Goal: Task Accomplishment & Management: Use online tool/utility

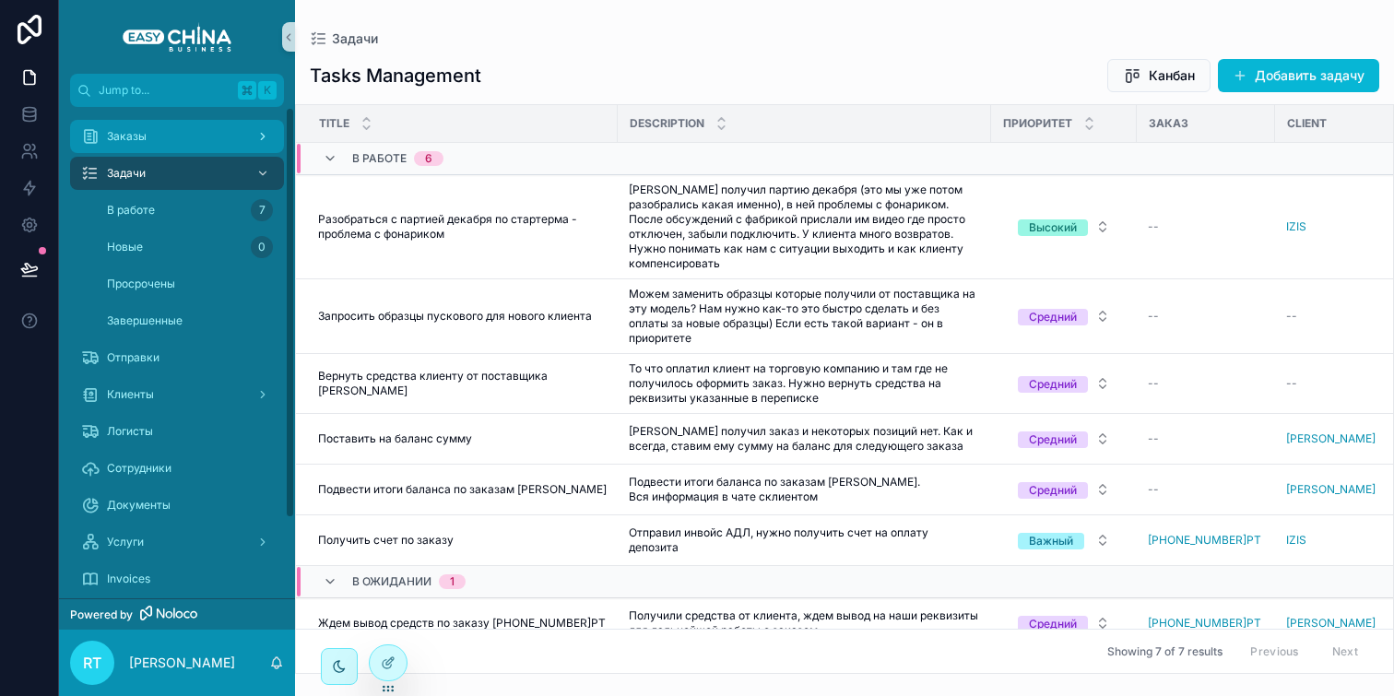
click at [172, 143] on div "Заказы" at bounding box center [177, 136] width 192 height 29
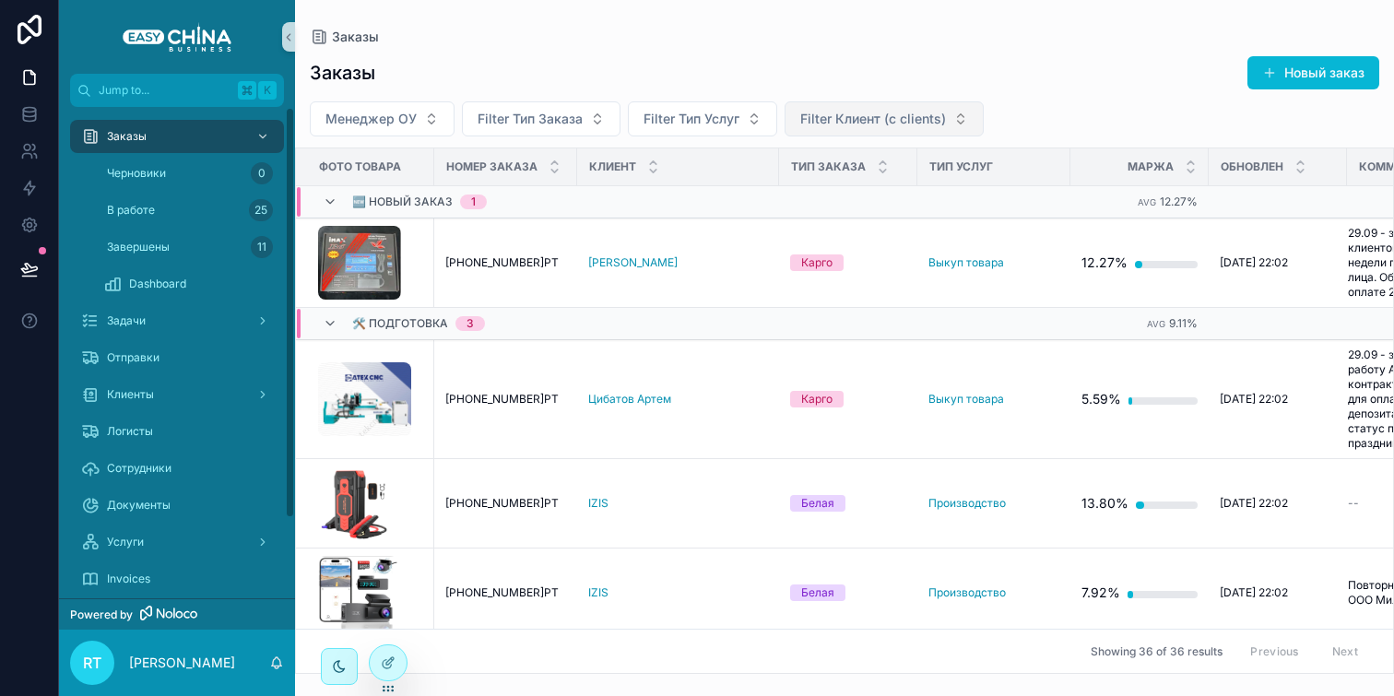
click at [894, 124] on span "Filter Клиент (с clients)" at bounding box center [873, 119] width 146 height 18
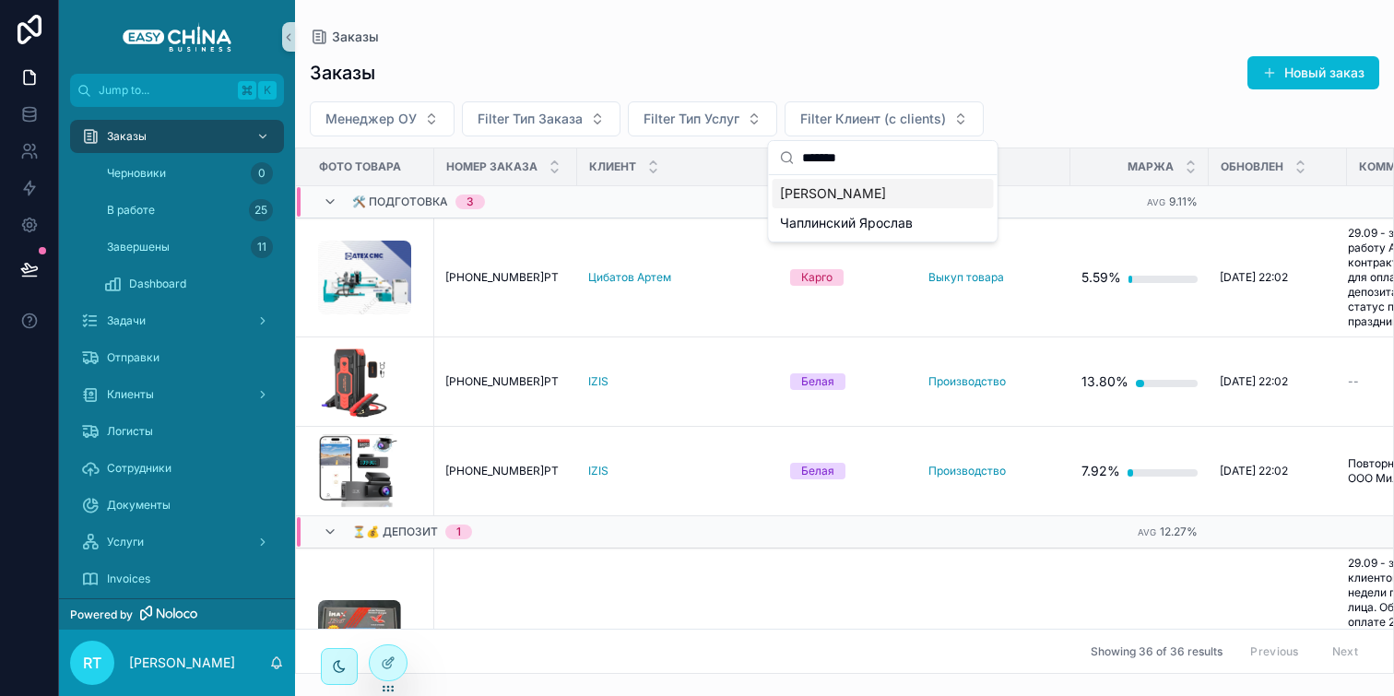
type input "*******"
click at [840, 197] on span "[PERSON_NAME]" at bounding box center [833, 193] width 106 height 18
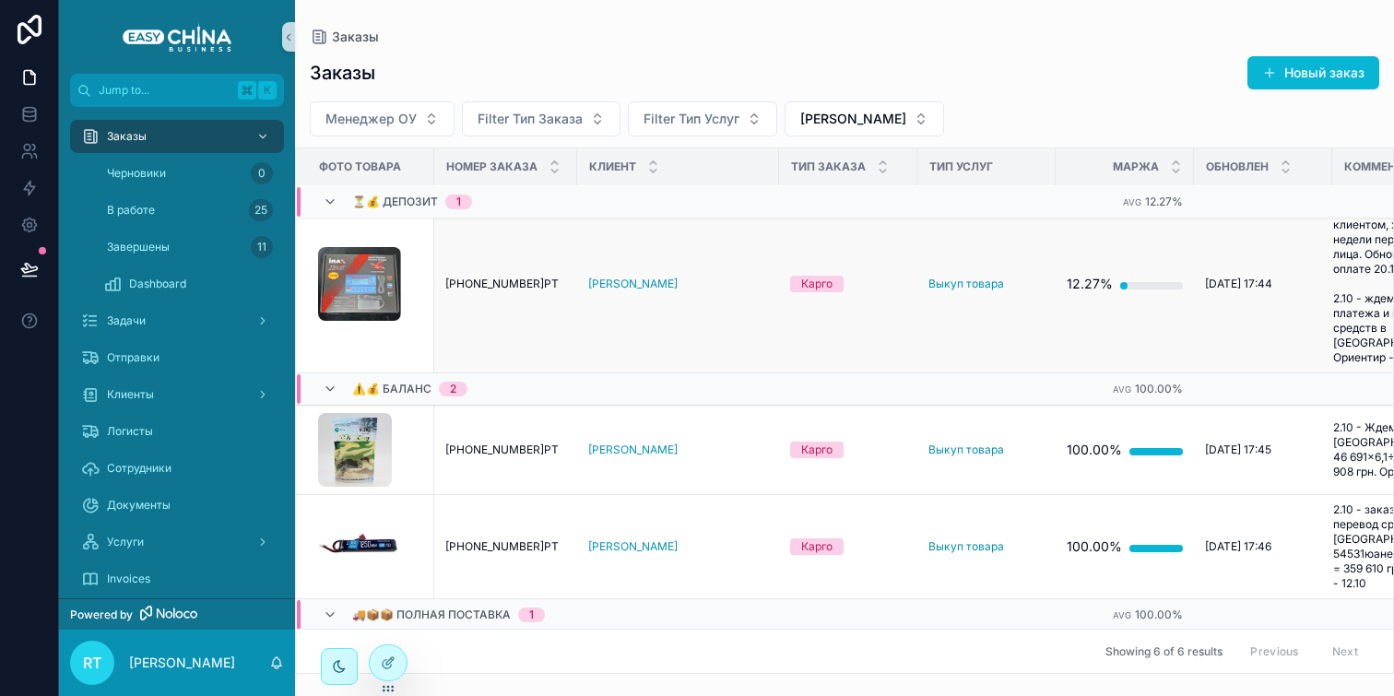
scroll to position [29, 0]
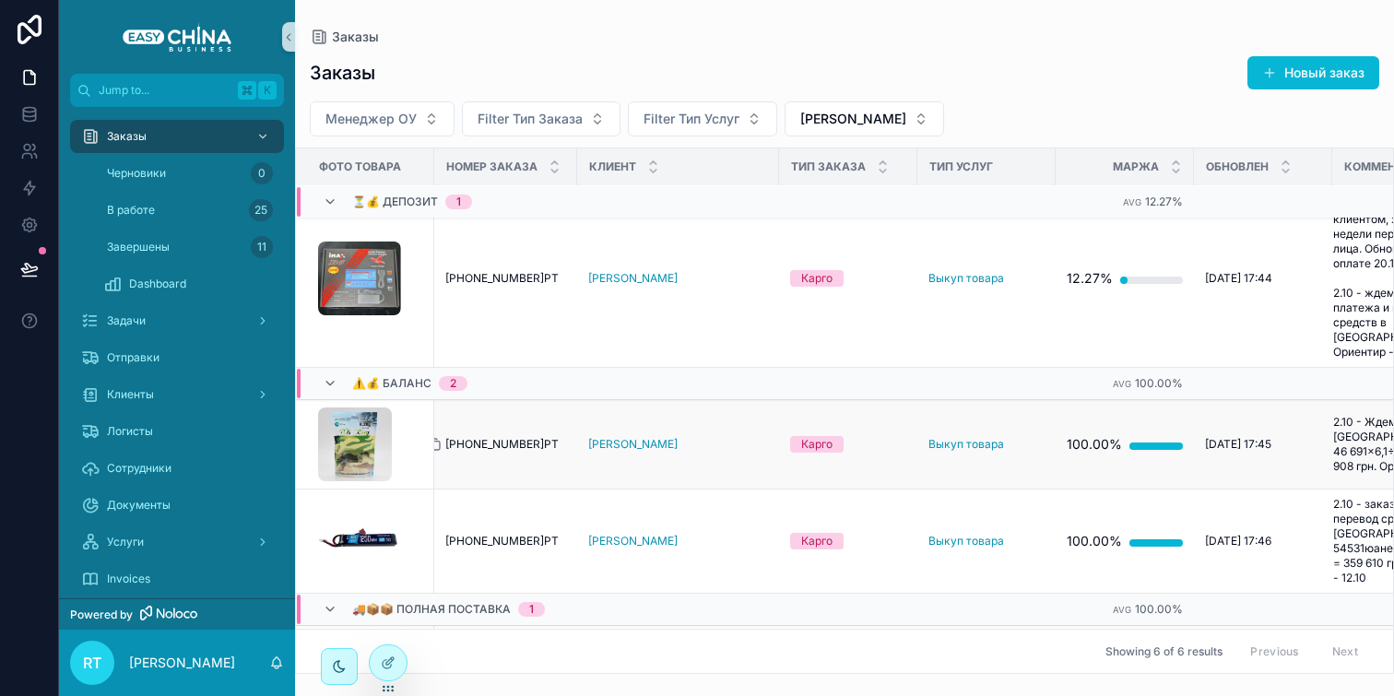
click at [438, 437] on icon "scrollable content" at bounding box center [434, 444] width 15 height 15
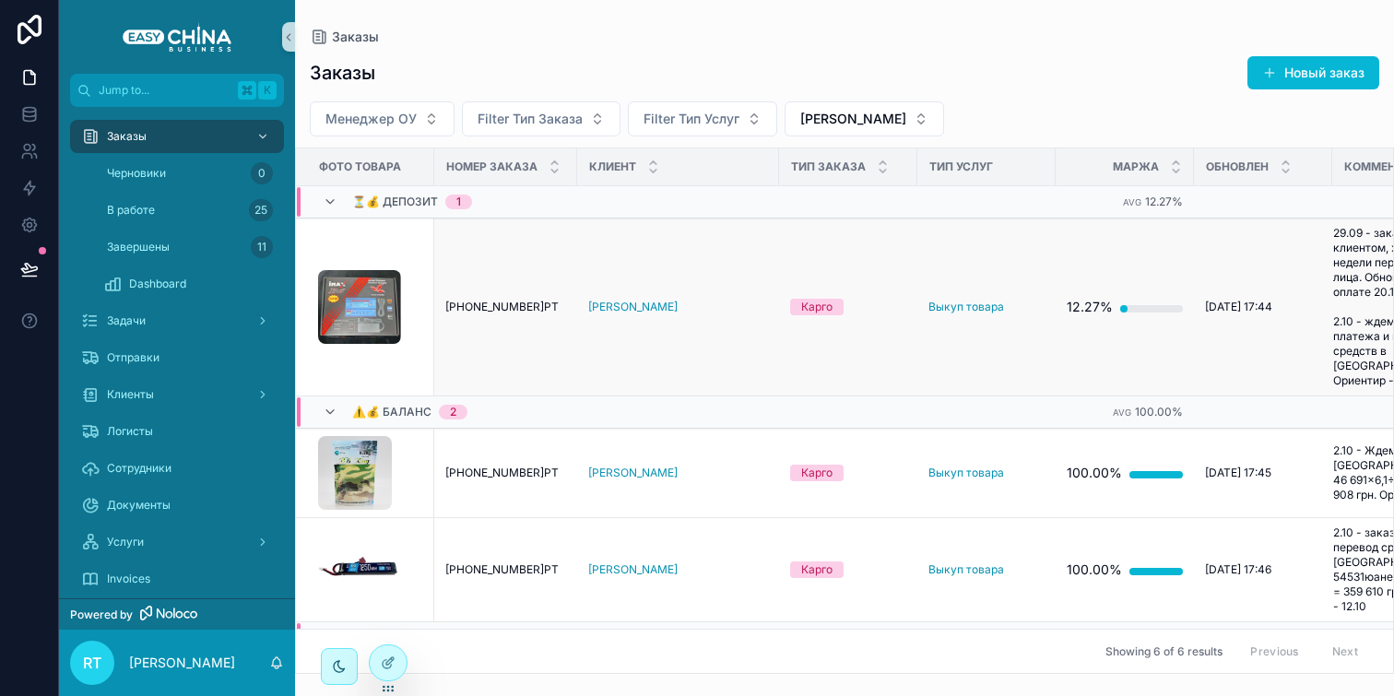
scroll to position [0, 113]
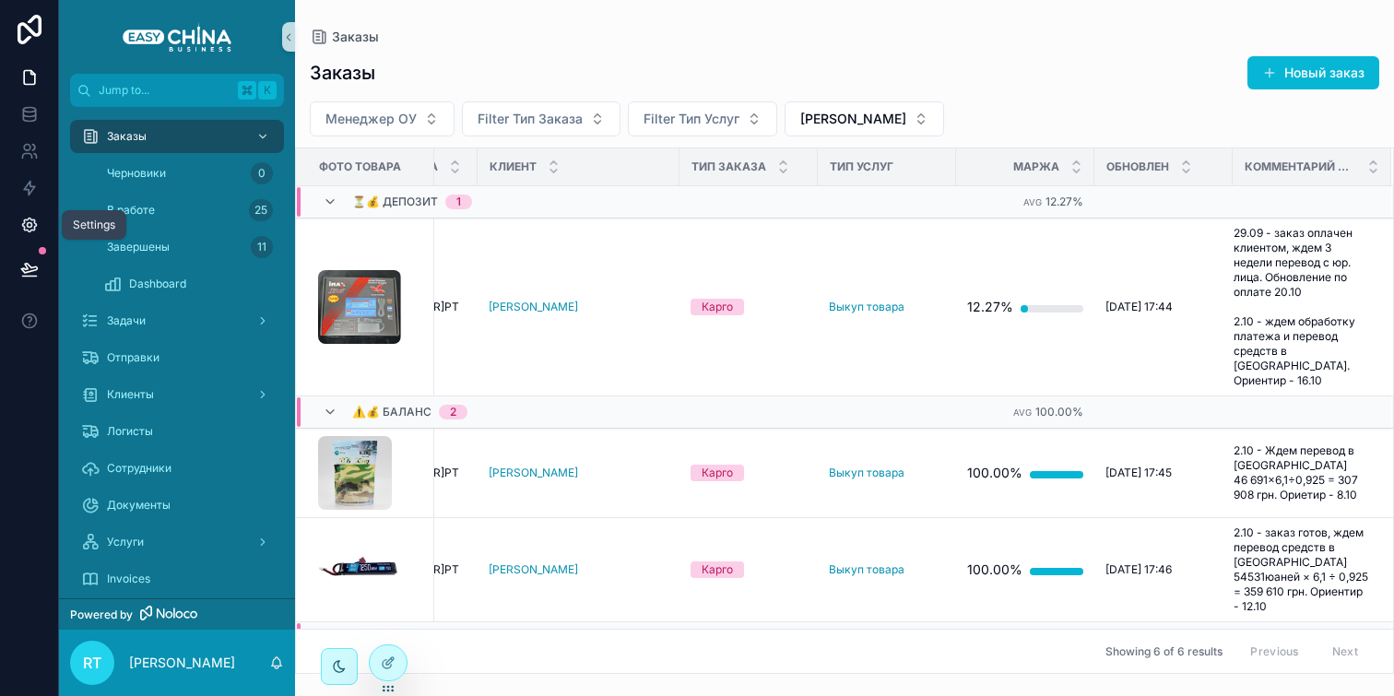
click at [33, 227] on icon at bounding box center [29, 225] width 14 height 14
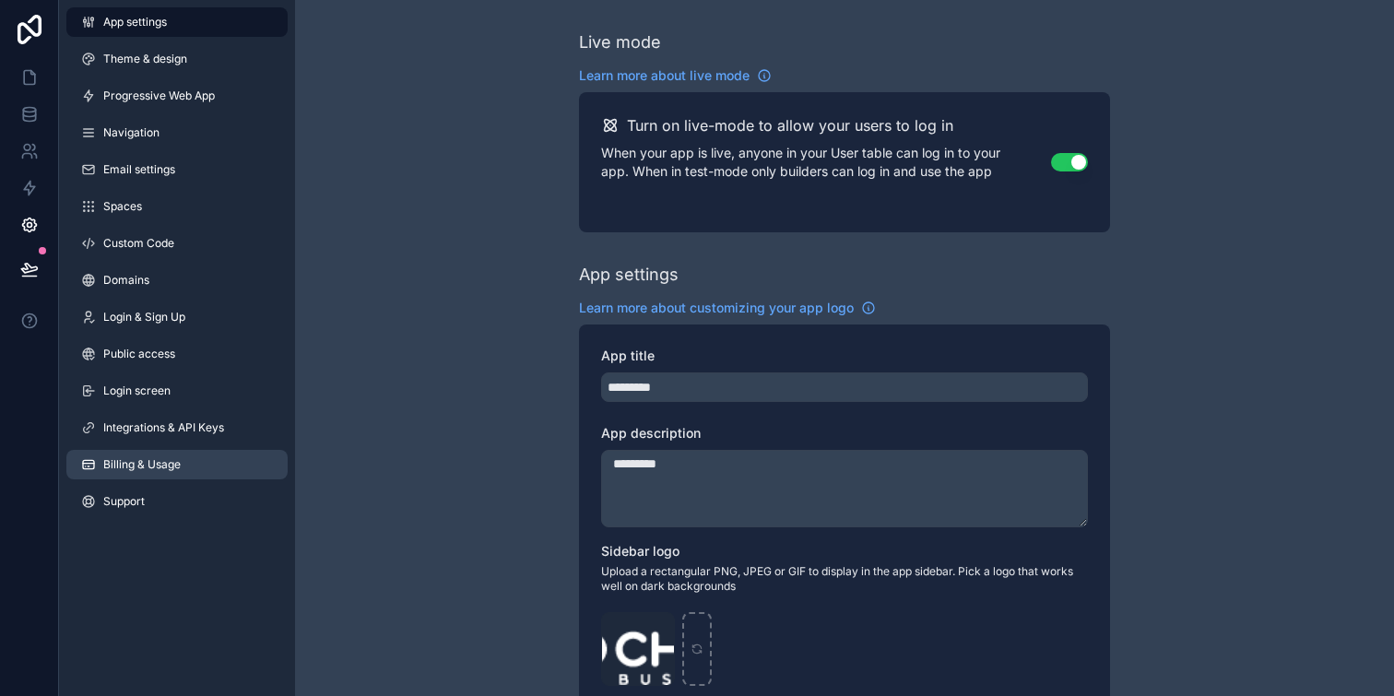
click at [161, 470] on span "Billing & Usage" at bounding box center [141, 464] width 77 height 15
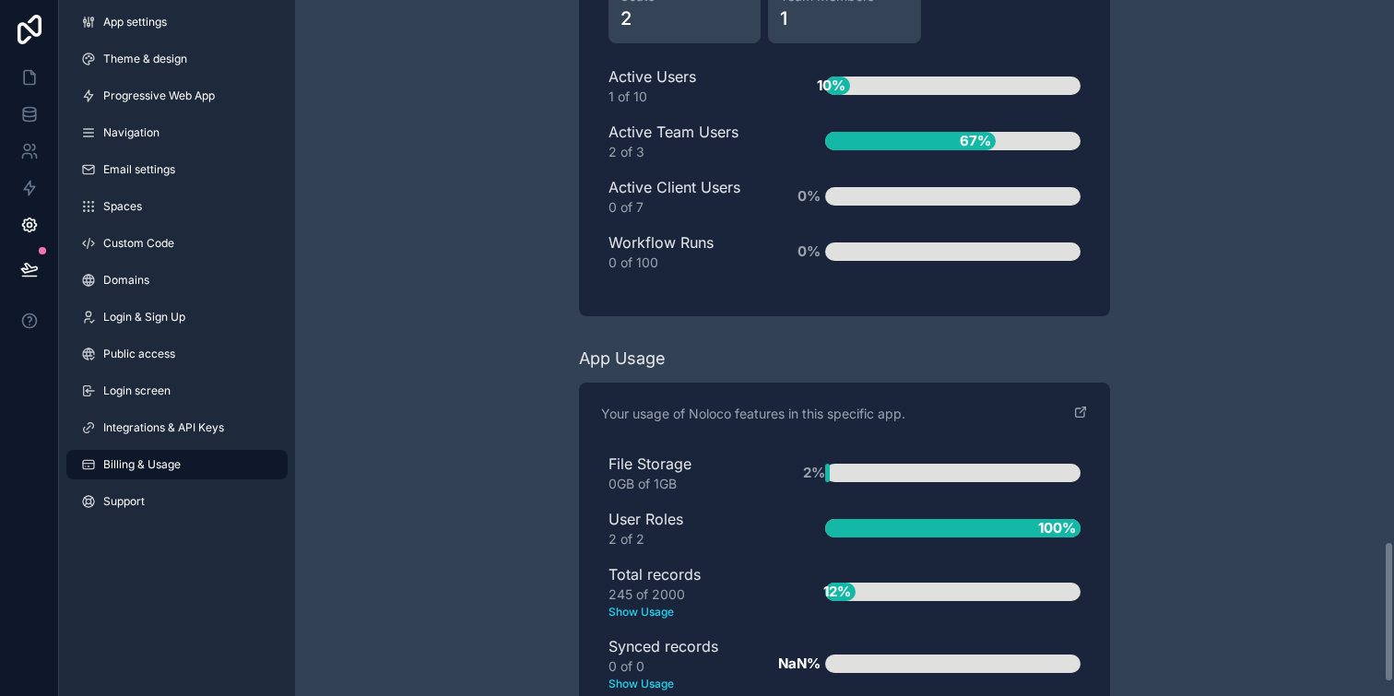
scroll to position [2731, 0]
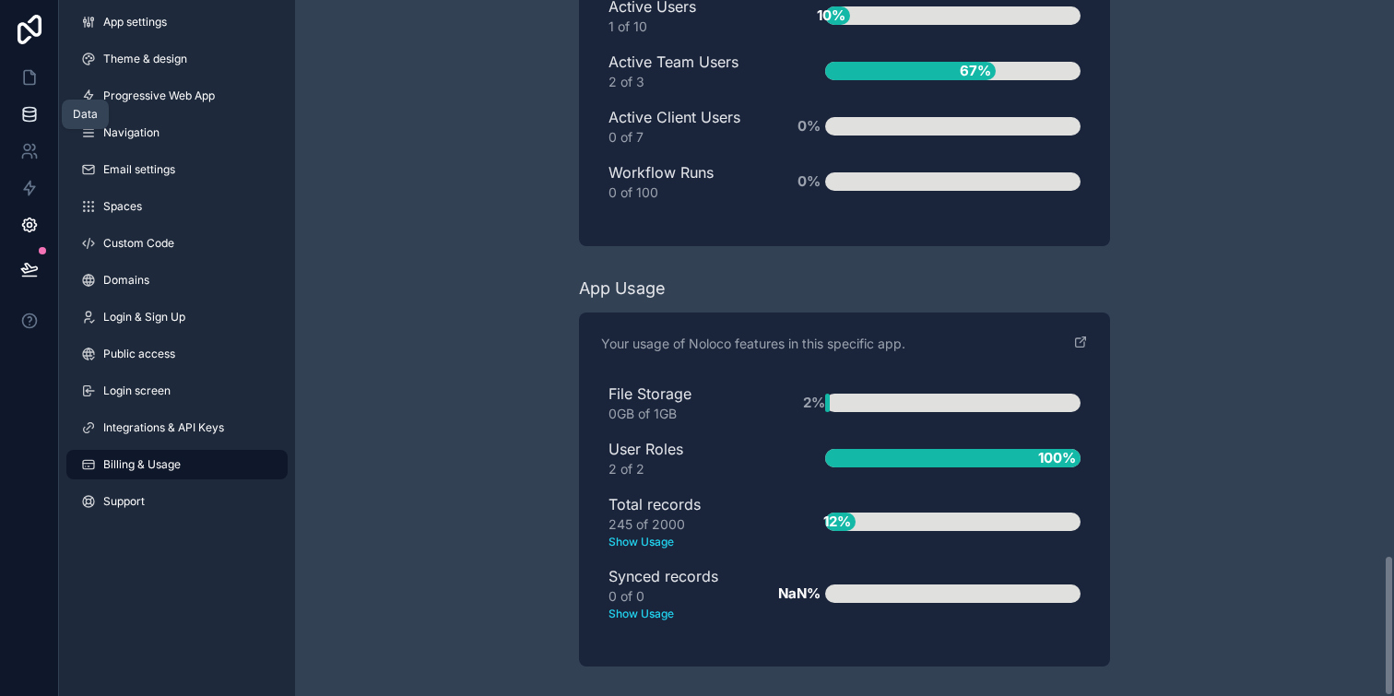
click at [36, 118] on icon at bounding box center [29, 114] width 18 height 18
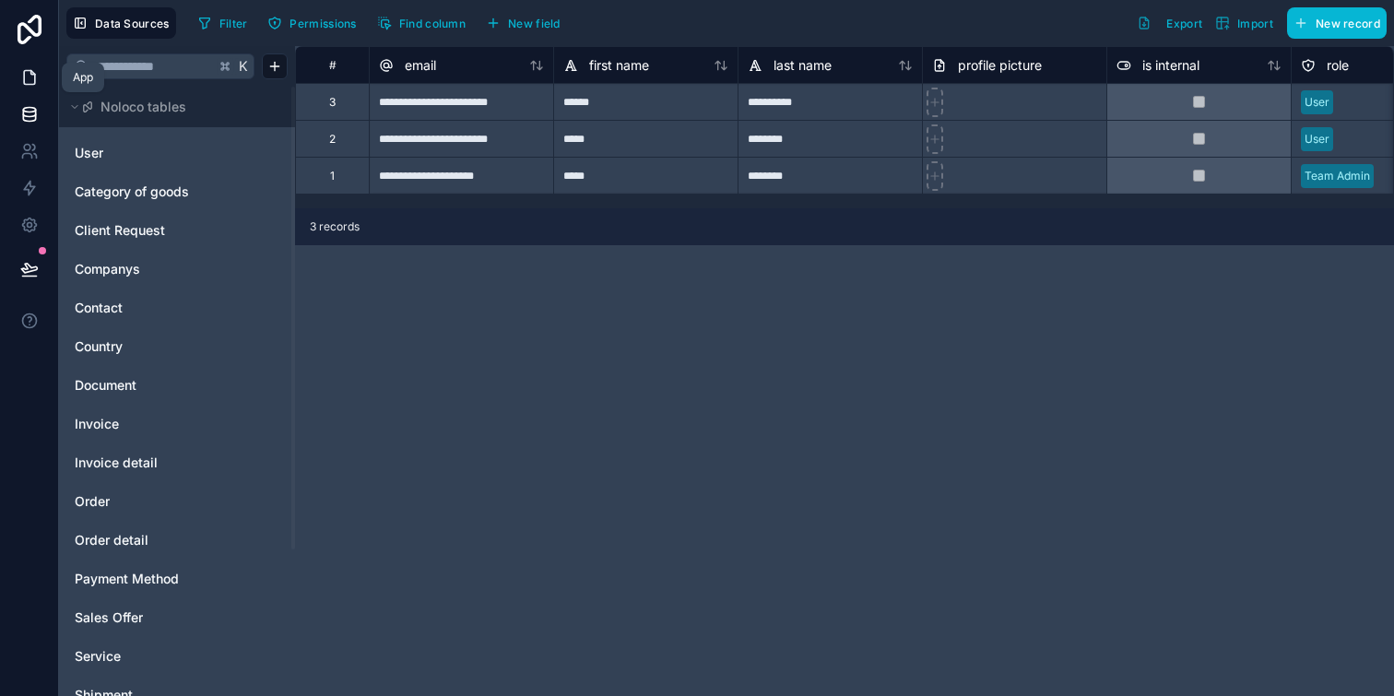
click at [21, 67] on link at bounding box center [29, 77] width 58 height 37
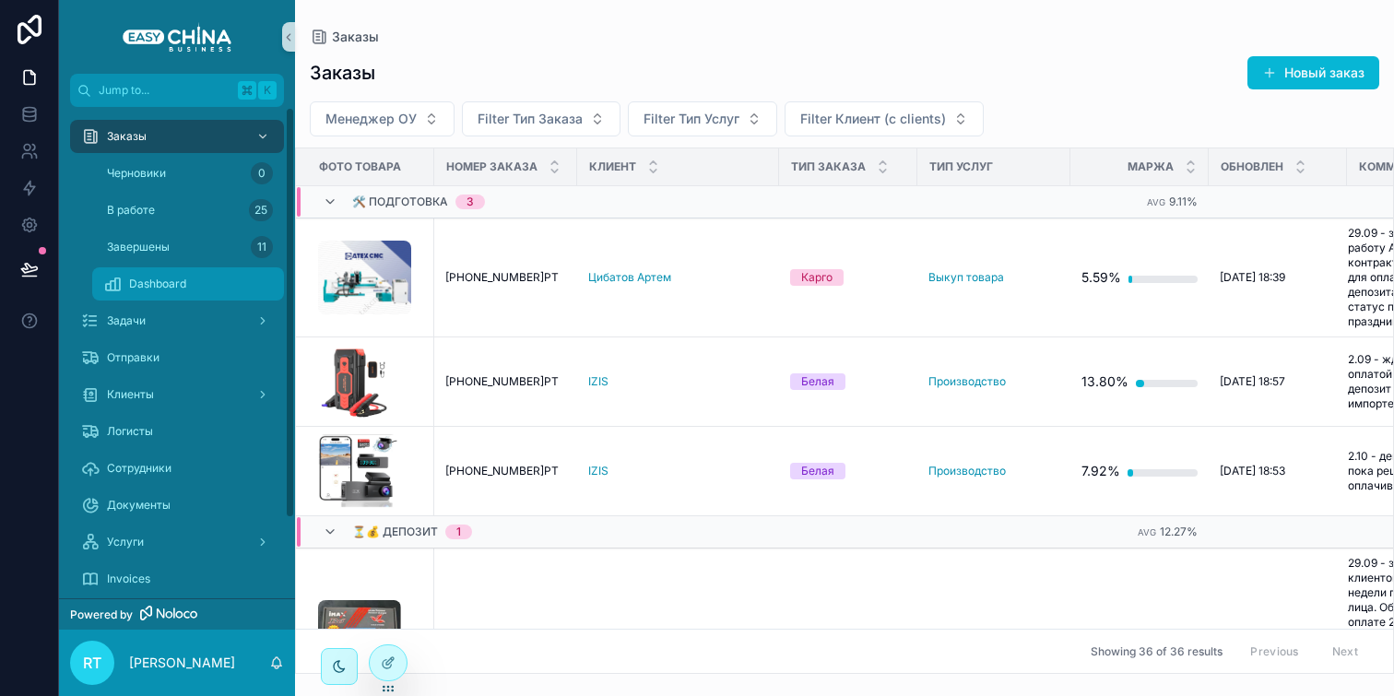
click at [183, 296] on div "Dashboard" at bounding box center [188, 283] width 170 height 29
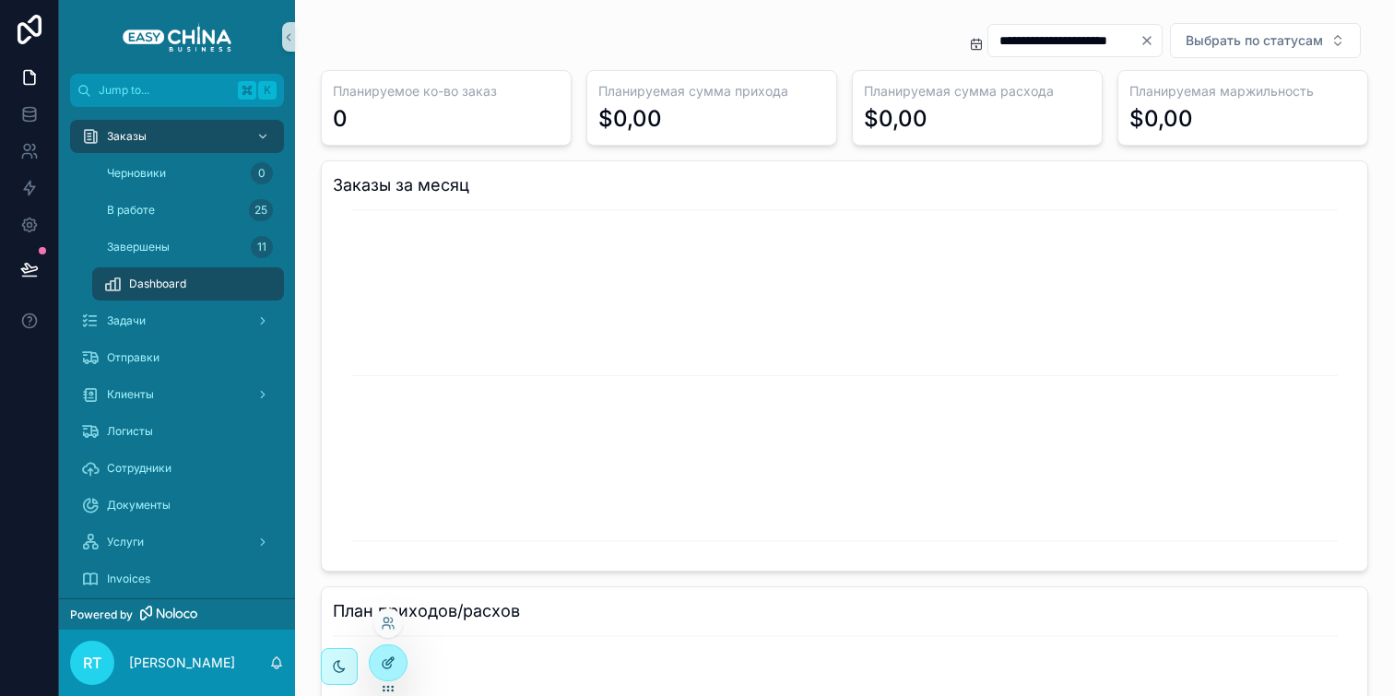
click at [391, 667] on icon at bounding box center [388, 662] width 15 height 15
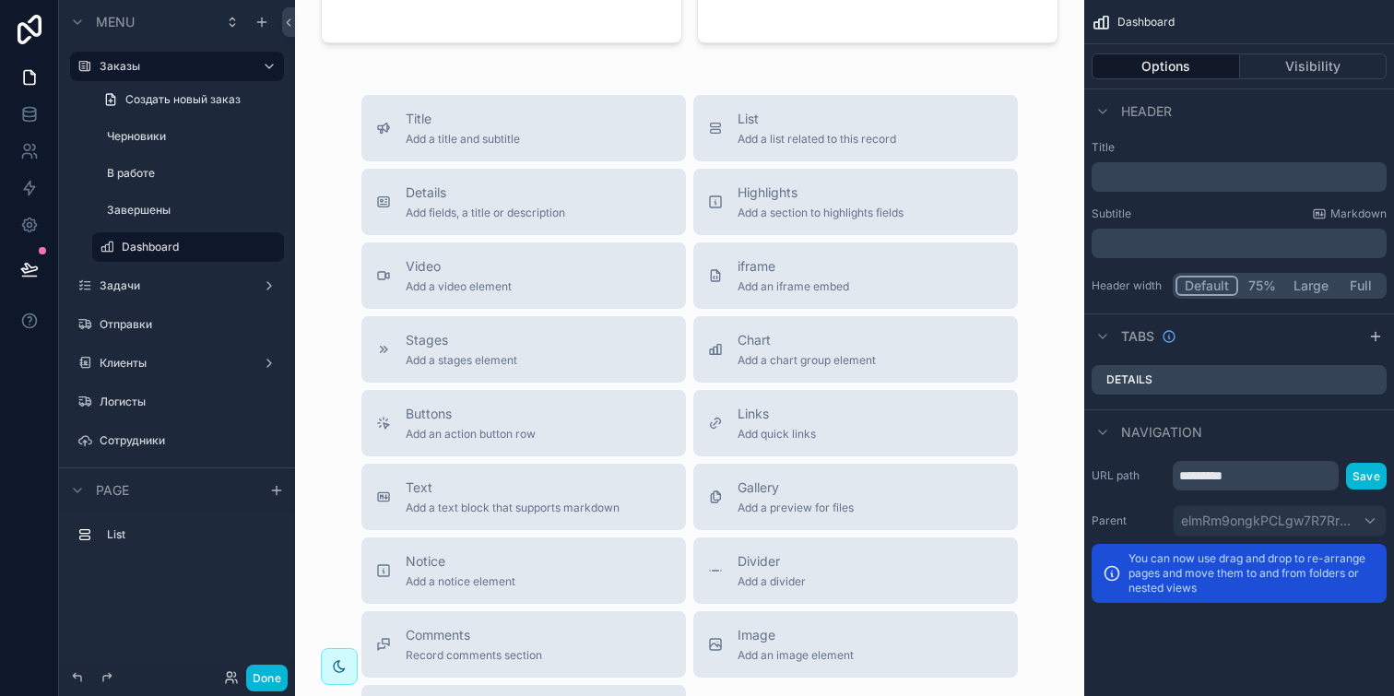
scroll to position [1454, 0]
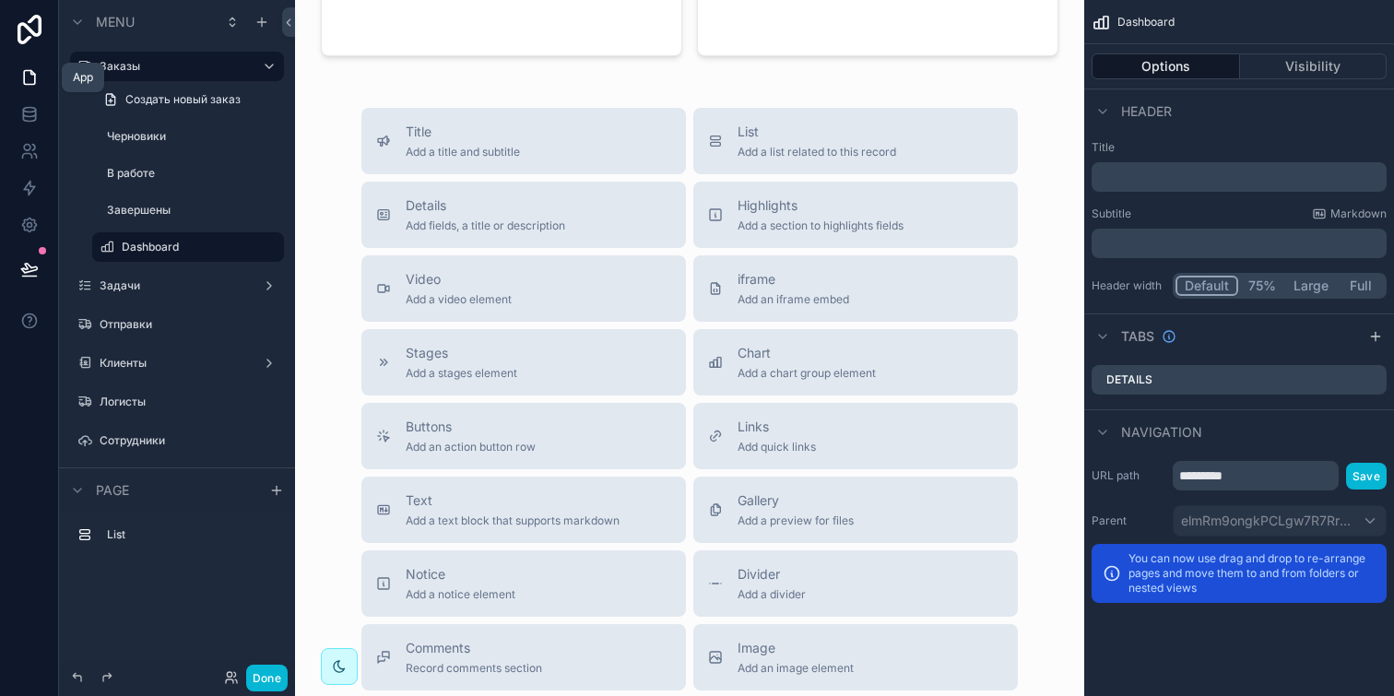
click at [34, 73] on icon at bounding box center [29, 78] width 11 height 14
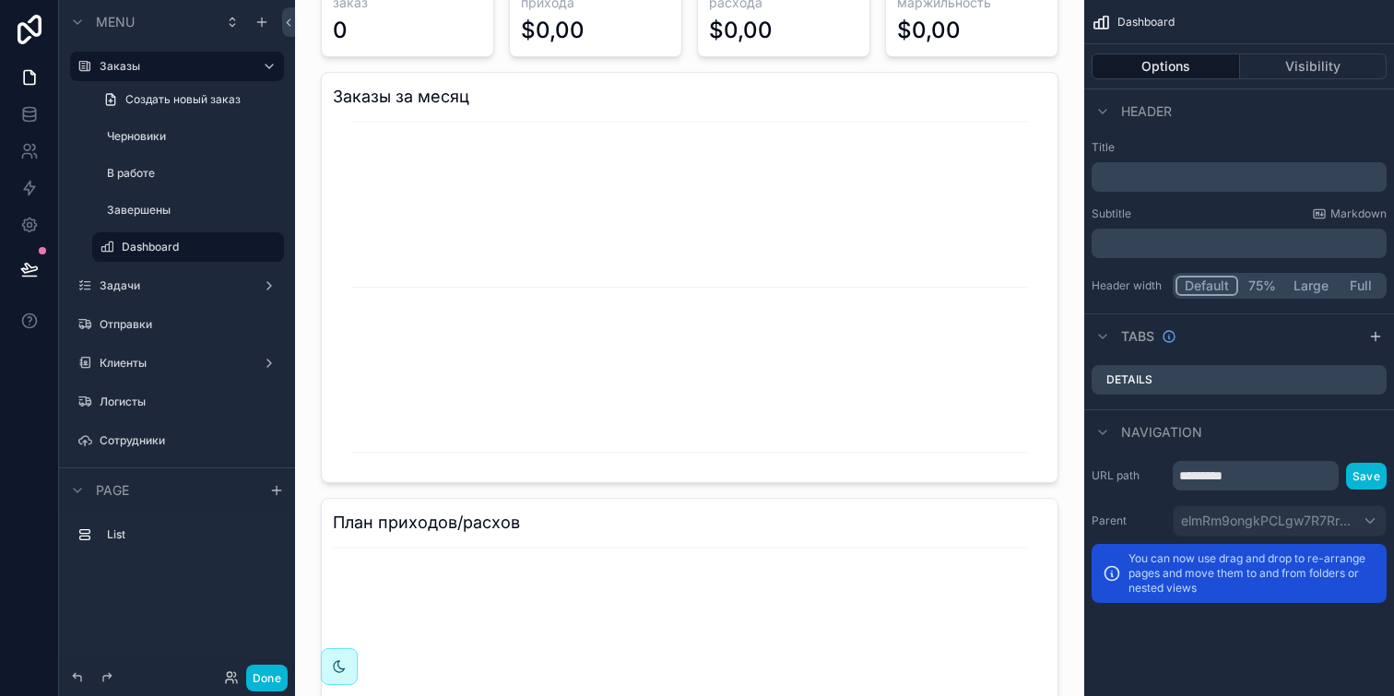
scroll to position [0, 0]
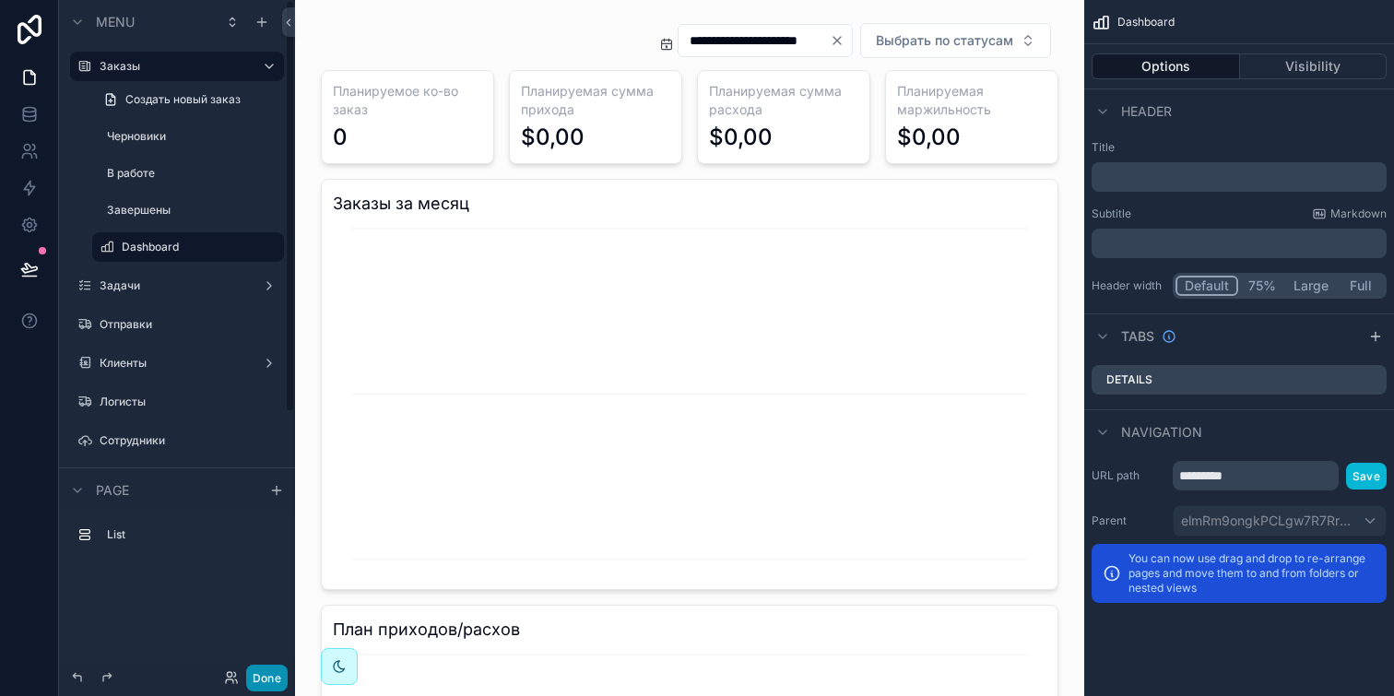
click at [269, 671] on button "Done" at bounding box center [266, 678] width 41 height 27
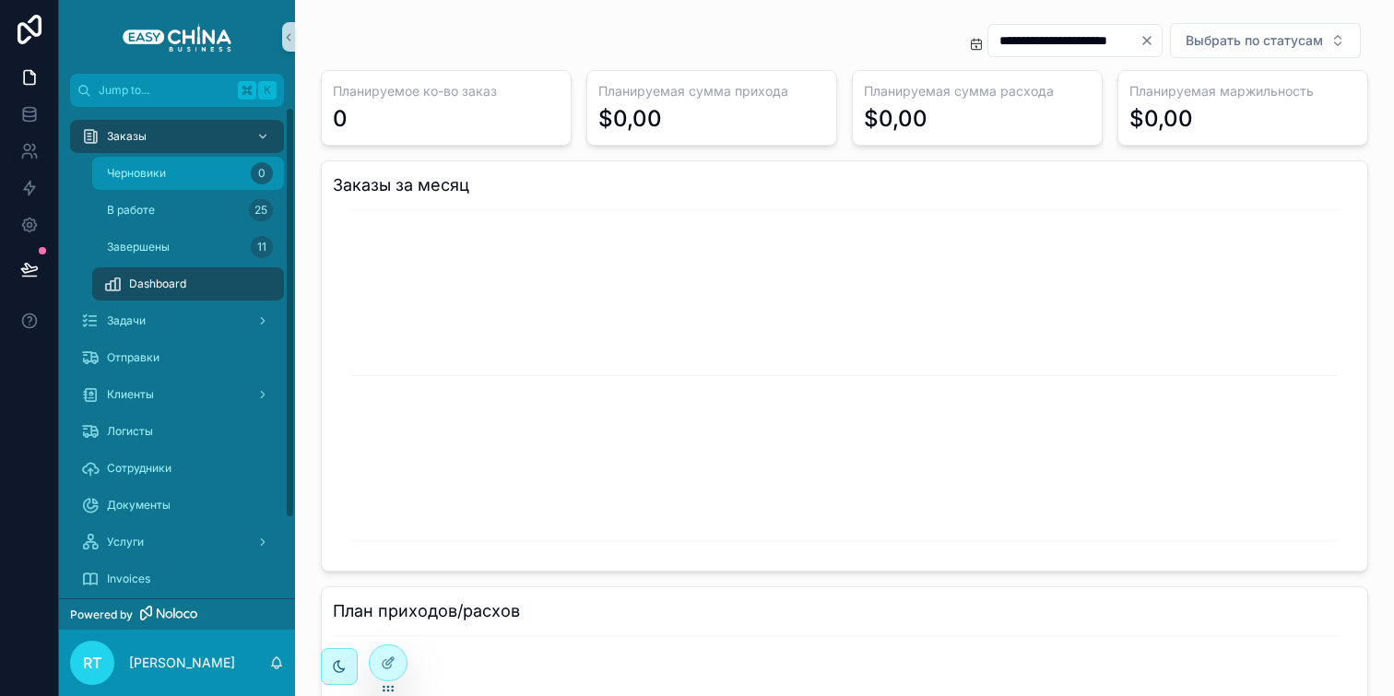
click at [157, 165] on div "Черновики 0" at bounding box center [188, 173] width 170 height 29
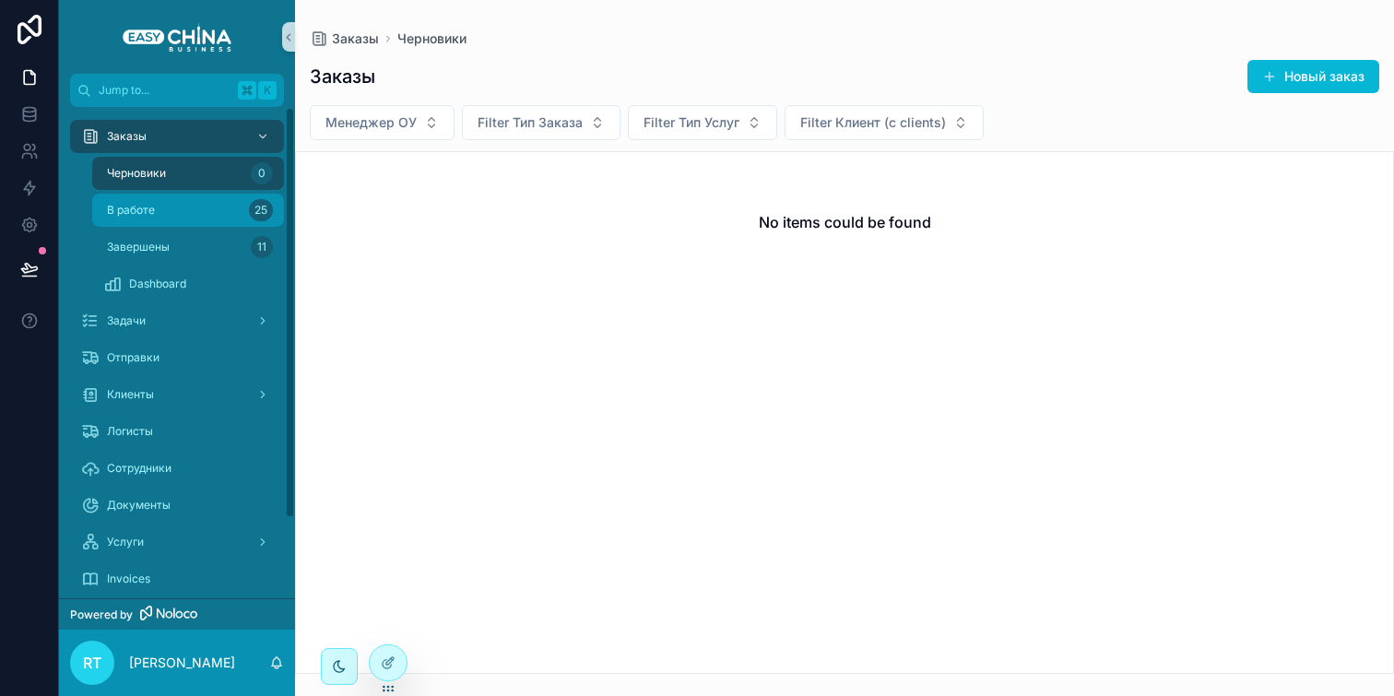
click at [171, 207] on div "В работе 25" at bounding box center [188, 209] width 170 height 29
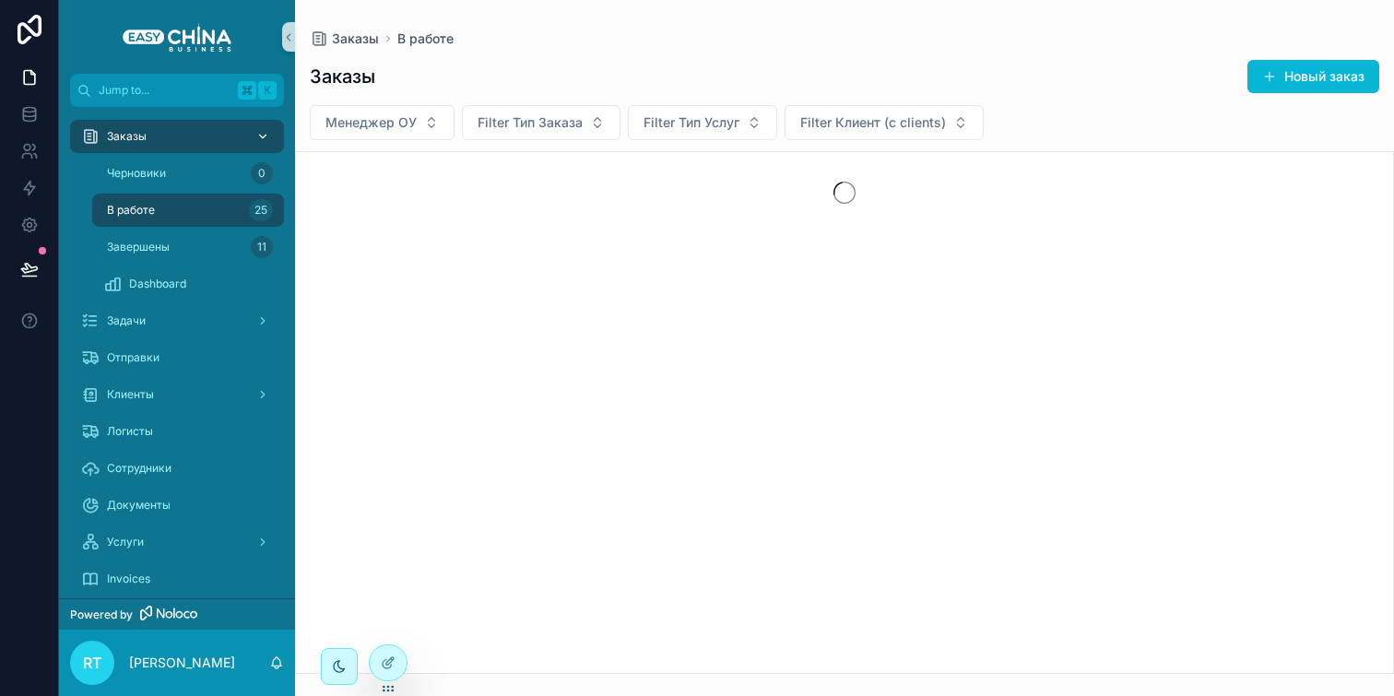
click at [171, 126] on div "Заказы" at bounding box center [177, 136] width 192 height 29
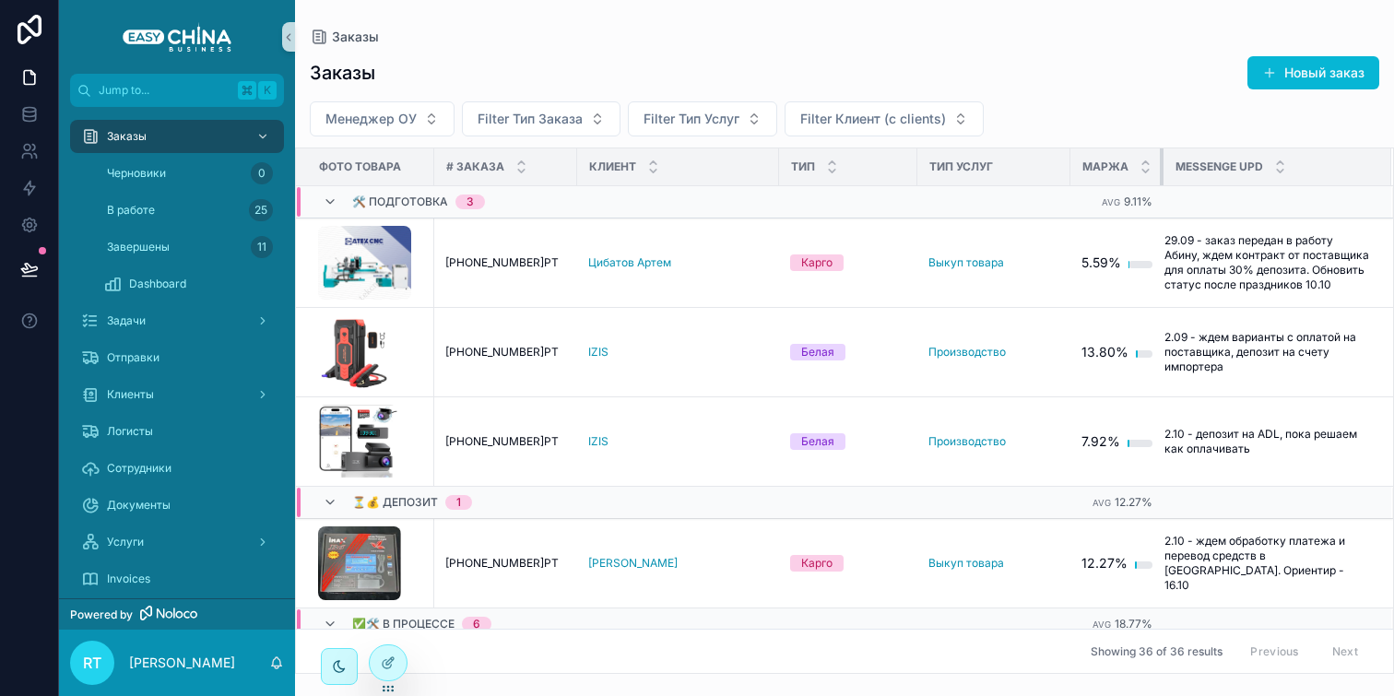
drag, startPoint x: 1190, startPoint y: 162, endPoint x: 1136, endPoint y: 162, distance: 54.4
click at [1136, 162] on th "Маржа" at bounding box center [1116, 167] width 93 height 38
click at [1070, 158] on th "Маржа" at bounding box center [1116, 167] width 93 height 38
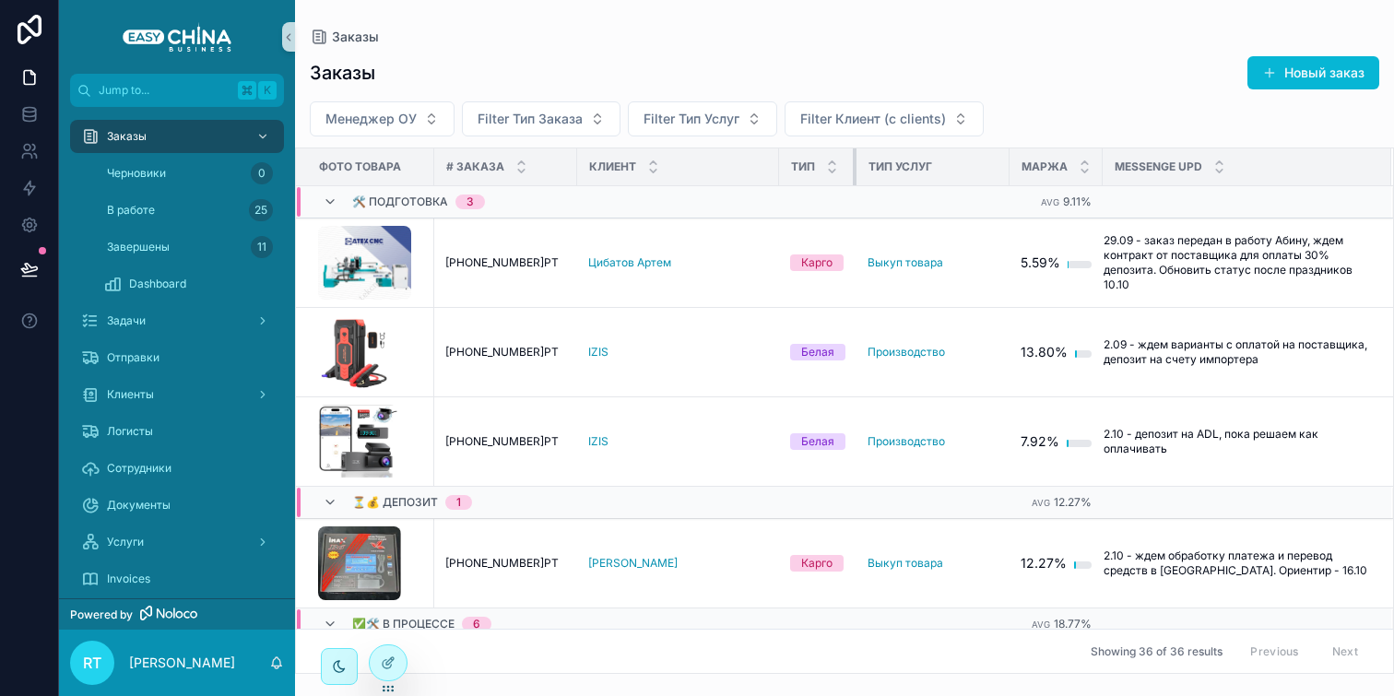
drag, startPoint x: 914, startPoint y: 162, endPoint x: 838, endPoint y: 162, distance: 76.5
click at [838, 162] on th "Тип" at bounding box center [817, 167] width 77 height 38
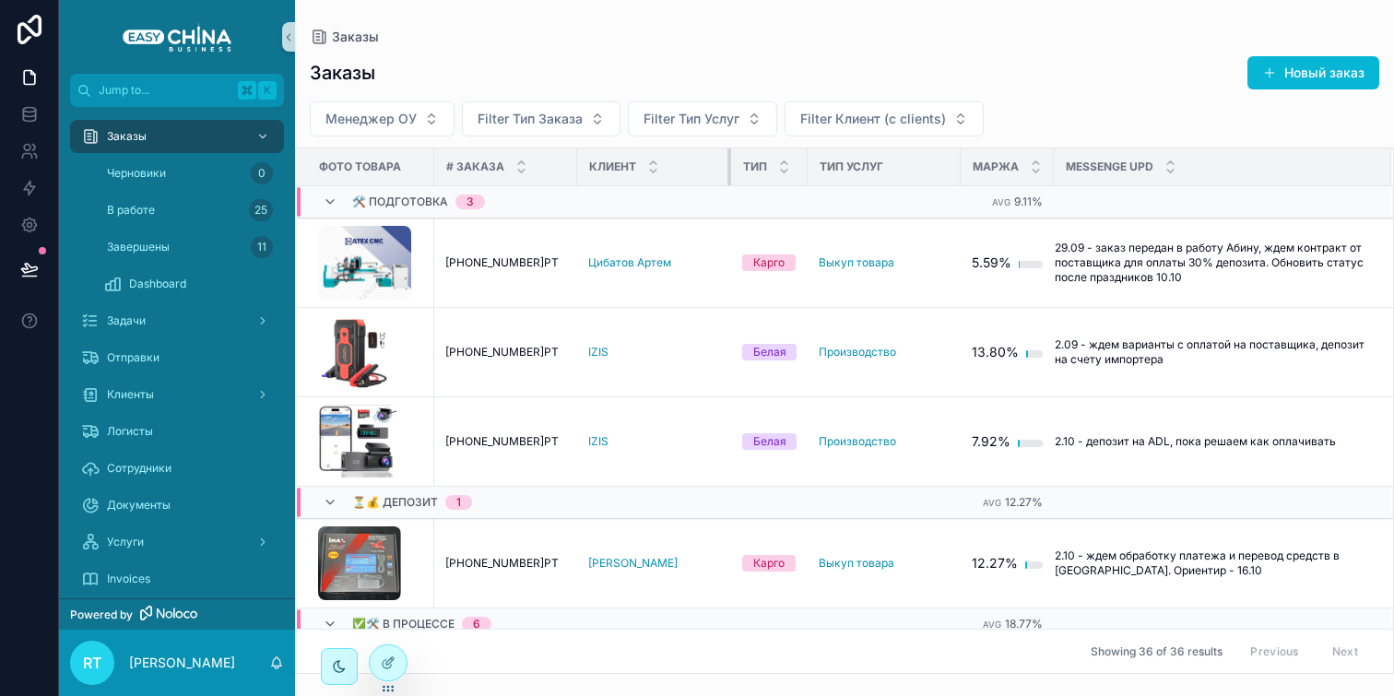
drag, startPoint x: 775, startPoint y: 165, endPoint x: 713, endPoint y: 164, distance: 62.7
click at [713, 164] on th "Клиент" at bounding box center [654, 167] width 154 height 38
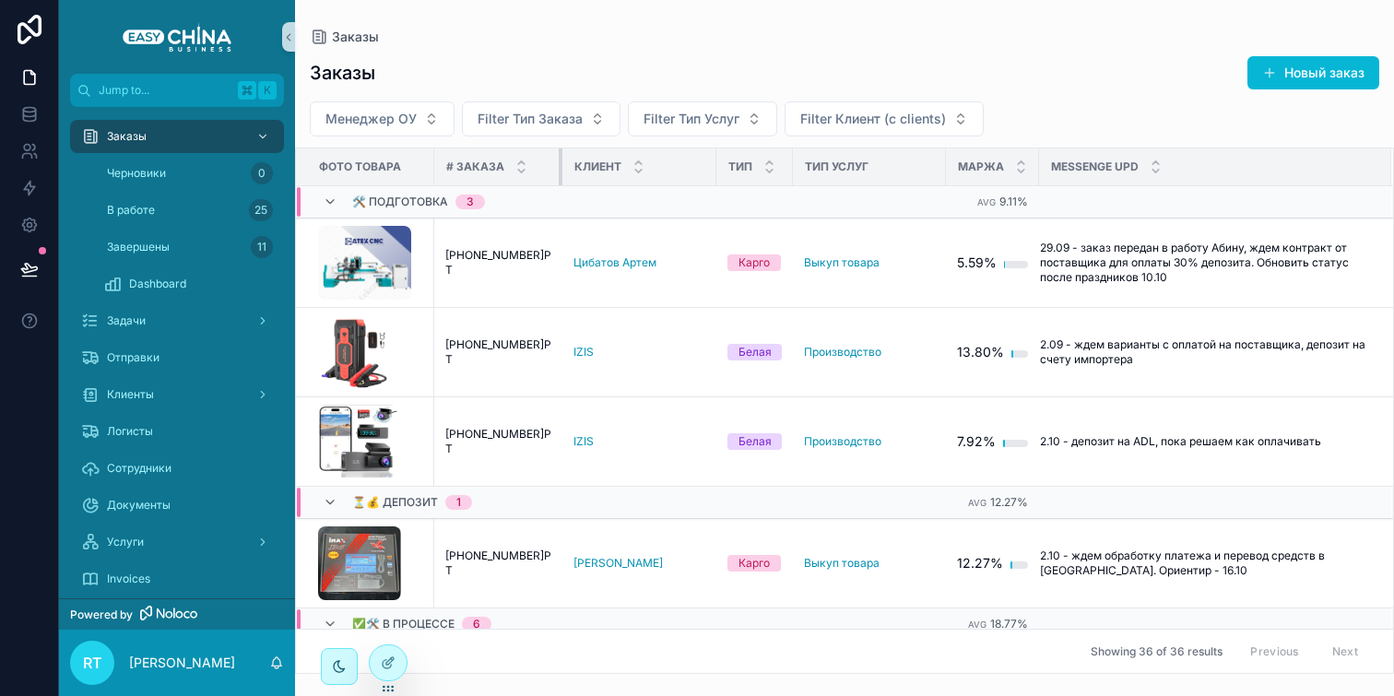
drag, startPoint x: 573, startPoint y: 164, endPoint x: 544, endPoint y: 164, distance: 29.5
click at [559, 164] on div "scrollable content" at bounding box center [562, 166] width 7 height 37
click at [394, 664] on icon at bounding box center [388, 662] width 15 height 15
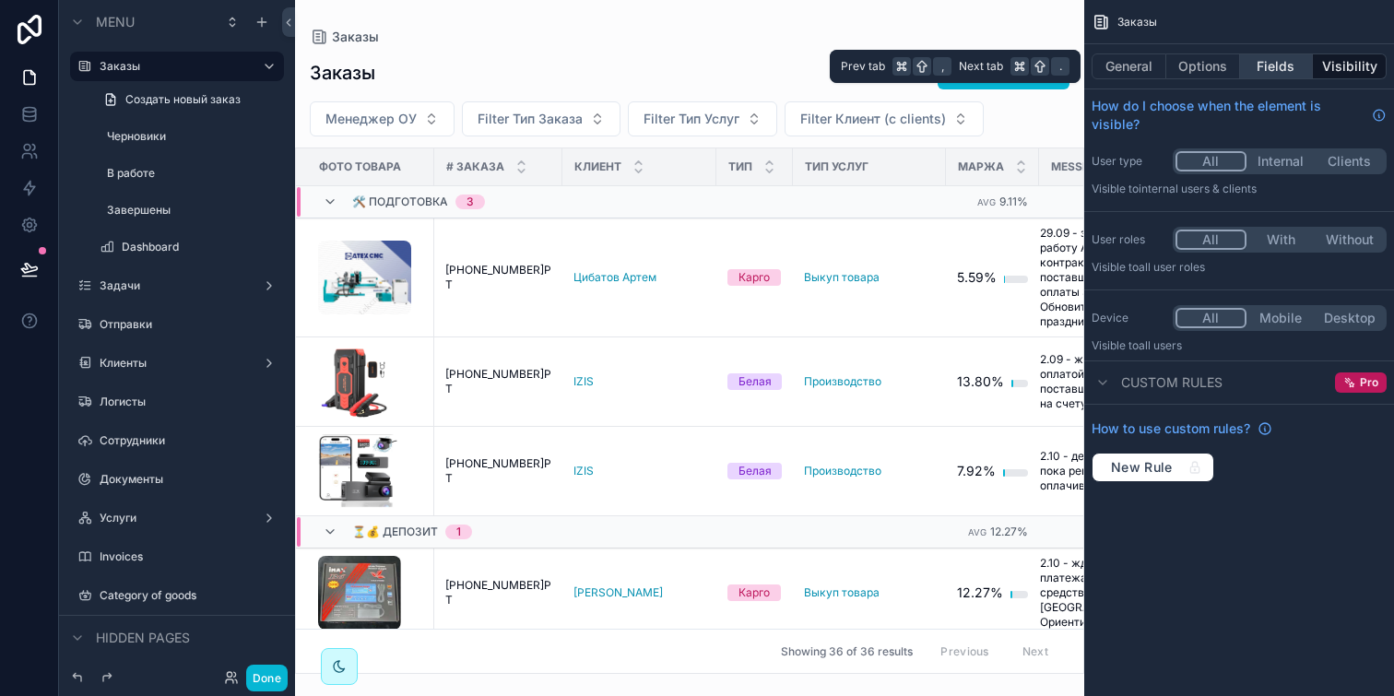
click at [1271, 68] on button "Fields" at bounding box center [1277, 66] width 74 height 26
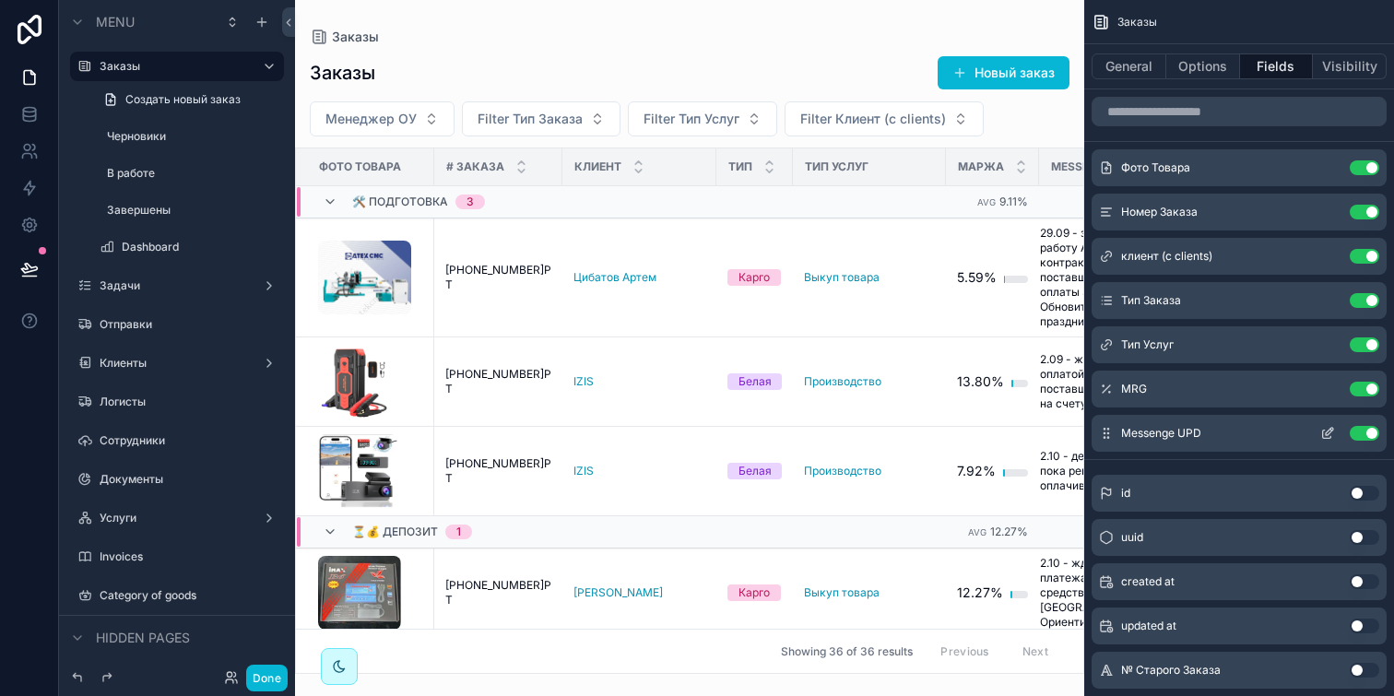
click at [1328, 432] on icon "scrollable content" at bounding box center [1327, 433] width 15 height 15
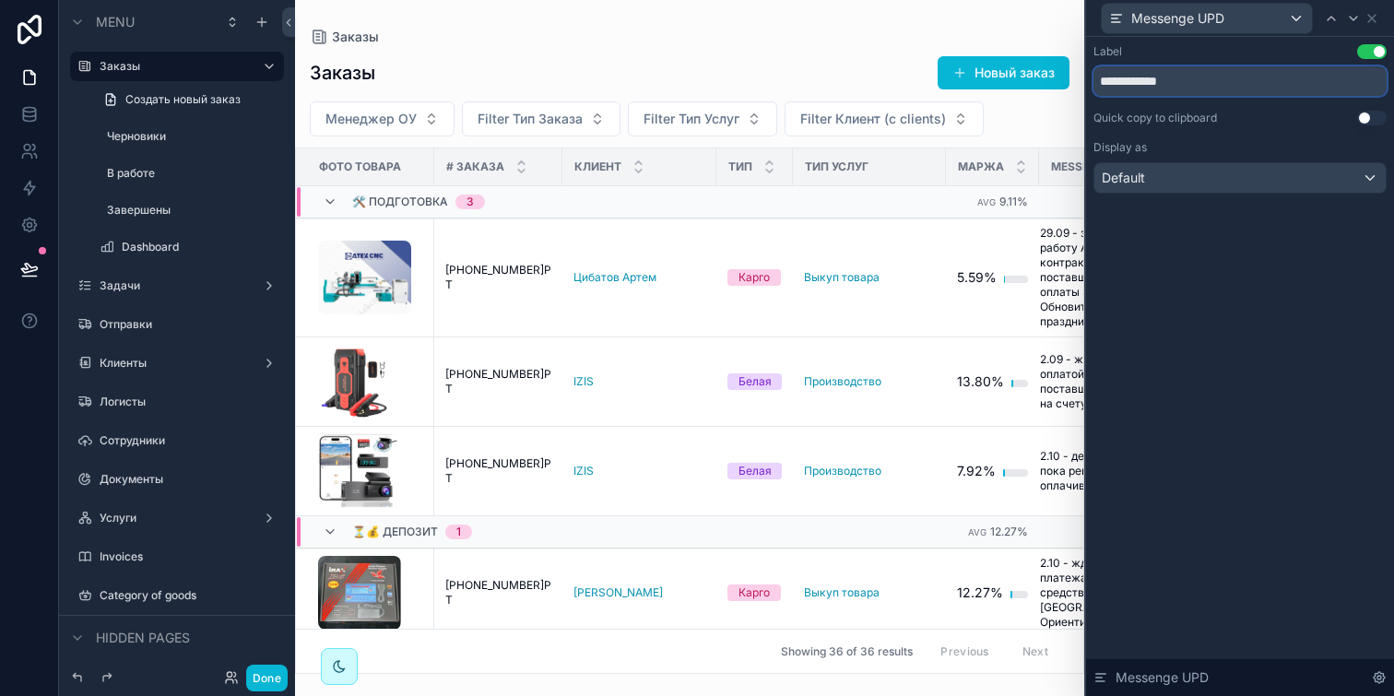
click at [1173, 81] on input "**********" at bounding box center [1239, 80] width 293 height 29
type input "**********"
click at [1293, 293] on div "**********" at bounding box center [1240, 366] width 308 height 659
click at [276, 667] on button "Done" at bounding box center [266, 678] width 41 height 27
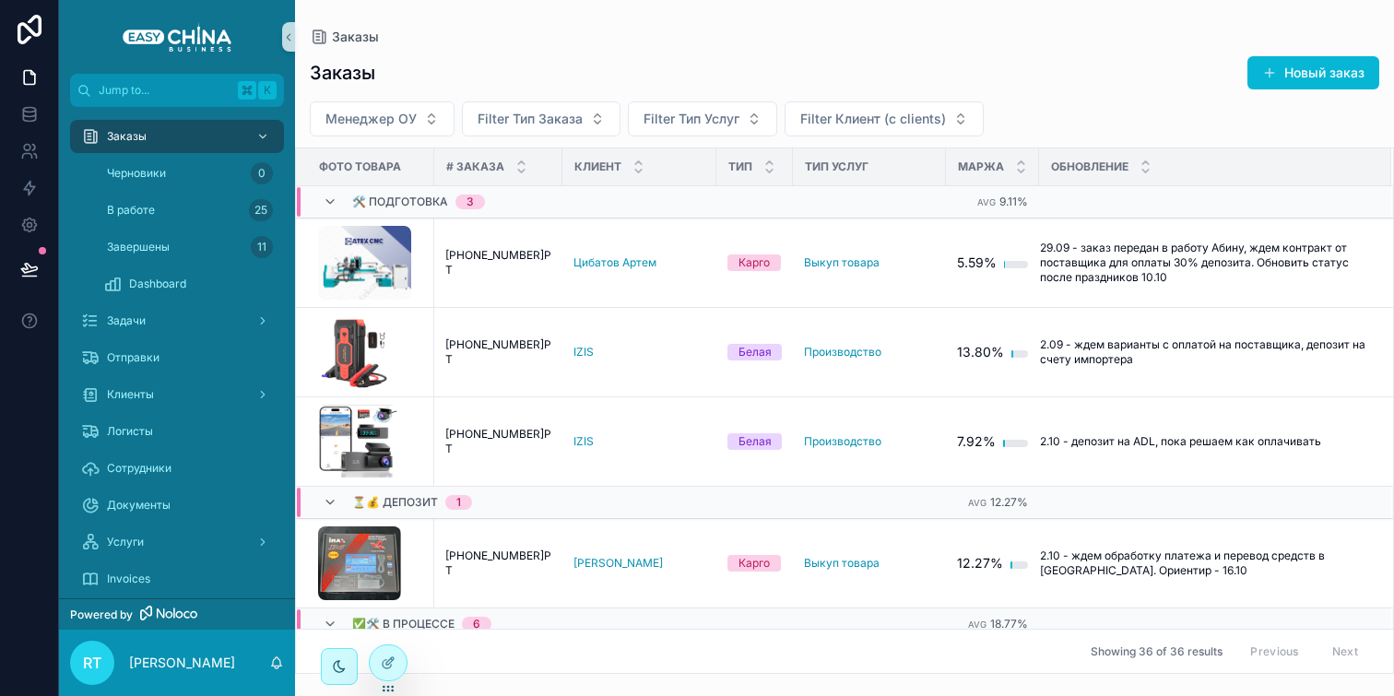
click at [946, 162] on th "Маржа" at bounding box center [992, 167] width 93 height 38
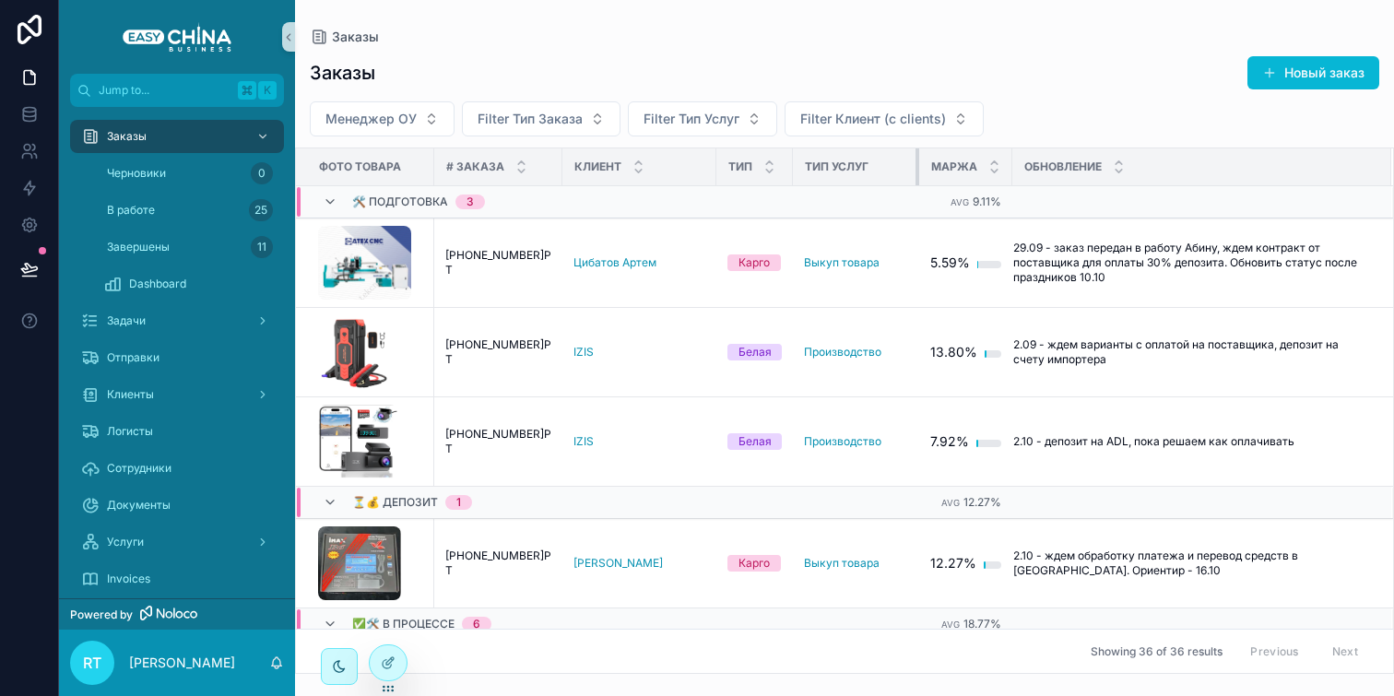
drag, startPoint x: 914, startPoint y: 162, endPoint x: 888, endPoint y: 162, distance: 26.7
click at [888, 162] on th "Тип Услуг" at bounding box center [856, 167] width 126 height 38
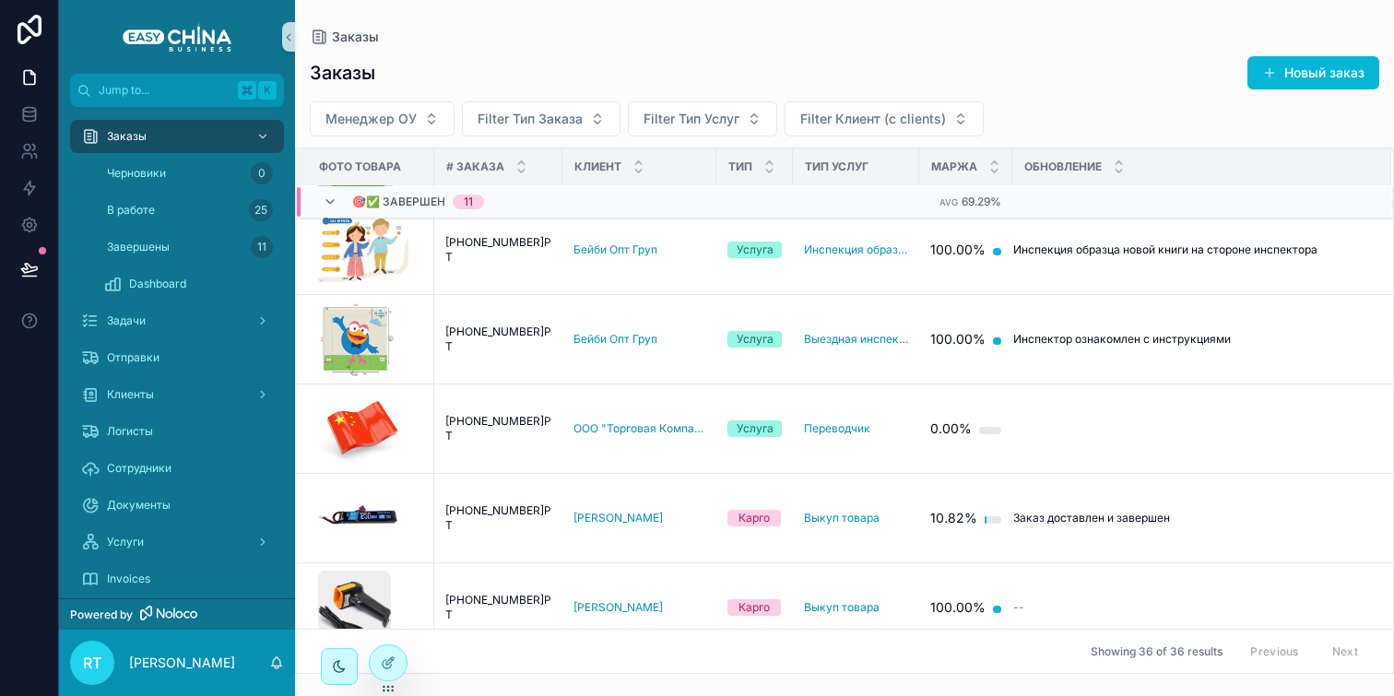
scroll to position [3063, 0]
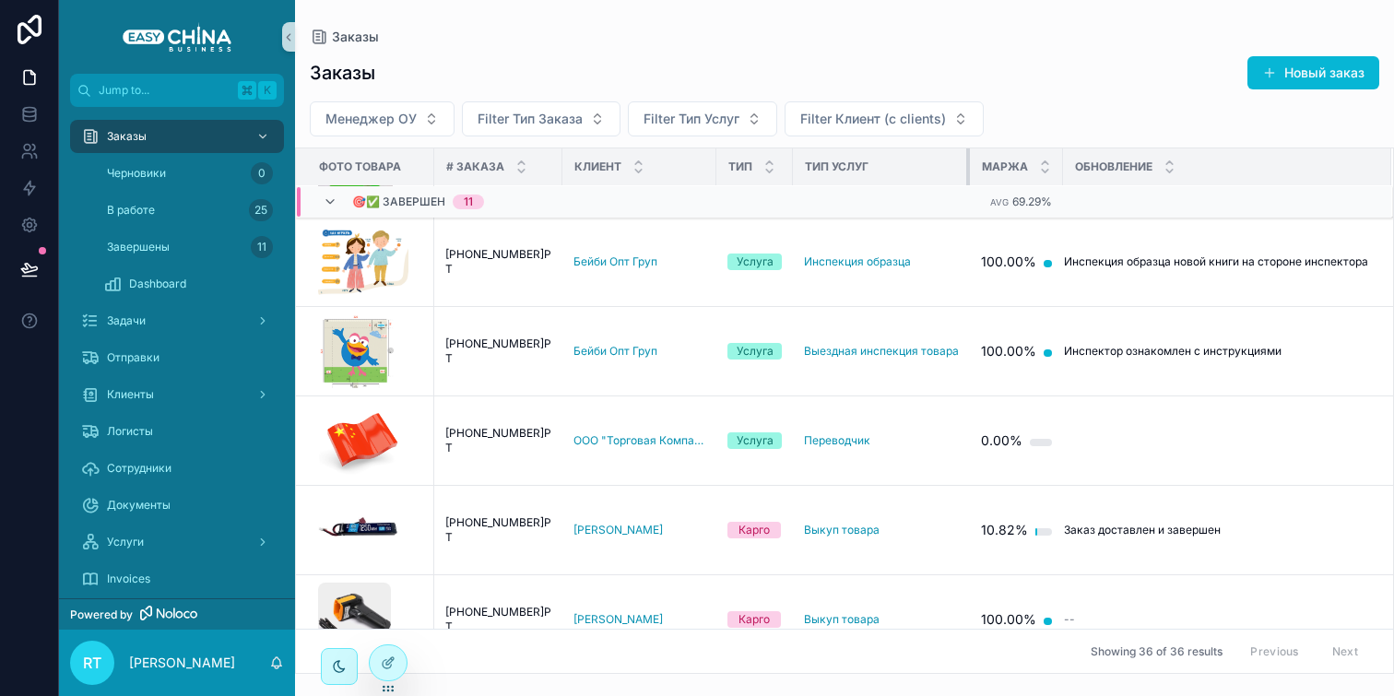
drag, startPoint x: 900, startPoint y: 161, endPoint x: 963, endPoint y: 157, distance: 63.8
click at [963, 157] on tr "Фото Товара # Заказа Клиент Тип Тип Услуг Маржа Обновление" at bounding box center [844, 167] width 1097 height 38
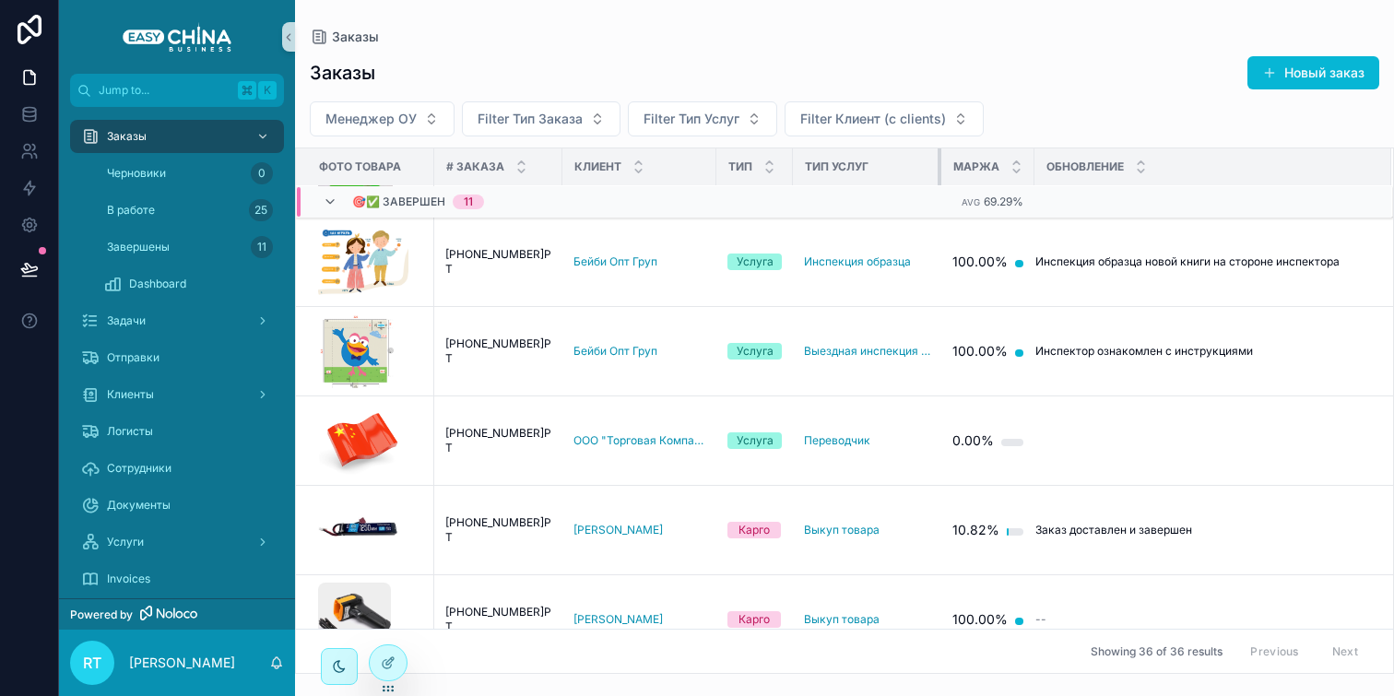
drag, startPoint x: 952, startPoint y: 172, endPoint x: 910, endPoint y: 174, distance: 42.4
click at [910, 174] on th "Тип Услуг" at bounding box center [867, 167] width 148 height 38
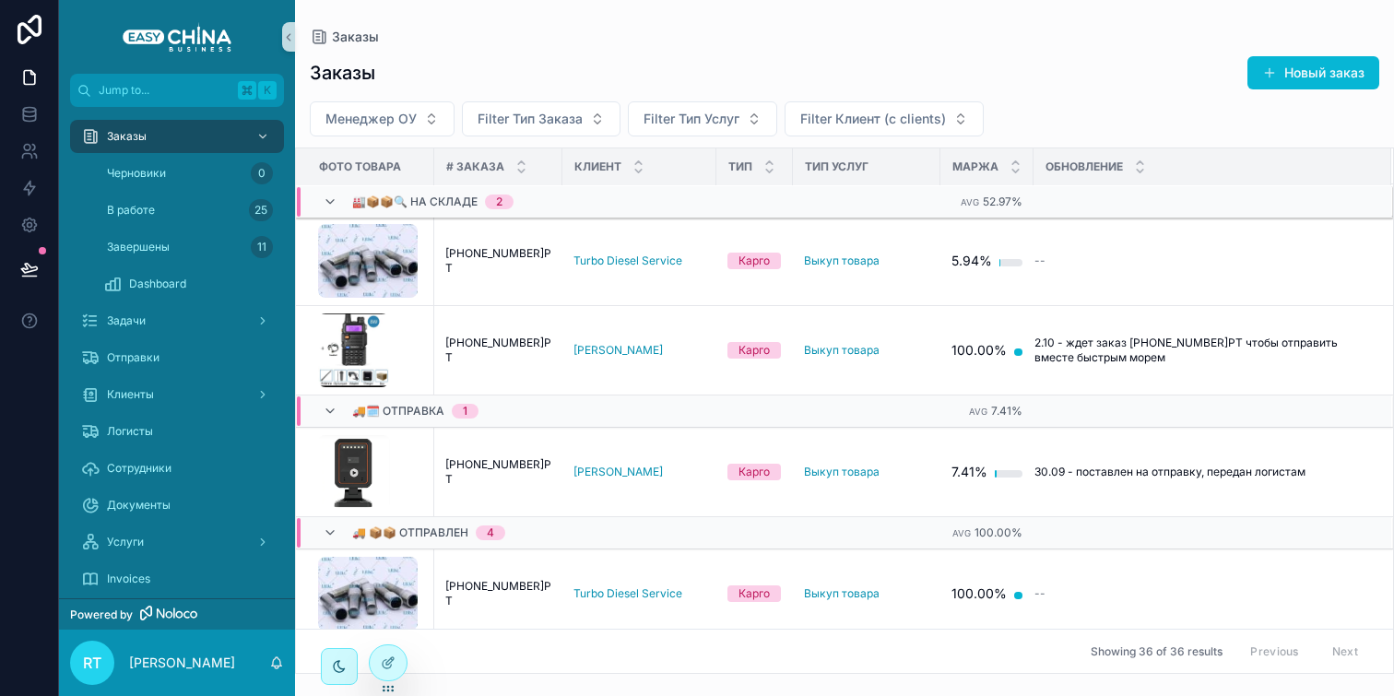
scroll to position [1552, 0]
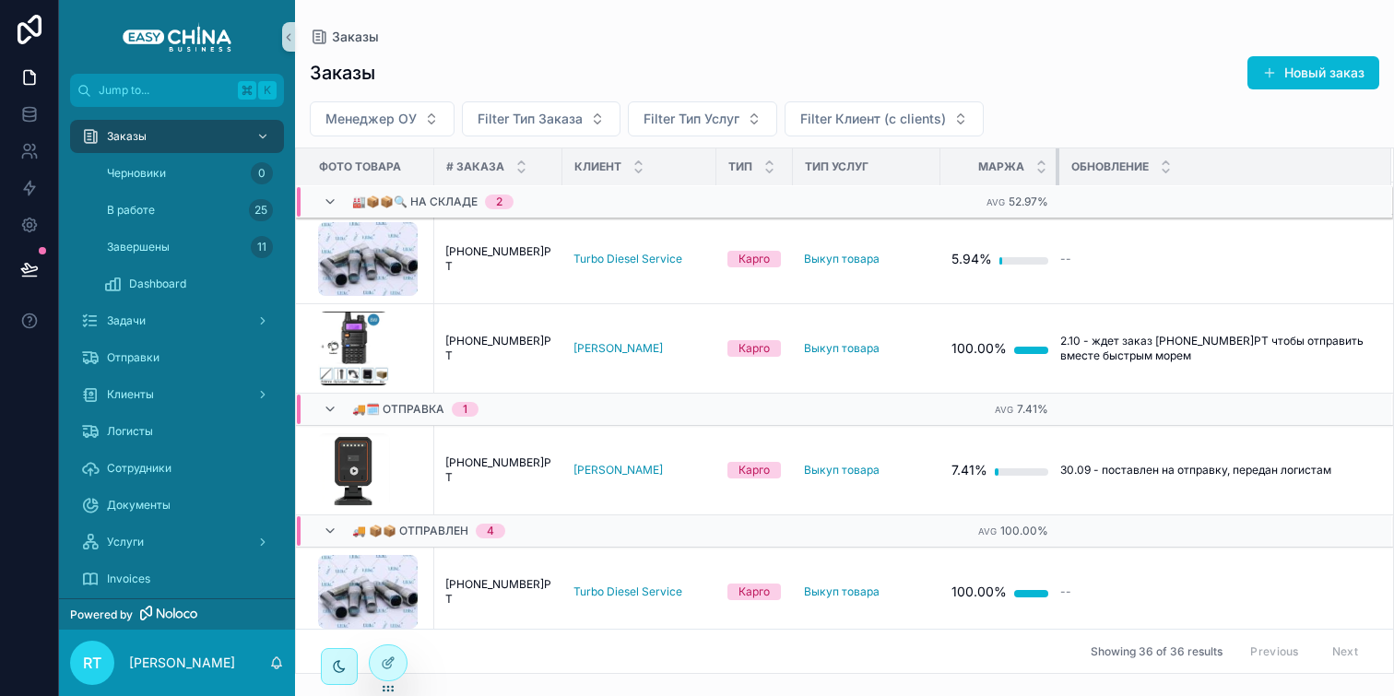
drag, startPoint x: 1016, startPoint y: 164, endPoint x: 1051, endPoint y: 159, distance: 35.5
click at [1051, 159] on tr "Фото Товара # Заказа Клиент Тип Тип Услуг Маржа Обновление" at bounding box center [844, 167] width 1097 height 38
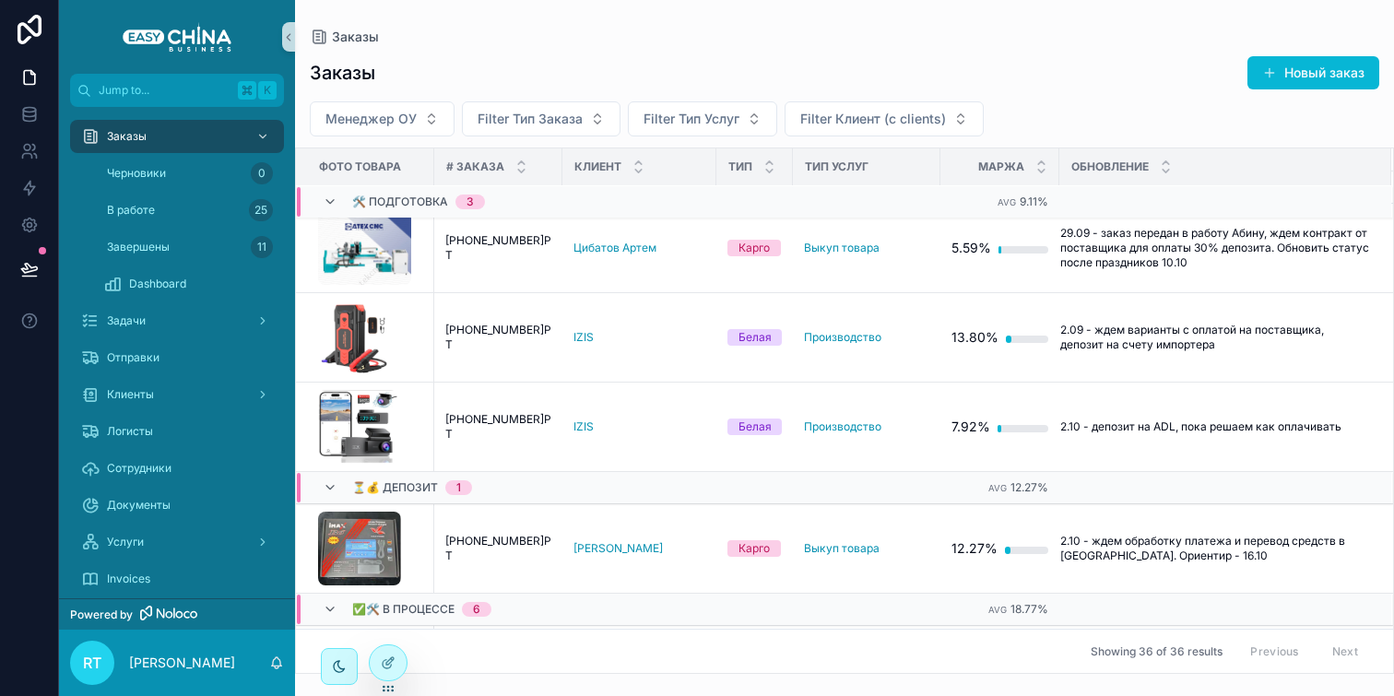
scroll to position [0, 0]
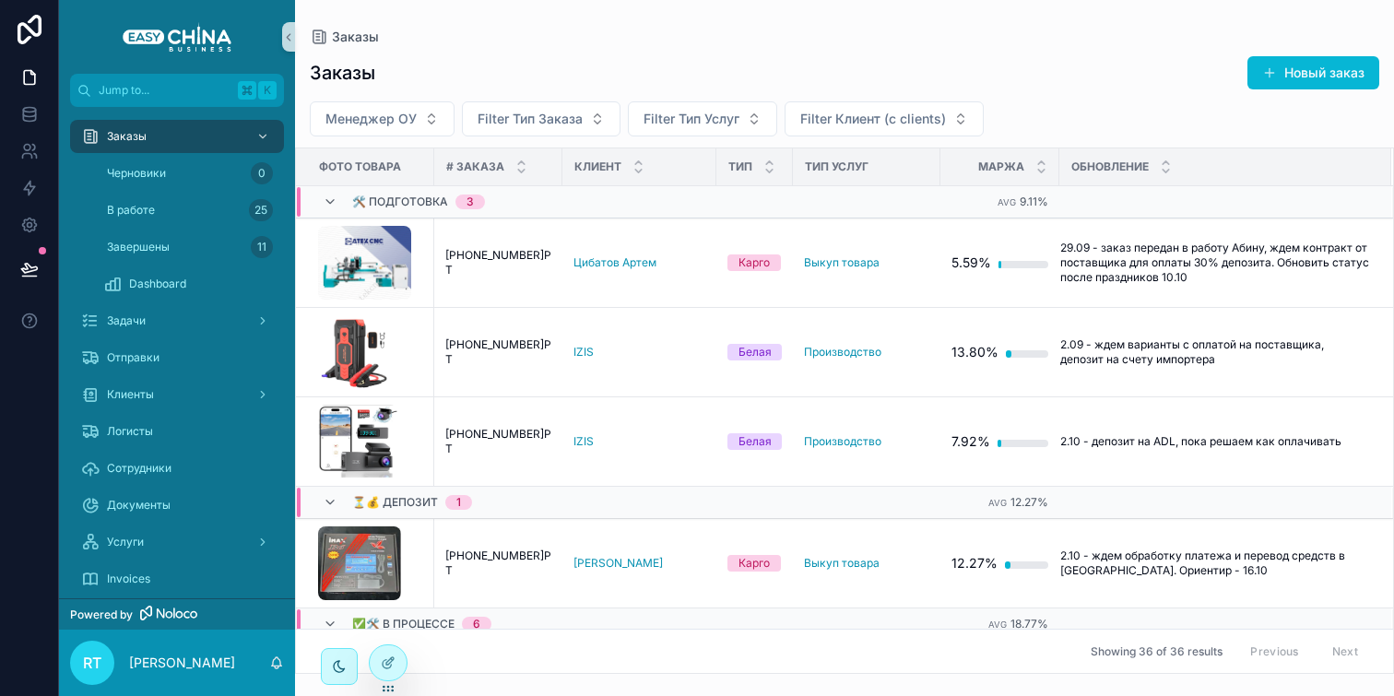
click at [716, 162] on th "Тип" at bounding box center [754, 167] width 77 height 38
click at [707, 165] on div "scrollable content" at bounding box center [710, 166] width 7 height 37
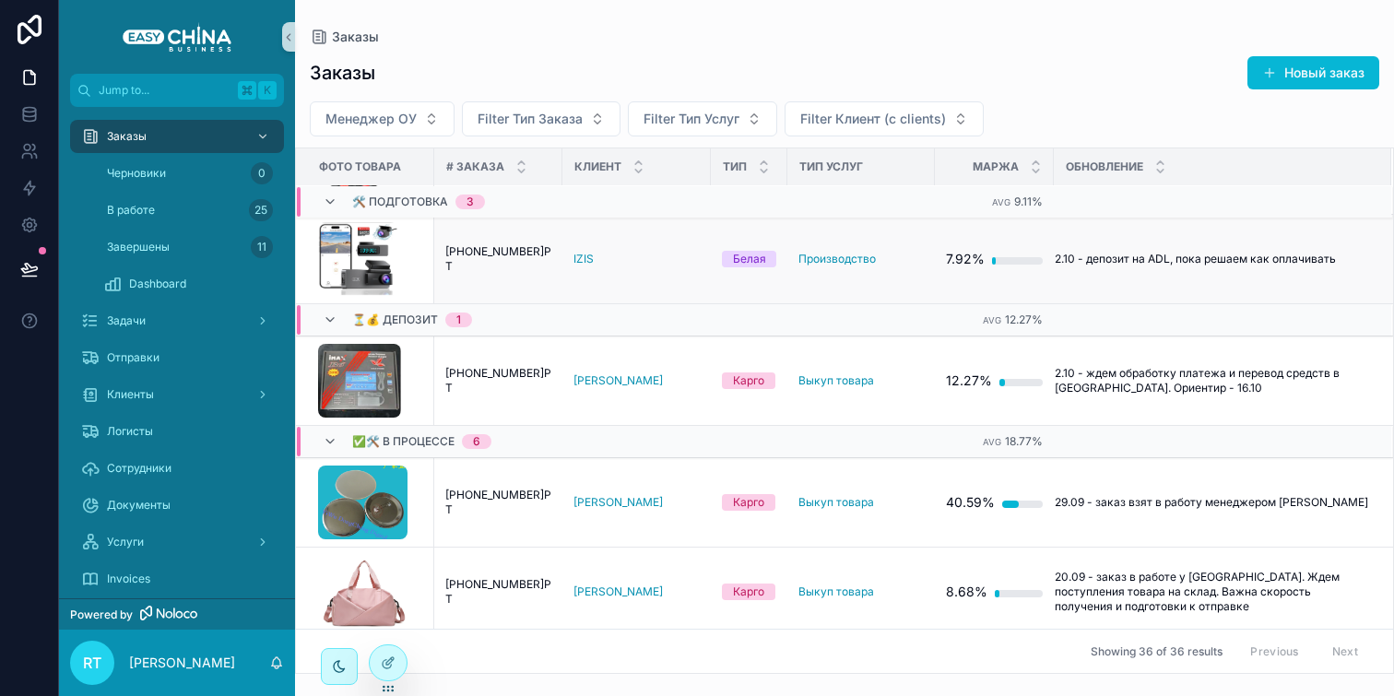
scroll to position [189, 0]
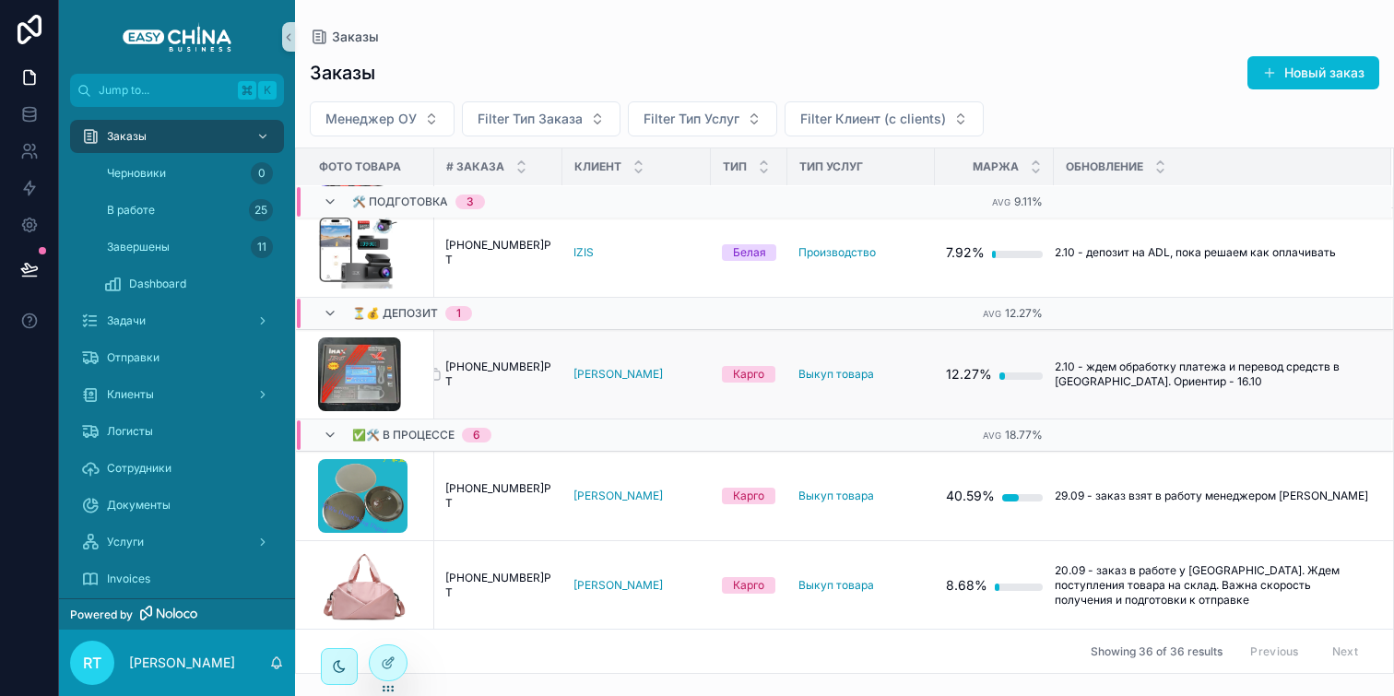
click at [516, 373] on span "[PHONE_NUMBER]РТ" at bounding box center [498, 374] width 106 height 29
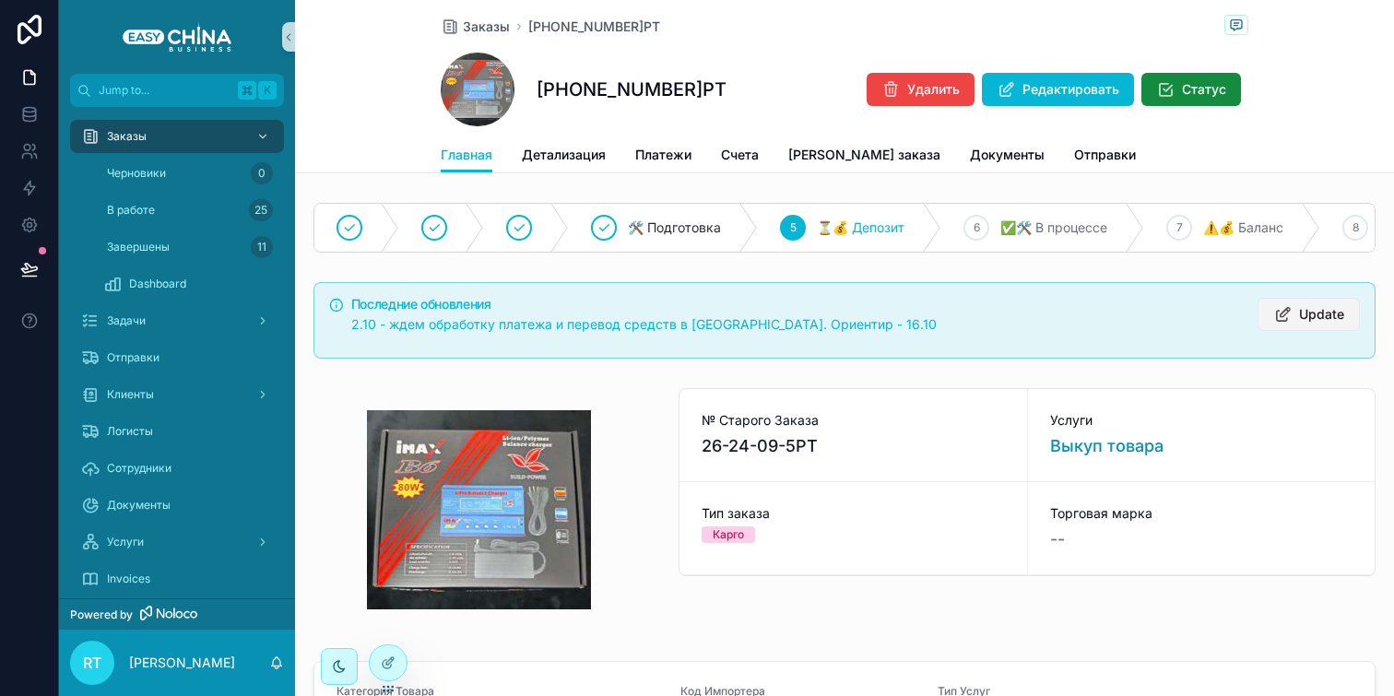
click at [1273, 324] on icon "scrollable content" at bounding box center [1282, 314] width 19 height 18
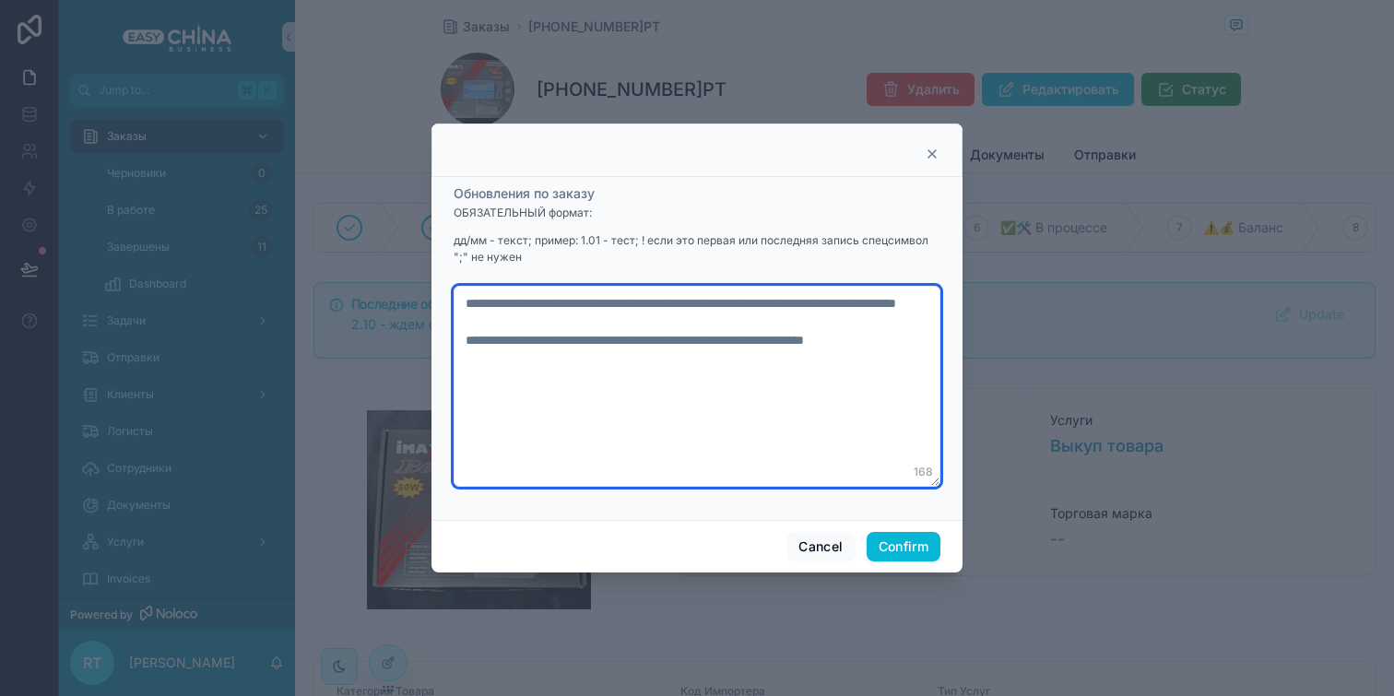
click at [489, 337] on textarea "**********" at bounding box center [697, 386] width 487 height 201
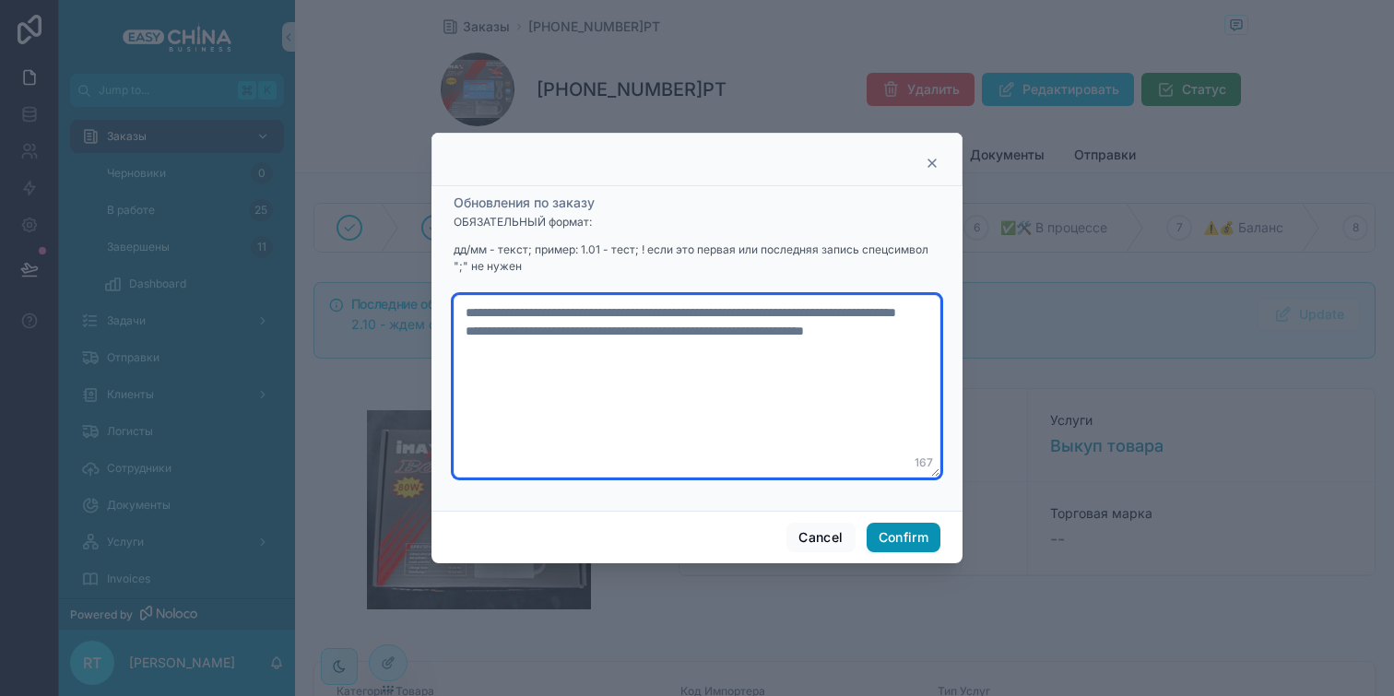
type textarea "**********"
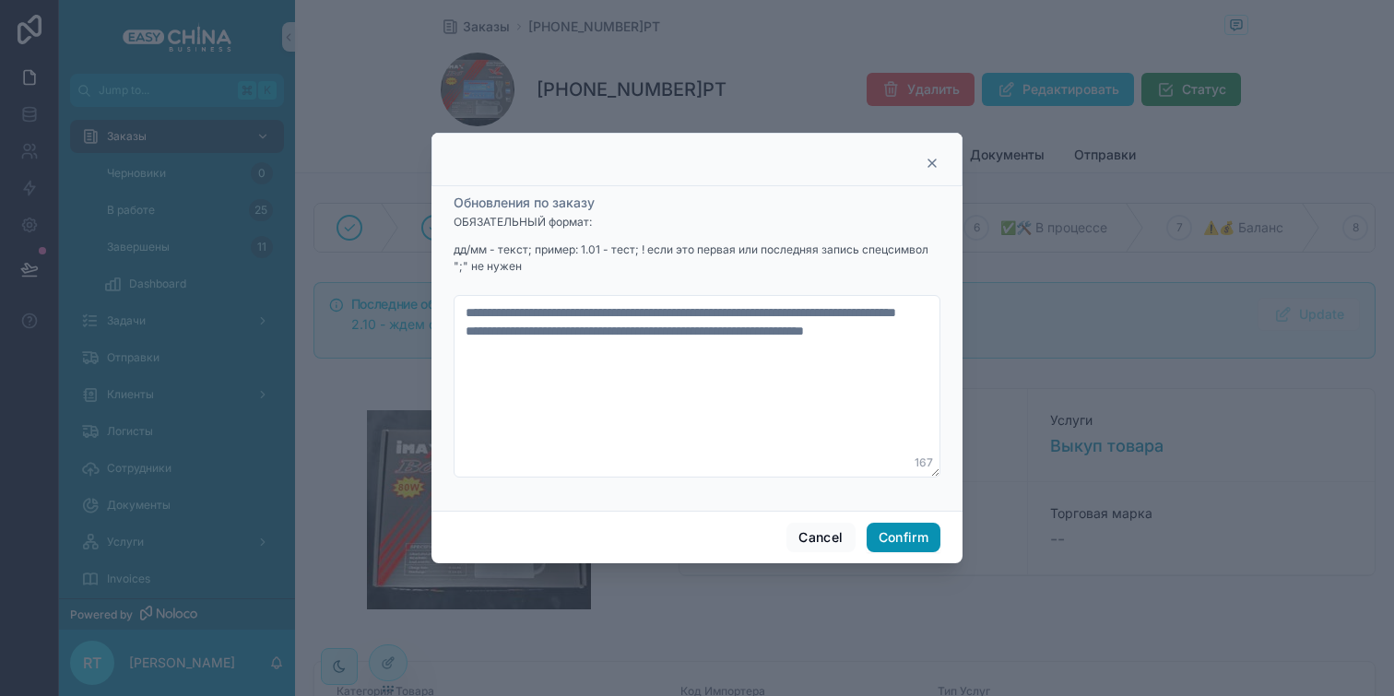
click at [906, 543] on button "Confirm" at bounding box center [904, 537] width 74 height 29
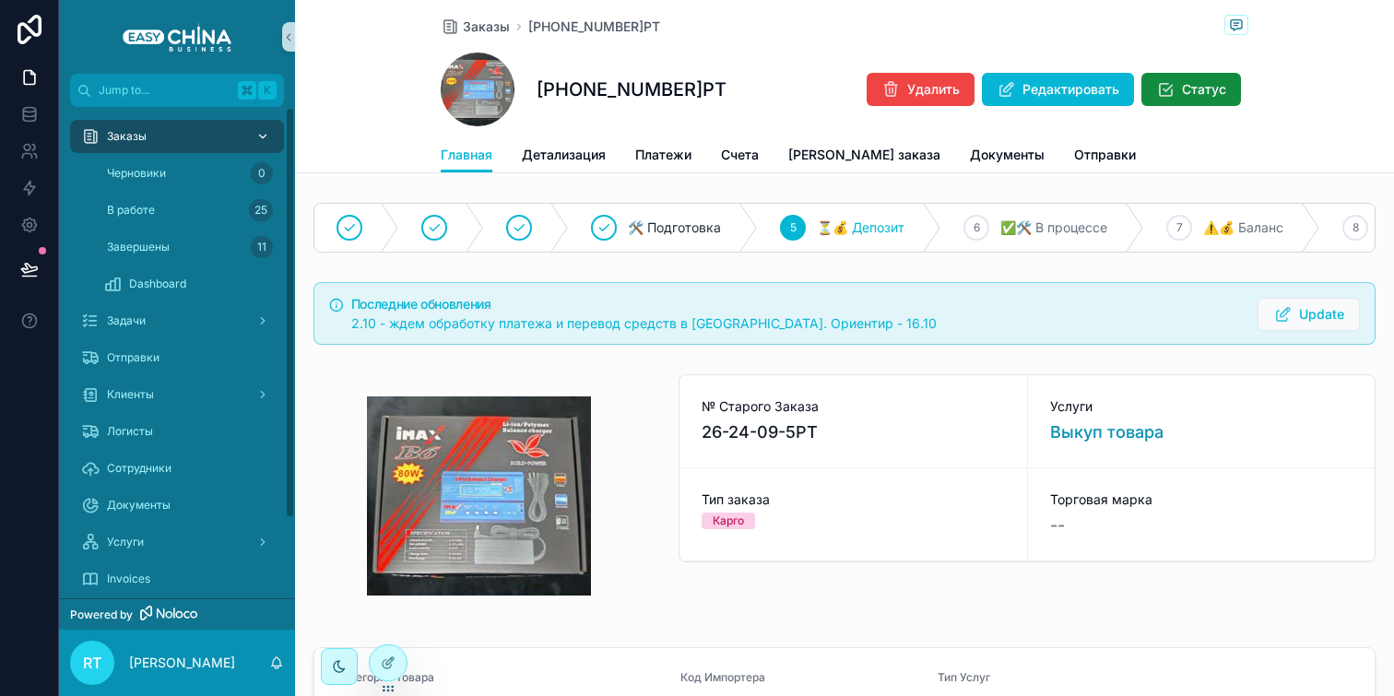
click at [196, 127] on div "Заказы" at bounding box center [177, 136] width 192 height 29
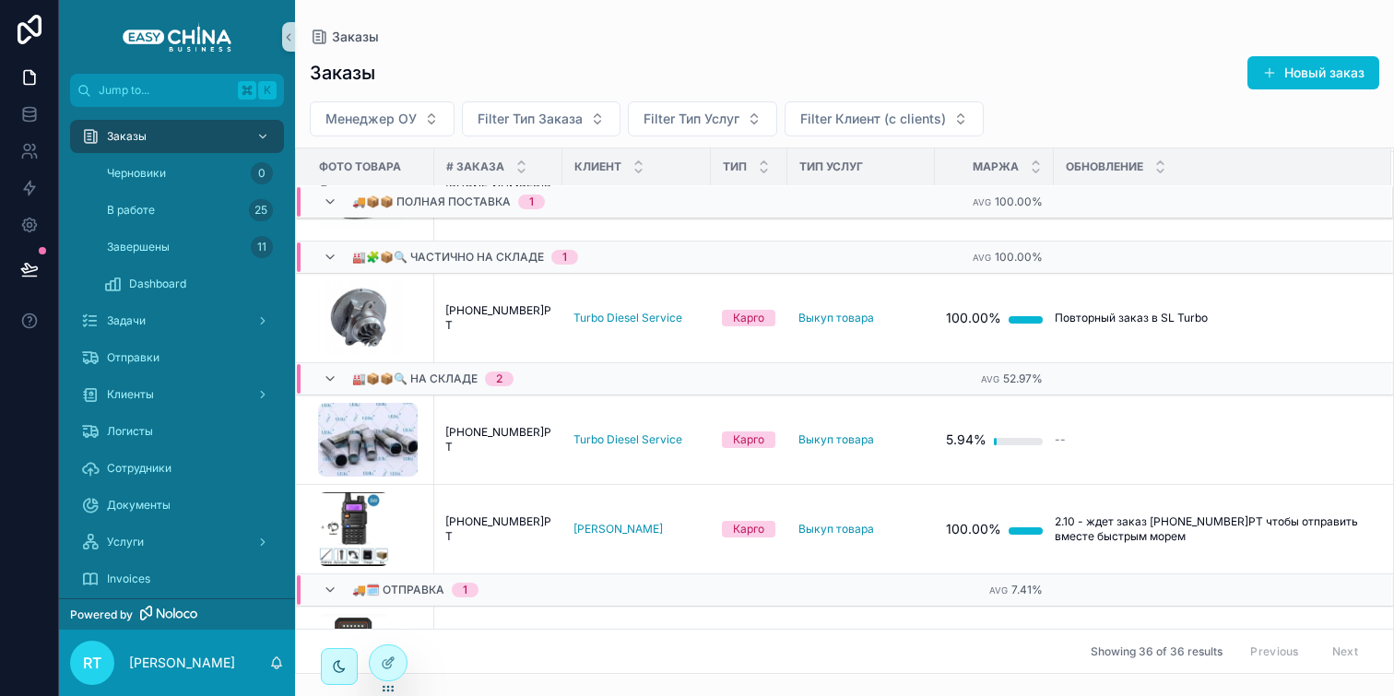
scroll to position [1375, 0]
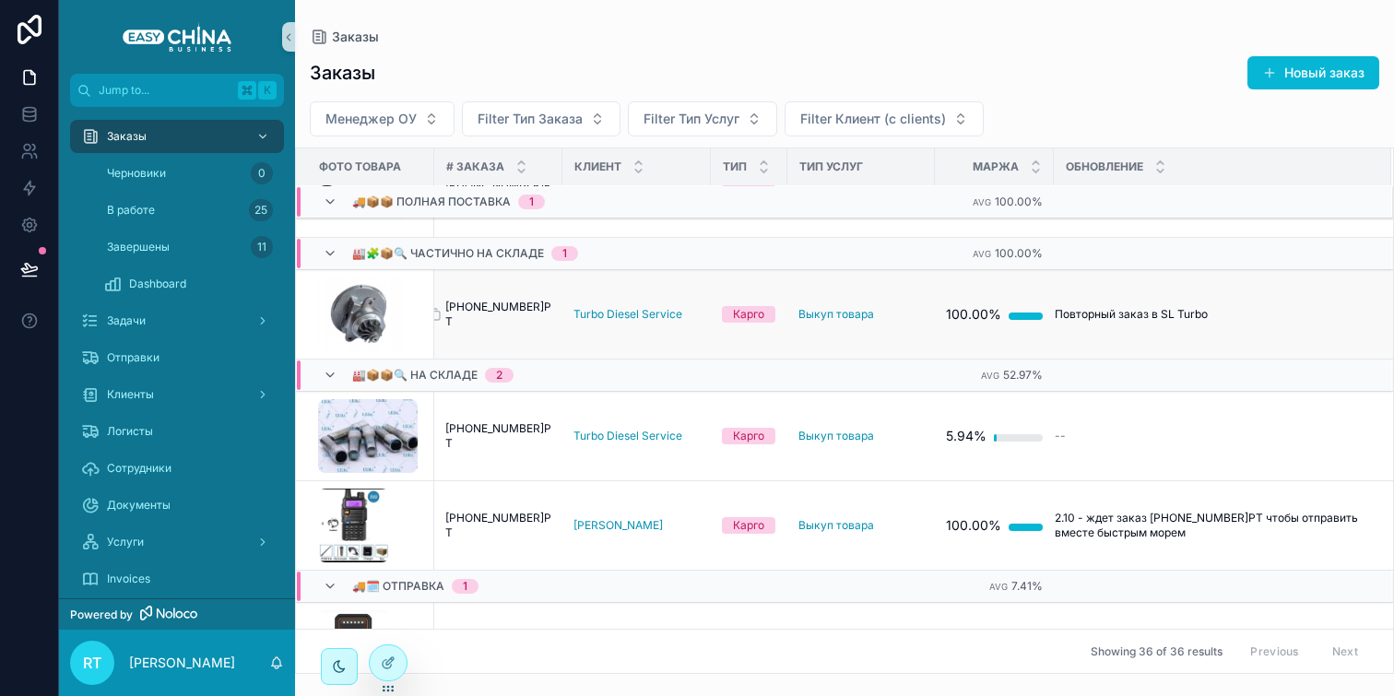
click at [489, 314] on span "[PHONE_NUMBER]РТ" at bounding box center [498, 314] width 106 height 29
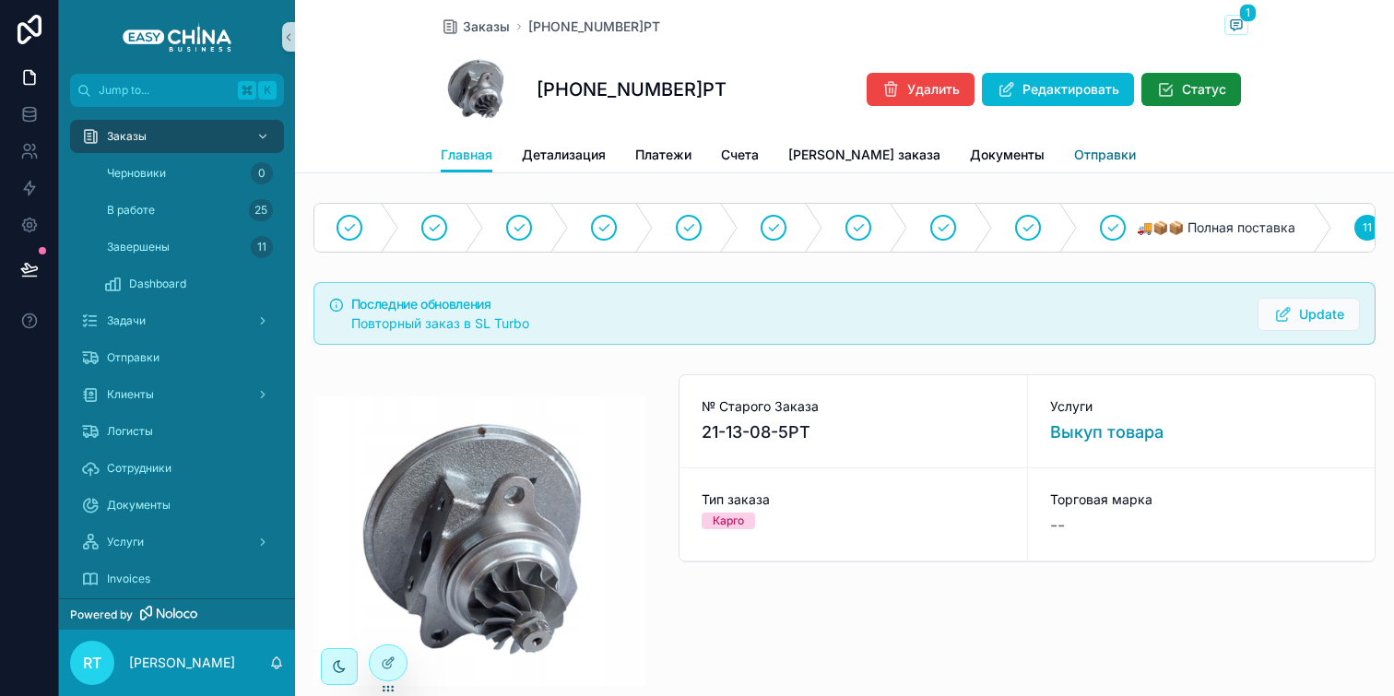
click at [1074, 148] on span "Отправки" at bounding box center [1105, 155] width 62 height 18
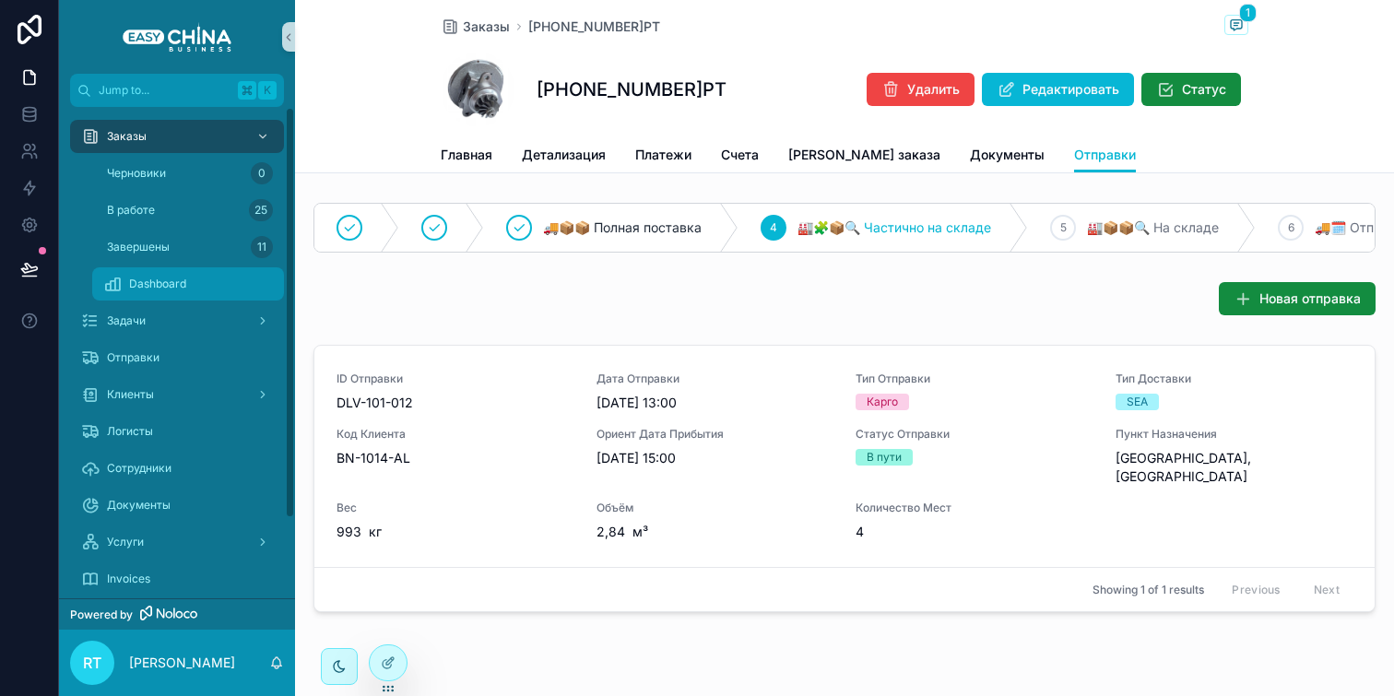
click at [193, 284] on div "Dashboard" at bounding box center [188, 283] width 170 height 29
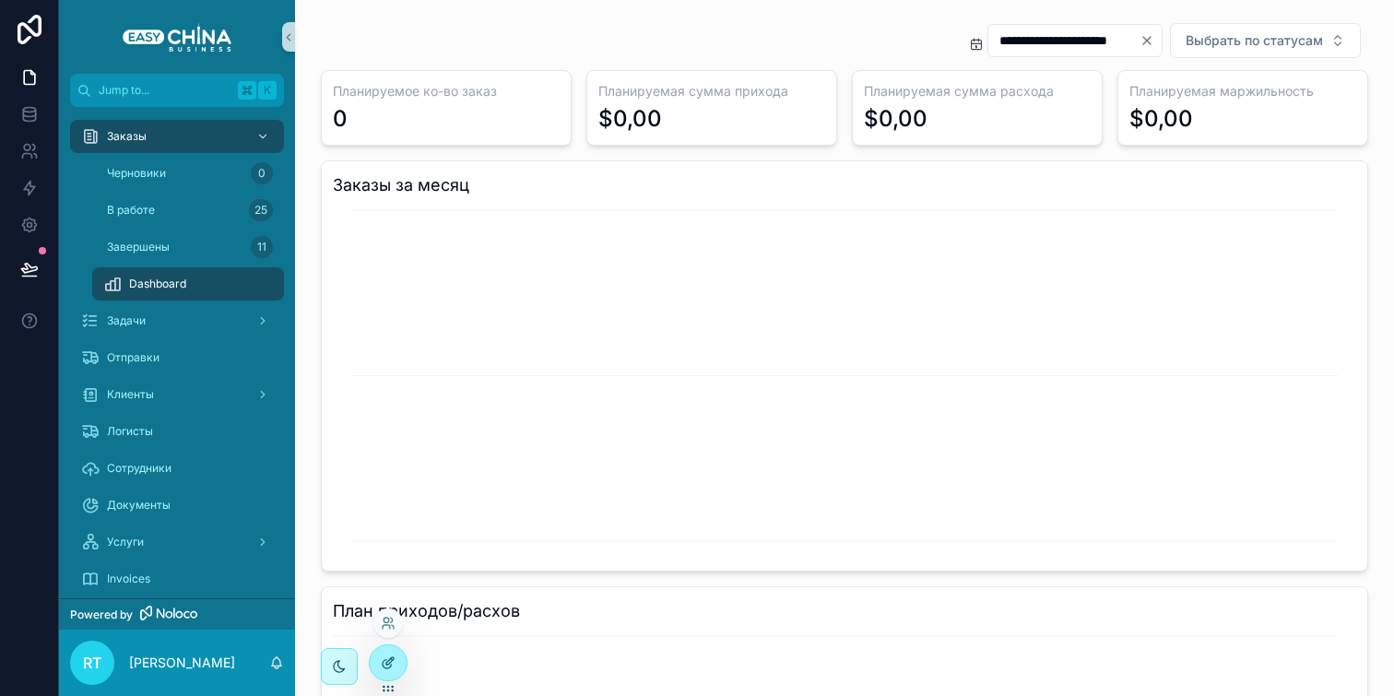
click at [400, 658] on div at bounding box center [388, 662] width 37 height 35
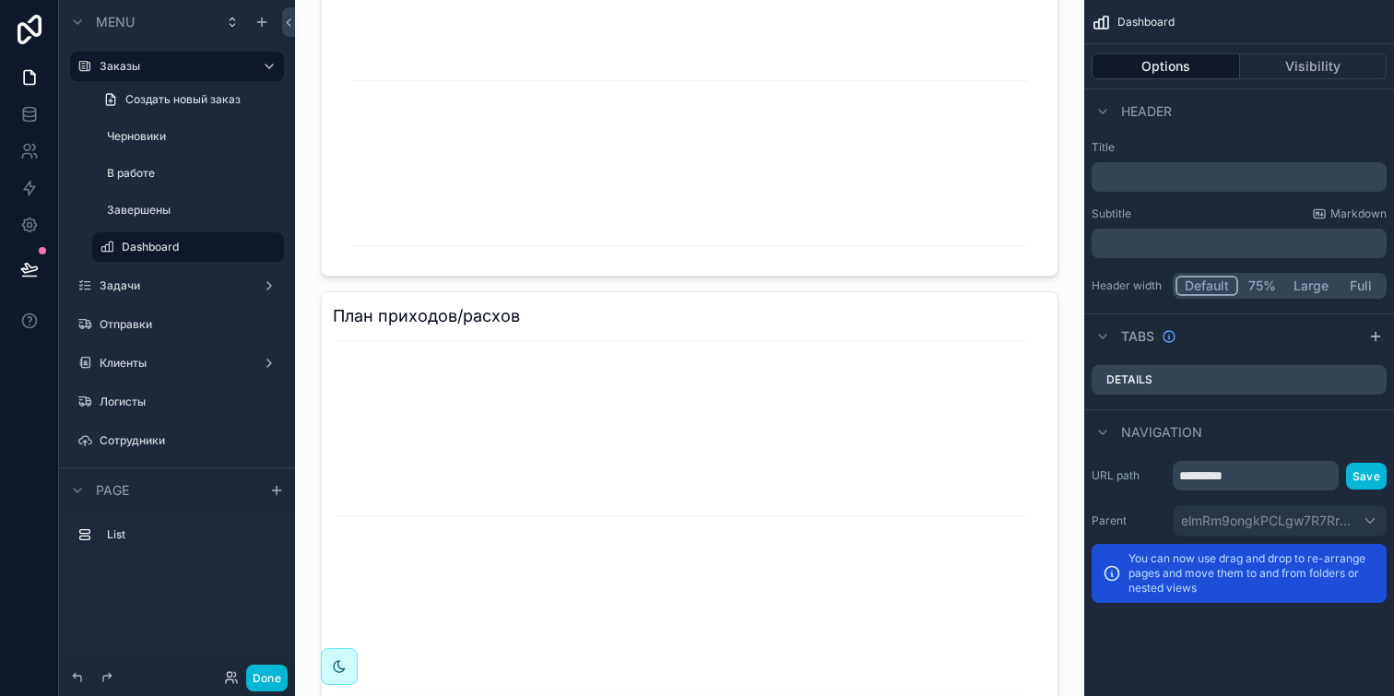
scroll to position [335, 0]
click at [649, 251] on div "scrollable content" at bounding box center [690, 431] width 760 height 1503
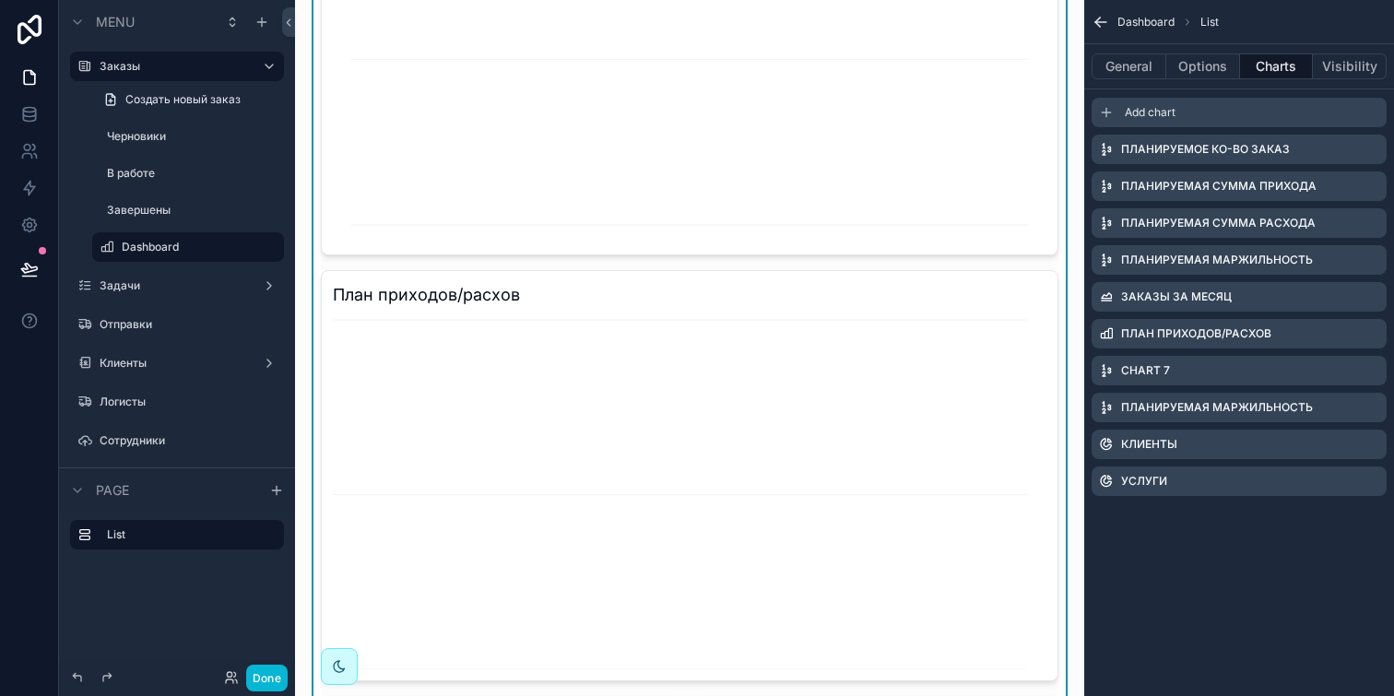
click at [1150, 115] on span "Add chart" at bounding box center [1150, 112] width 51 height 15
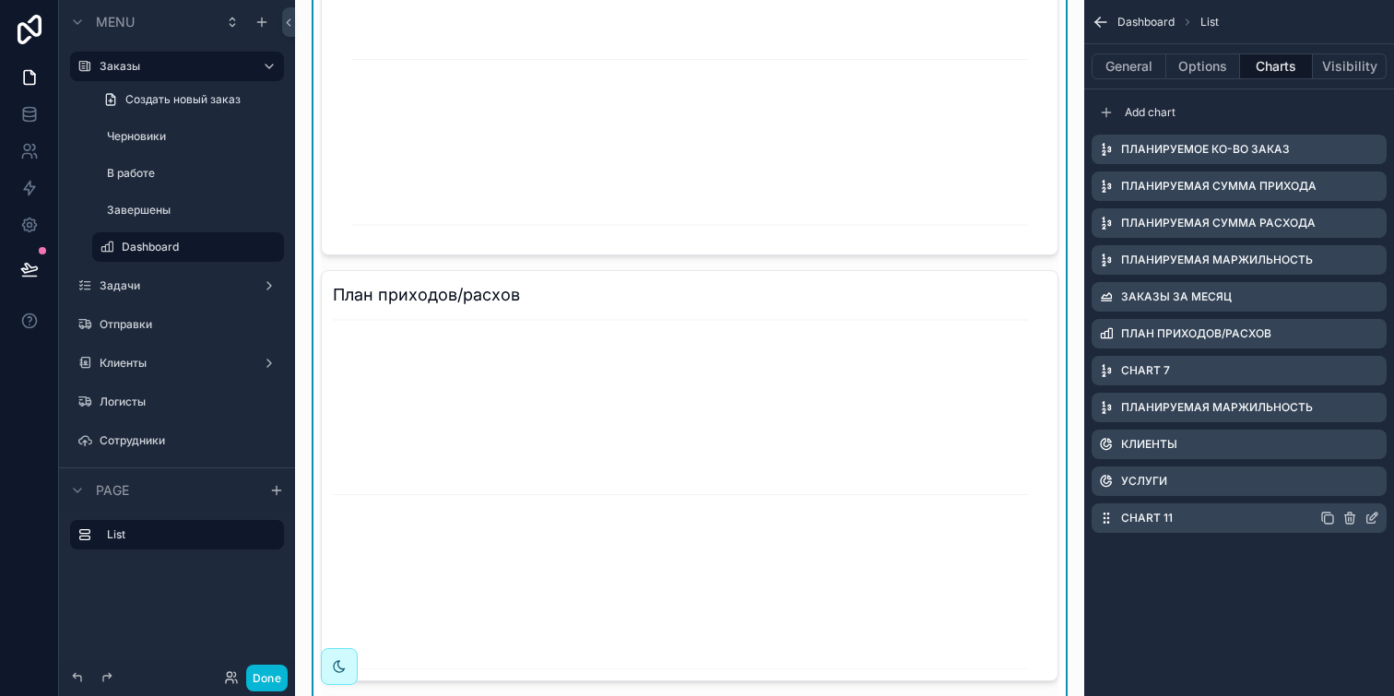
click at [1364, 517] on icon "scrollable content" at bounding box center [1371, 518] width 15 height 15
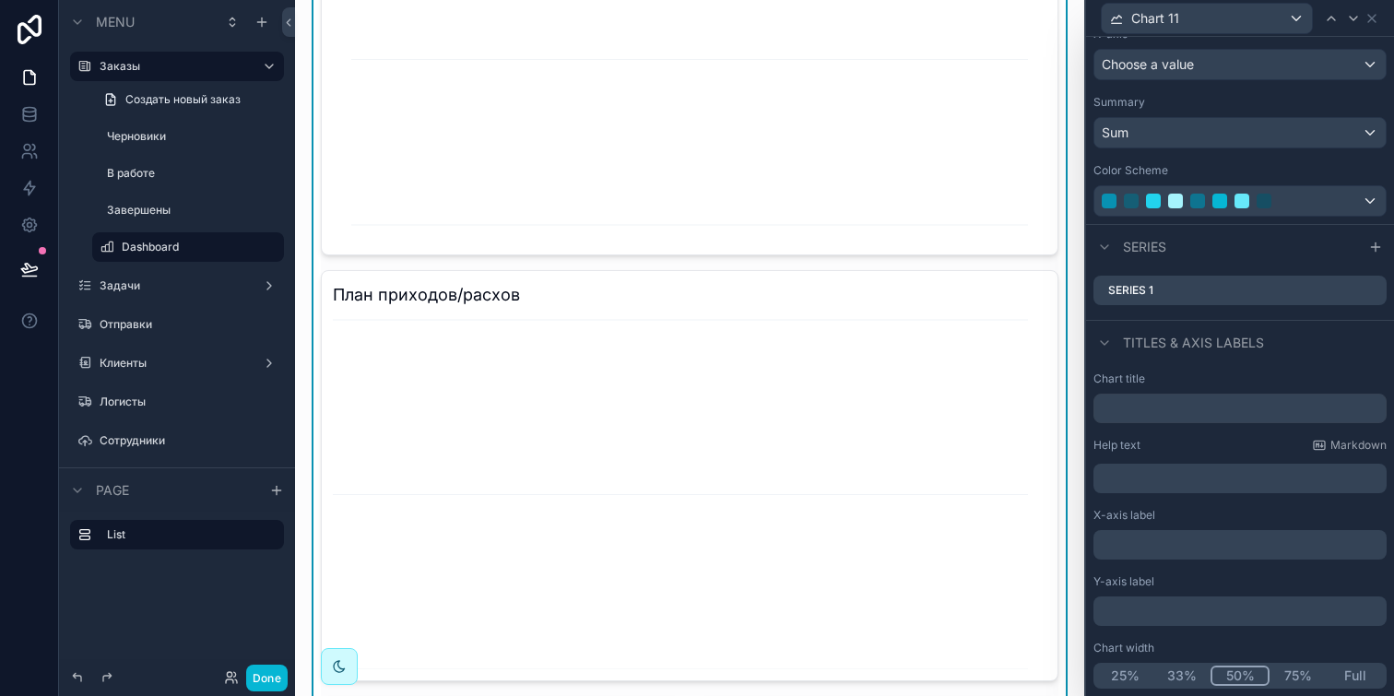
scroll to position [0, 0]
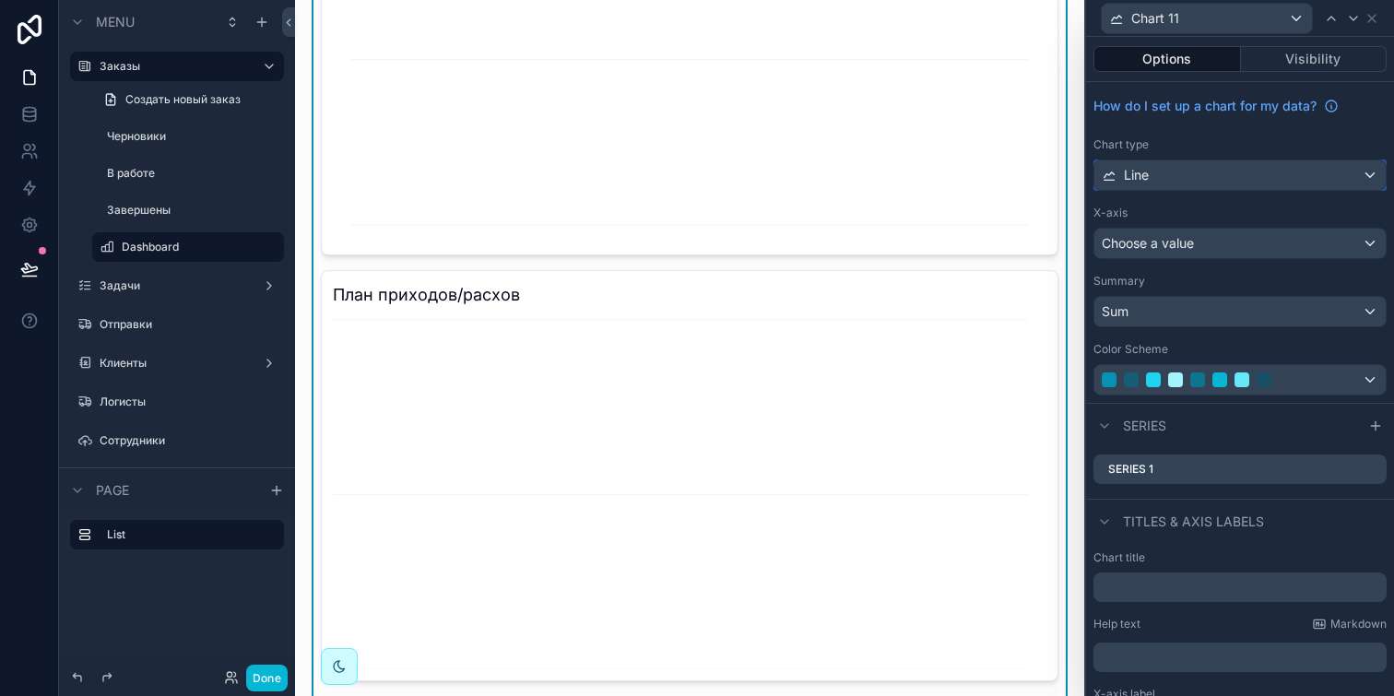
click at [1186, 188] on div "Line" at bounding box center [1239, 174] width 291 height 29
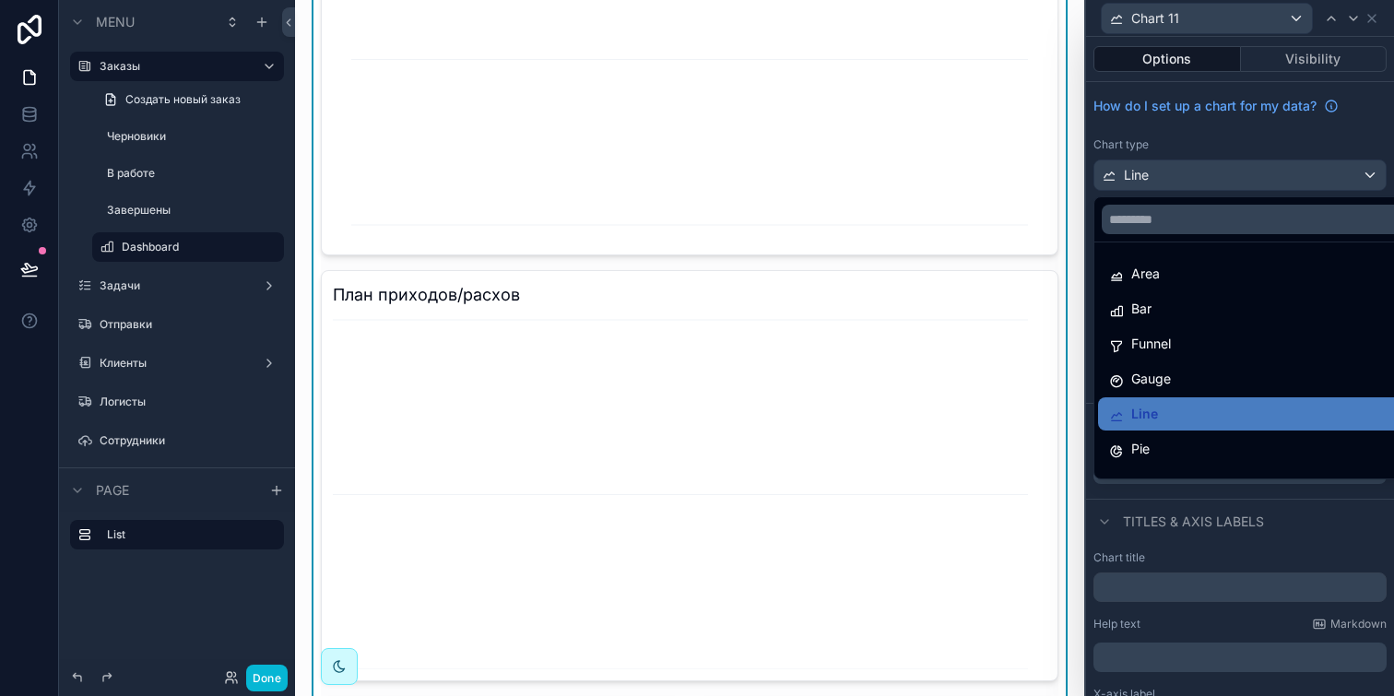
click at [1355, 173] on div at bounding box center [1240, 348] width 308 height 696
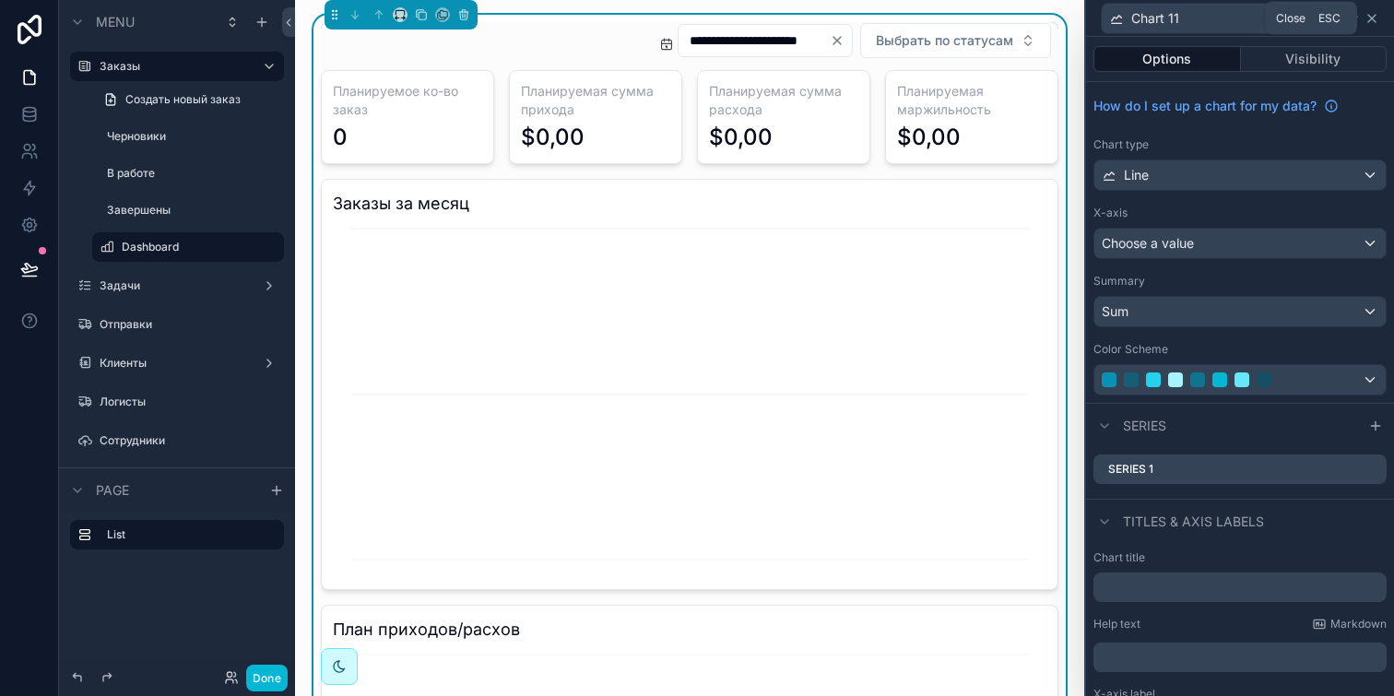
click at [1374, 11] on icon at bounding box center [1371, 18] width 15 height 15
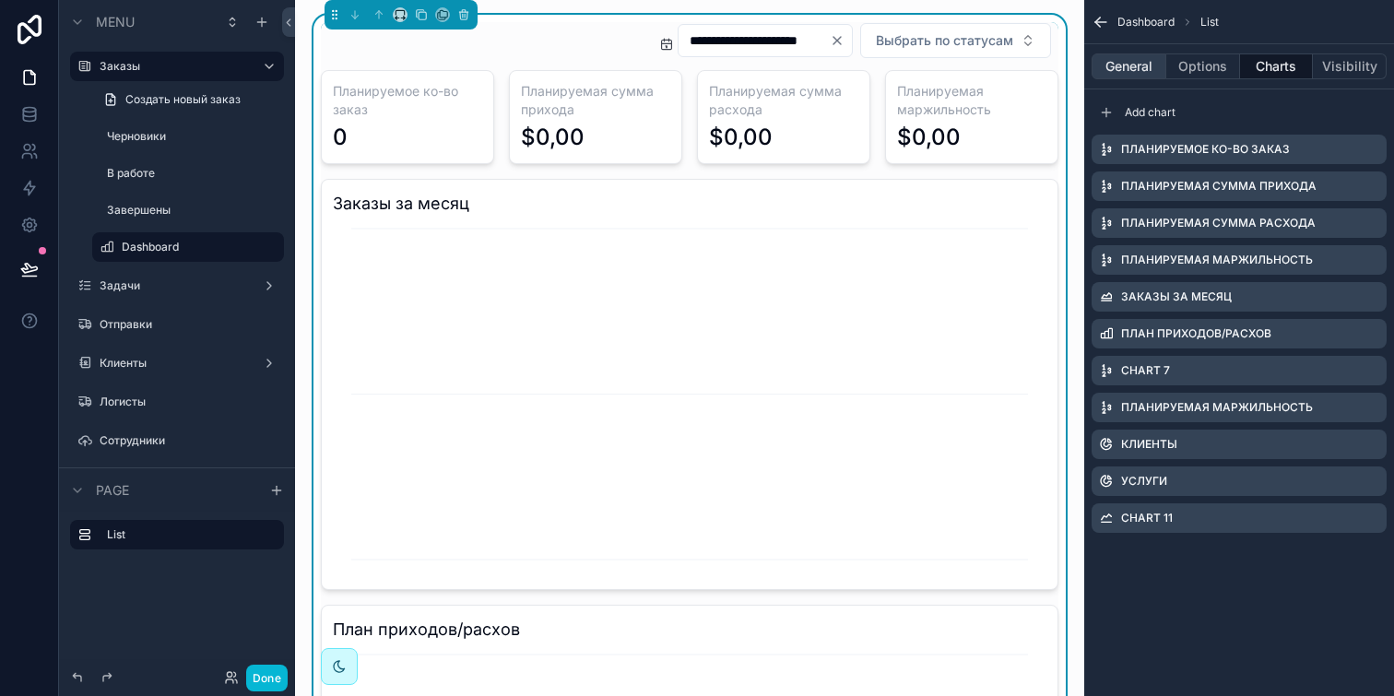
click at [1141, 66] on button "General" at bounding box center [1128, 66] width 75 height 26
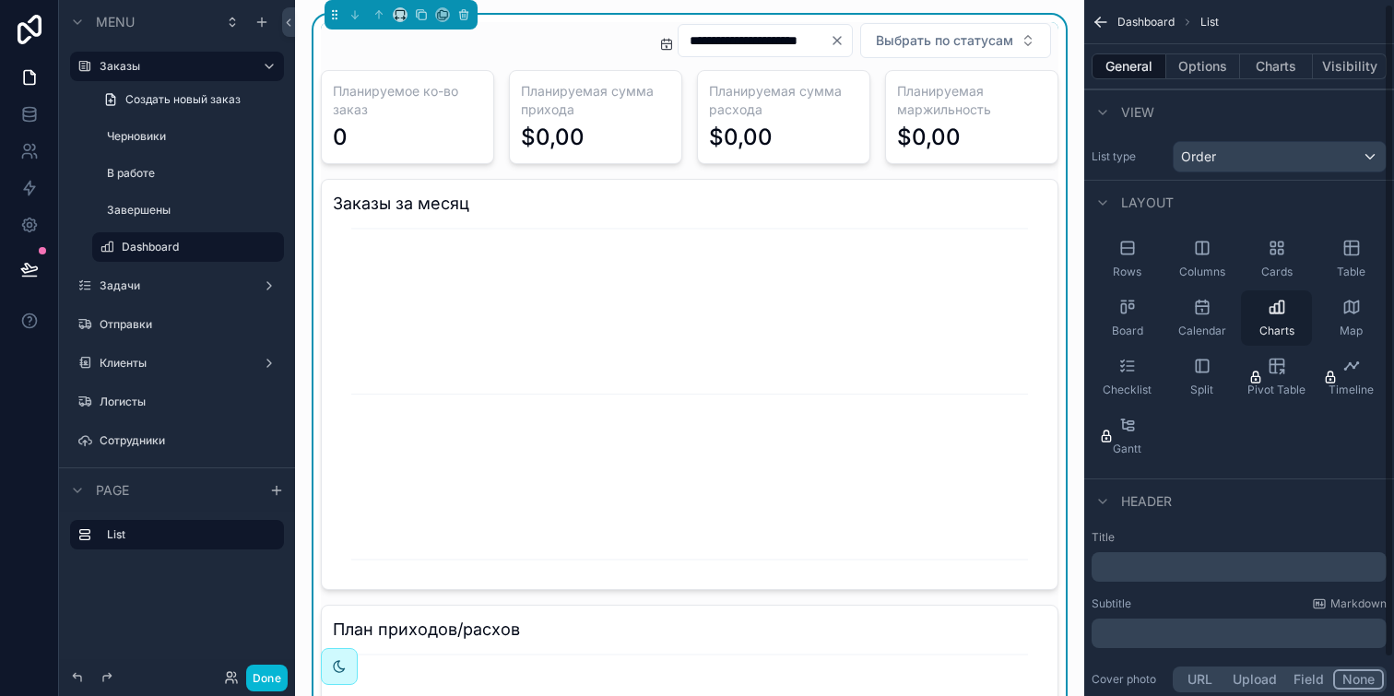
scroll to position [44, 0]
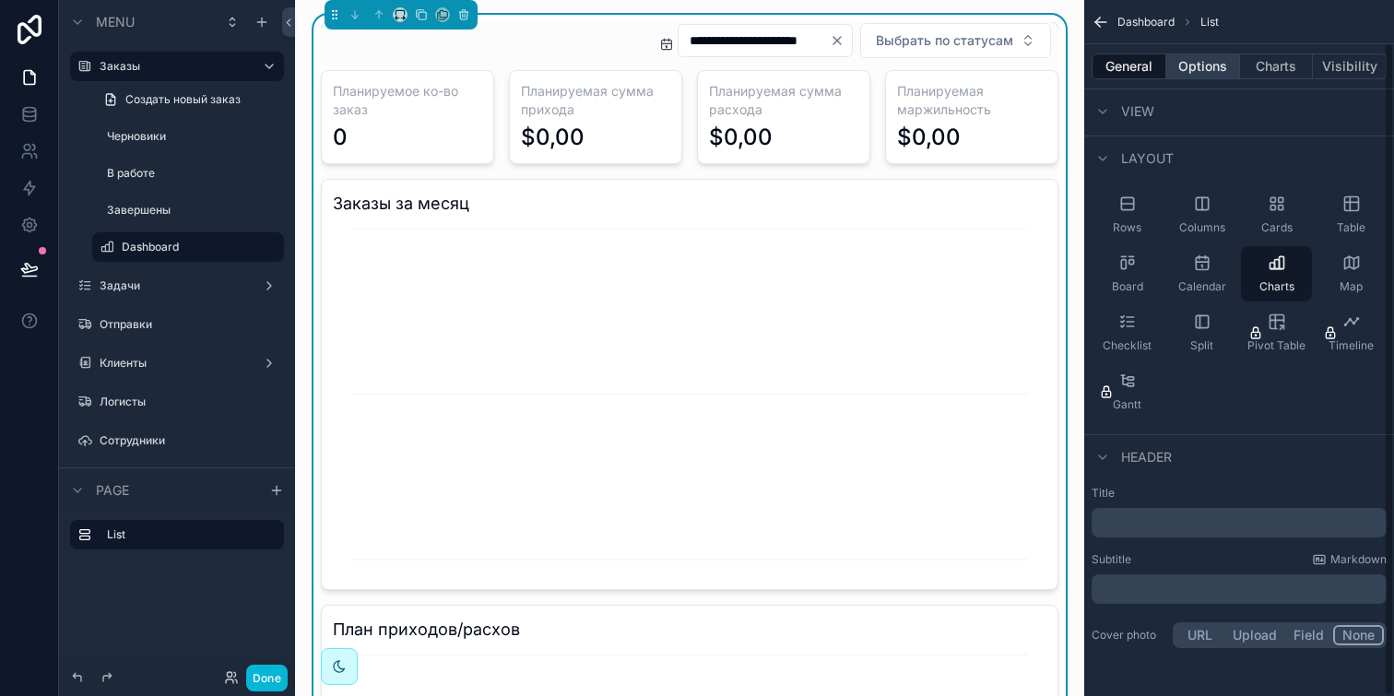
click at [1199, 53] on button "Options" at bounding box center [1203, 66] width 74 height 26
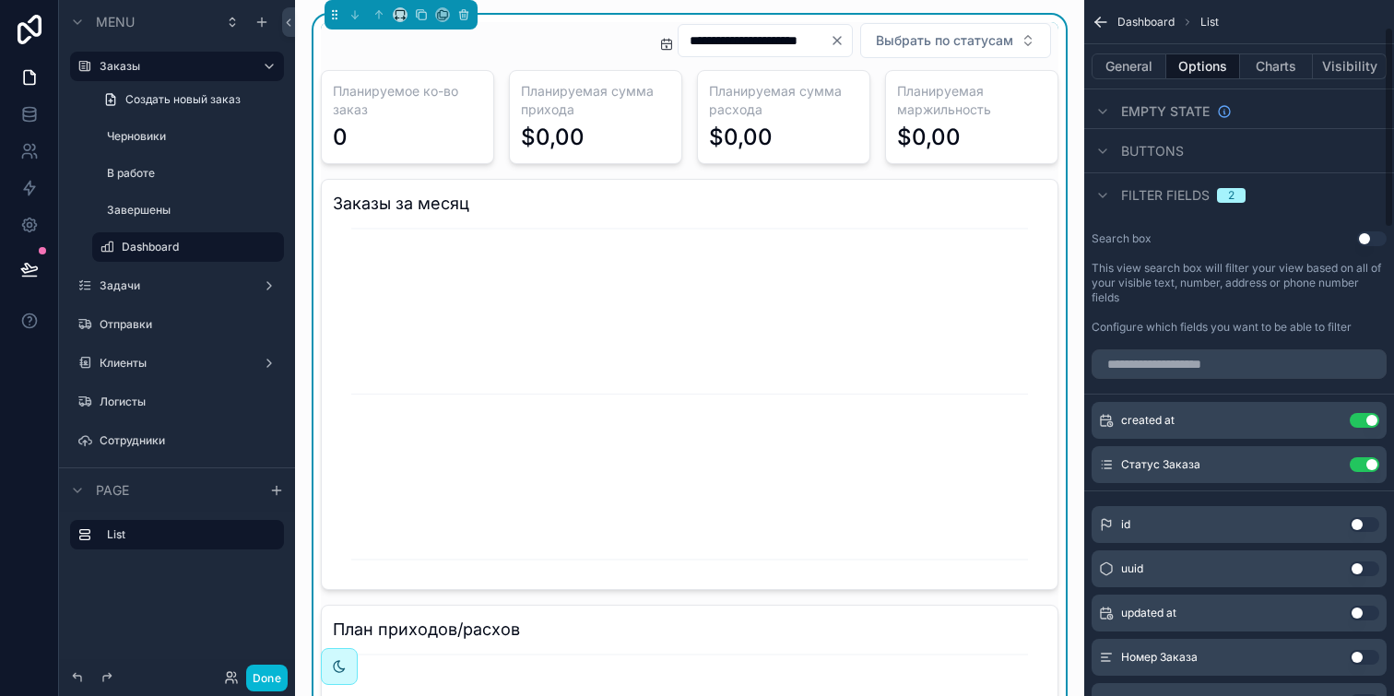
scroll to position [0, 0]
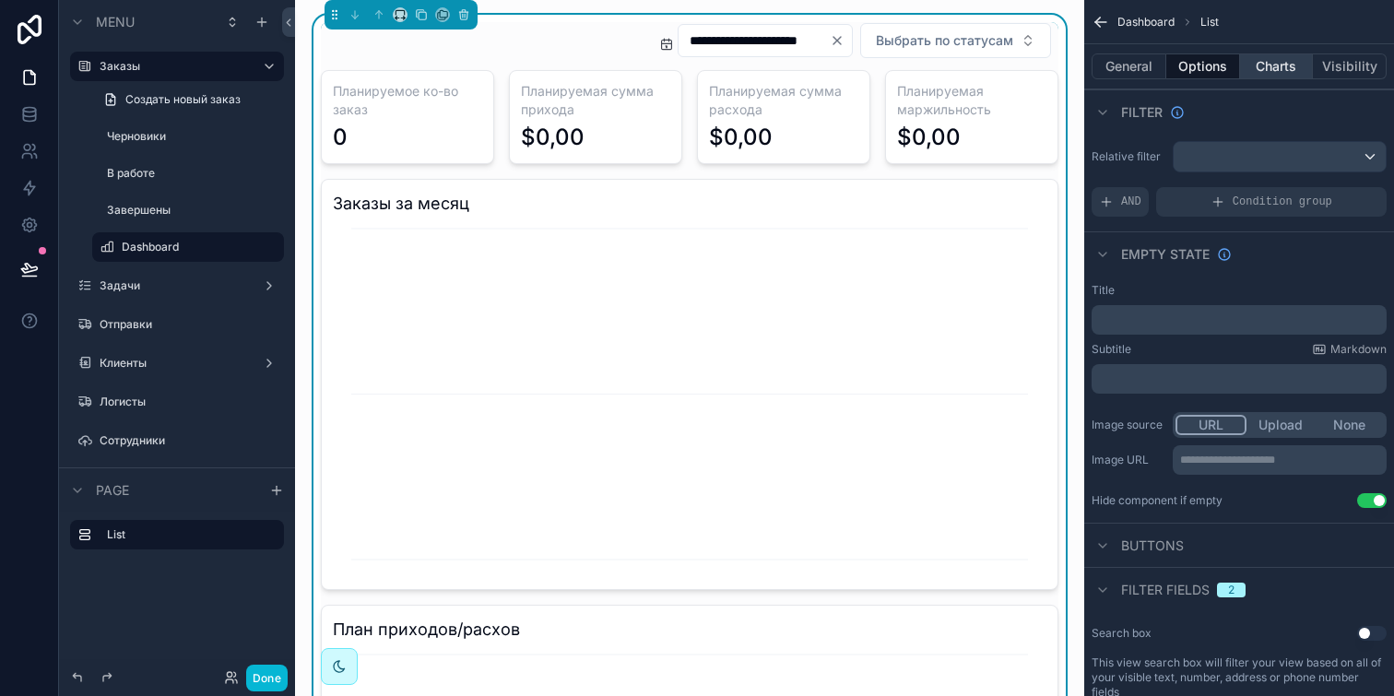
click at [1277, 58] on button "Charts" at bounding box center [1277, 66] width 74 height 26
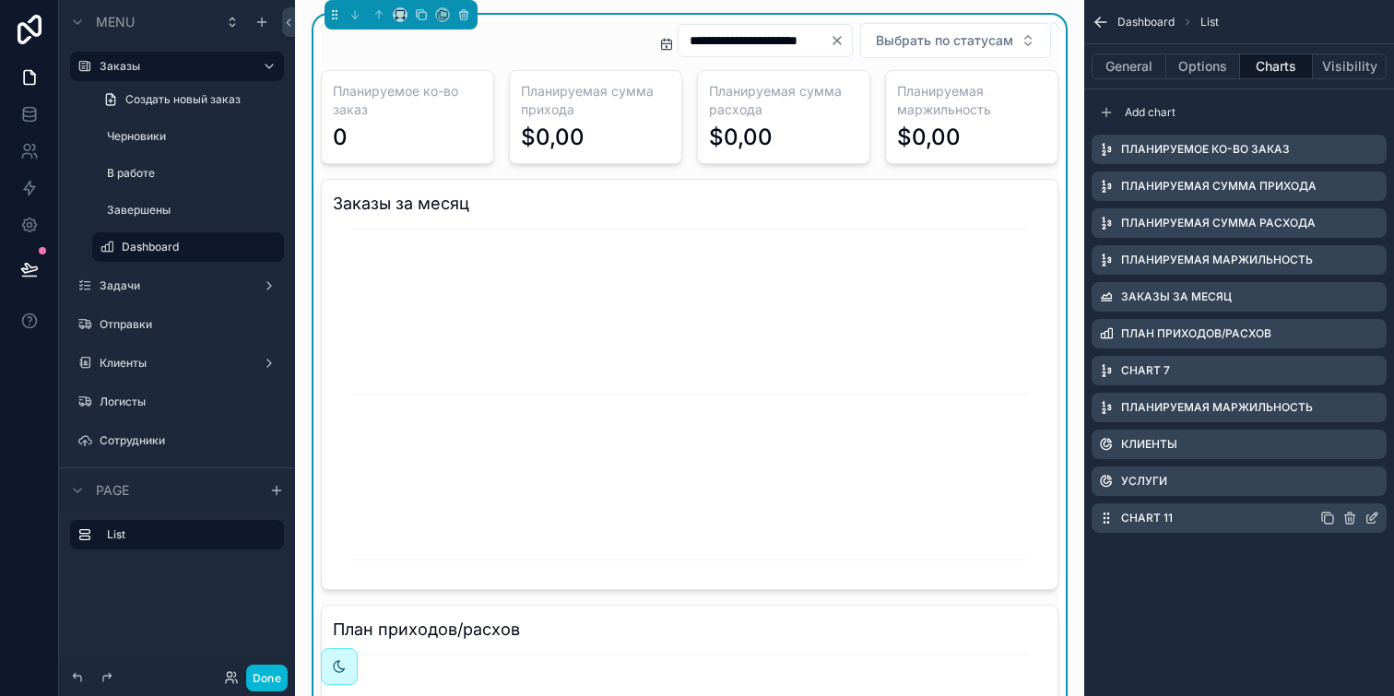
click at [1351, 519] on icon "scrollable content" at bounding box center [1349, 518] width 15 height 15
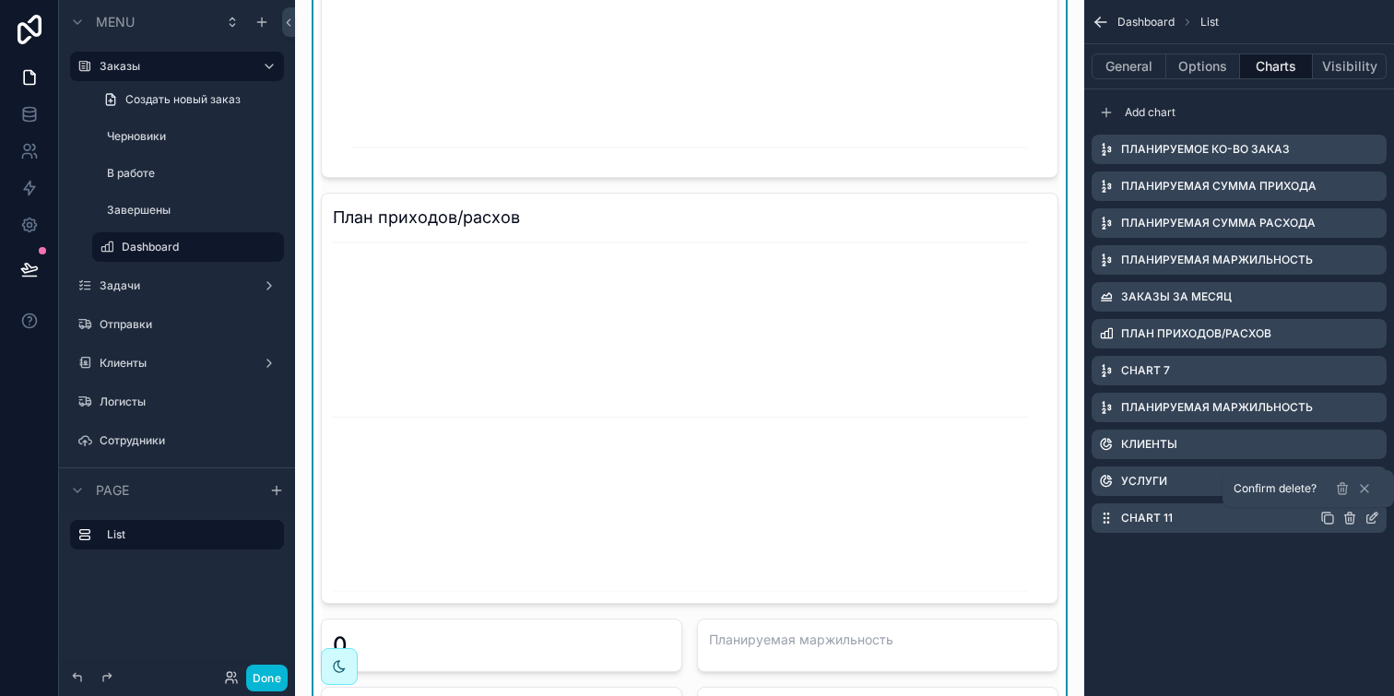
scroll to position [541, 0]
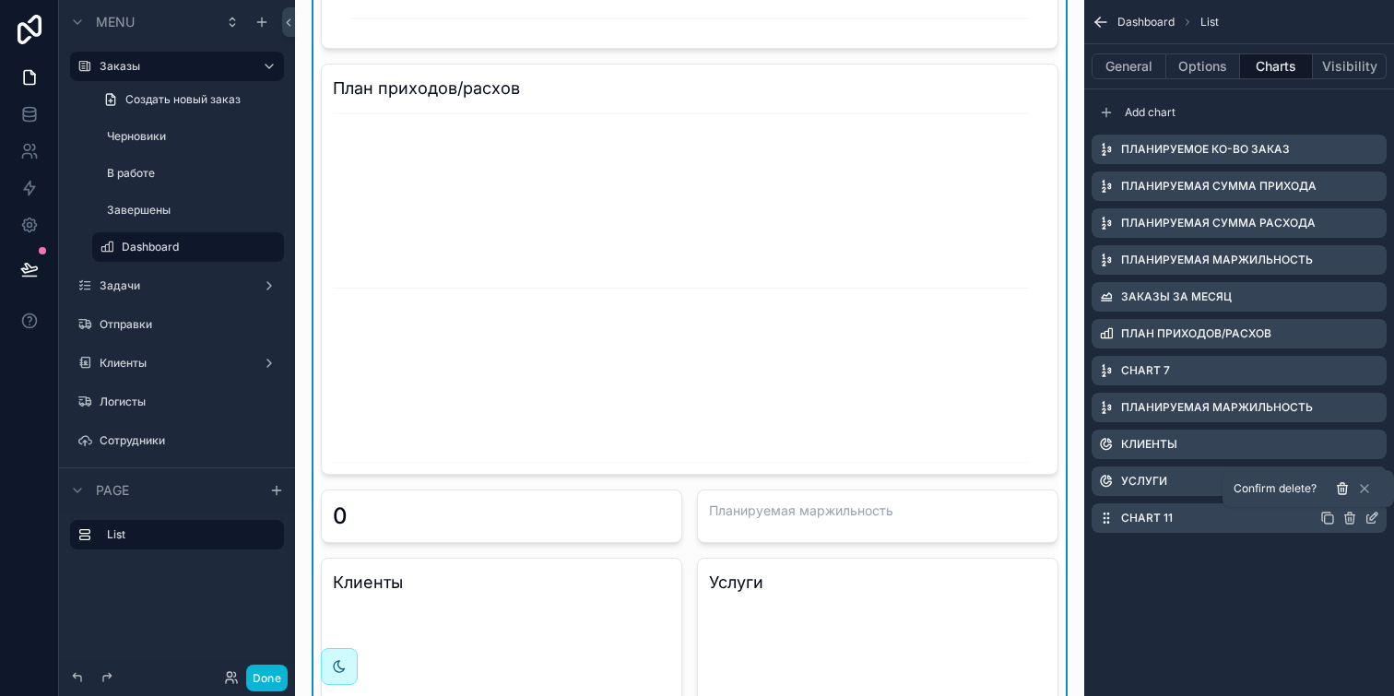
click at [1337, 481] on icon at bounding box center [1342, 488] width 15 height 15
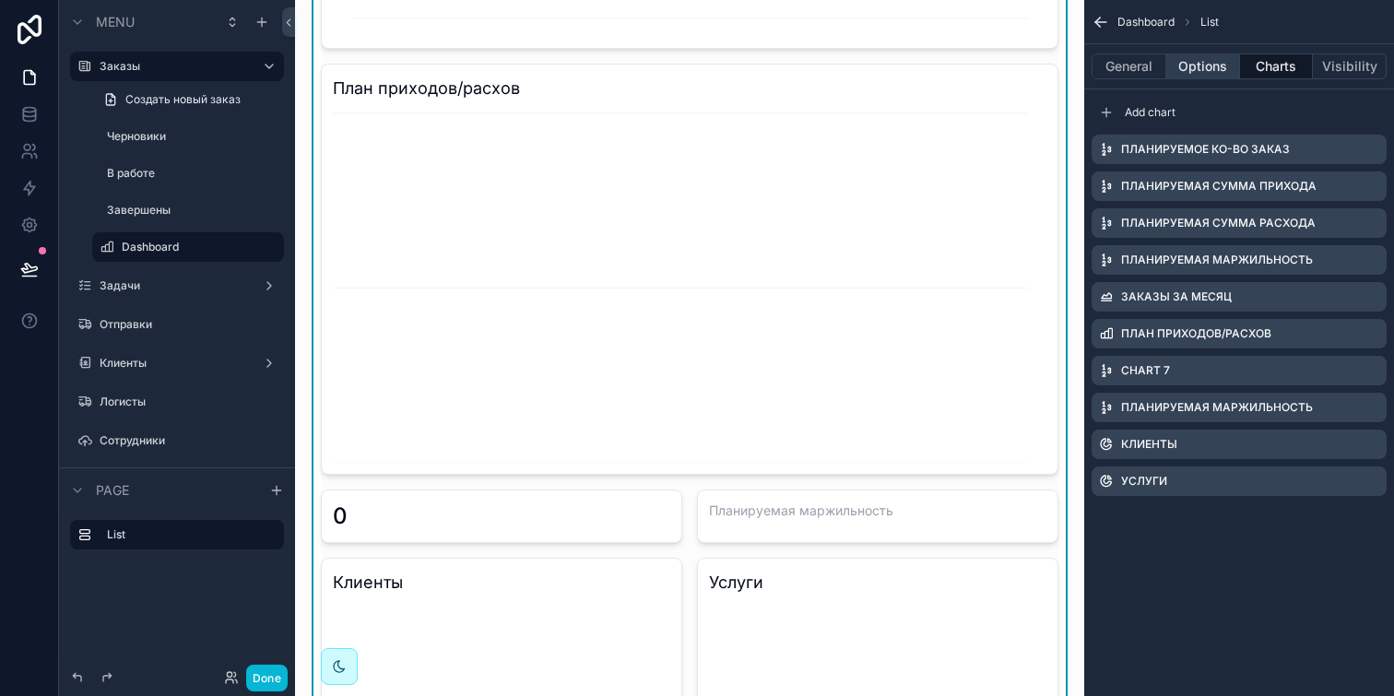
click at [1190, 63] on button "Options" at bounding box center [1203, 66] width 74 height 26
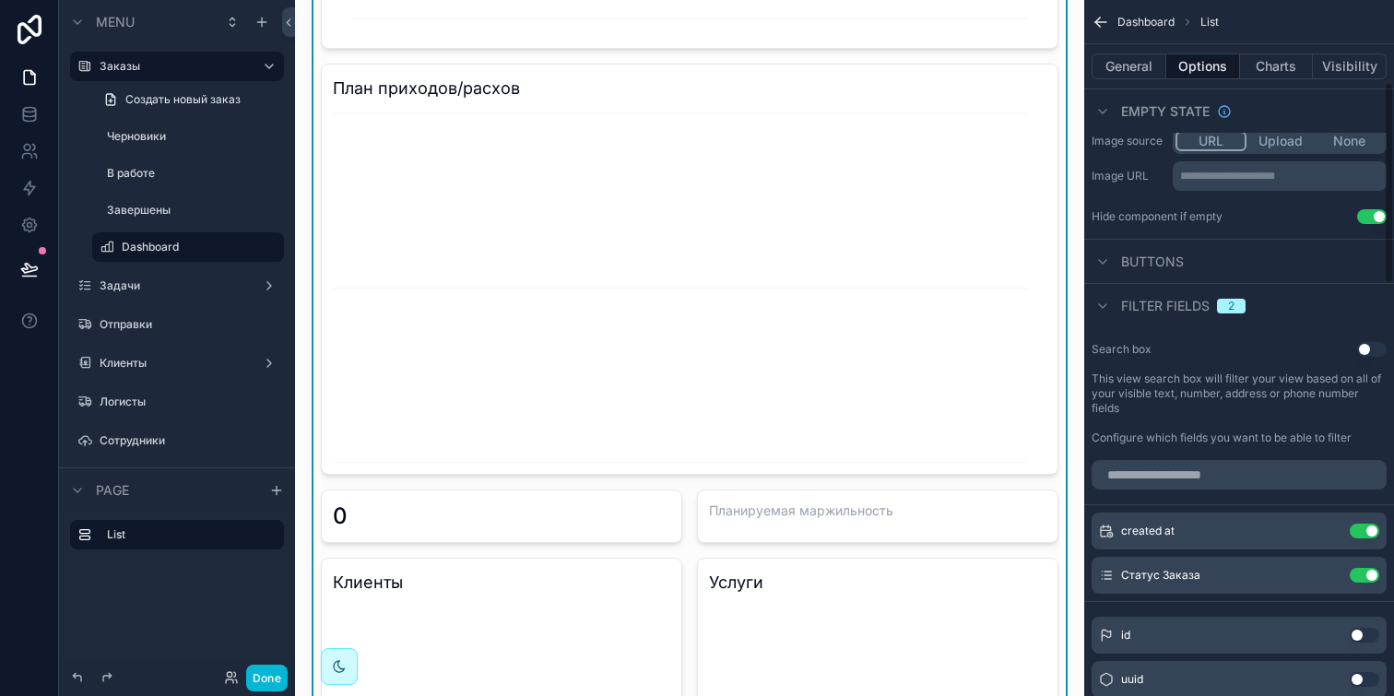
scroll to position [317, 0]
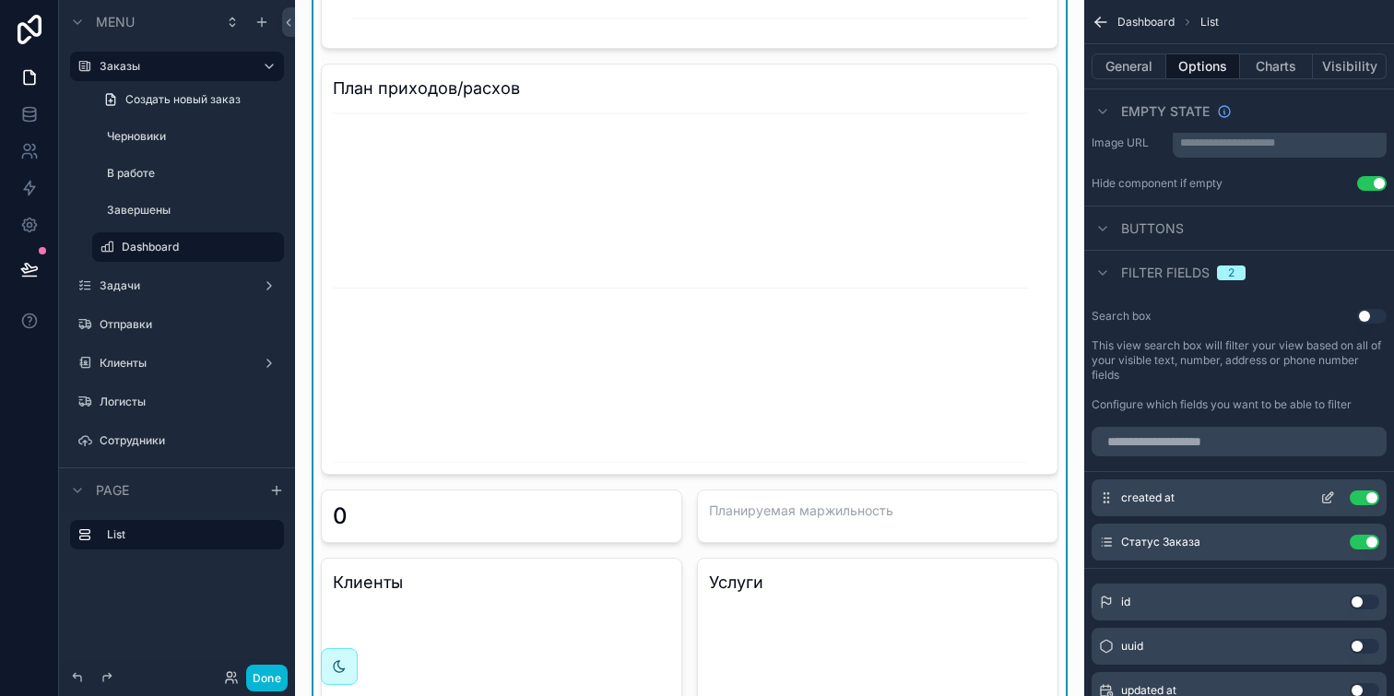
click at [1328, 501] on icon "scrollable content" at bounding box center [1327, 497] width 15 height 15
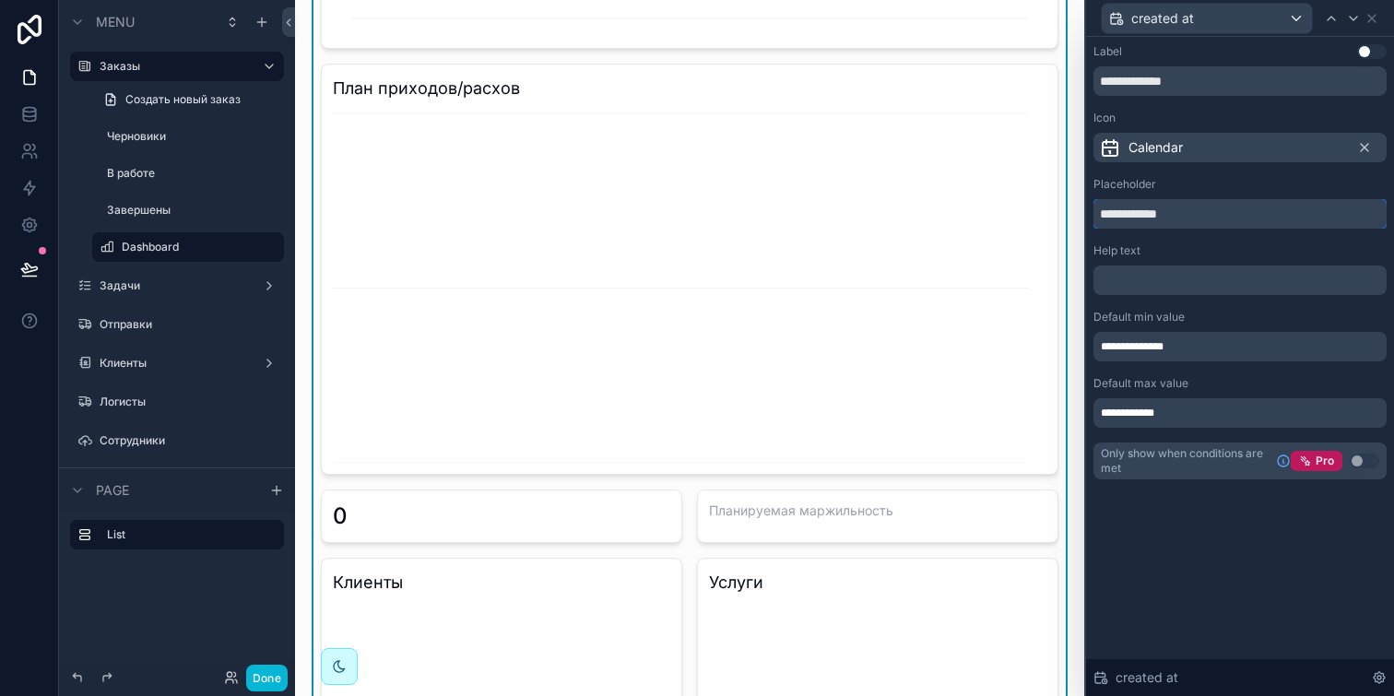
click at [1202, 218] on input "**********" at bounding box center [1239, 213] width 293 height 29
click at [1245, 348] on div "**********" at bounding box center [1239, 346] width 293 height 29
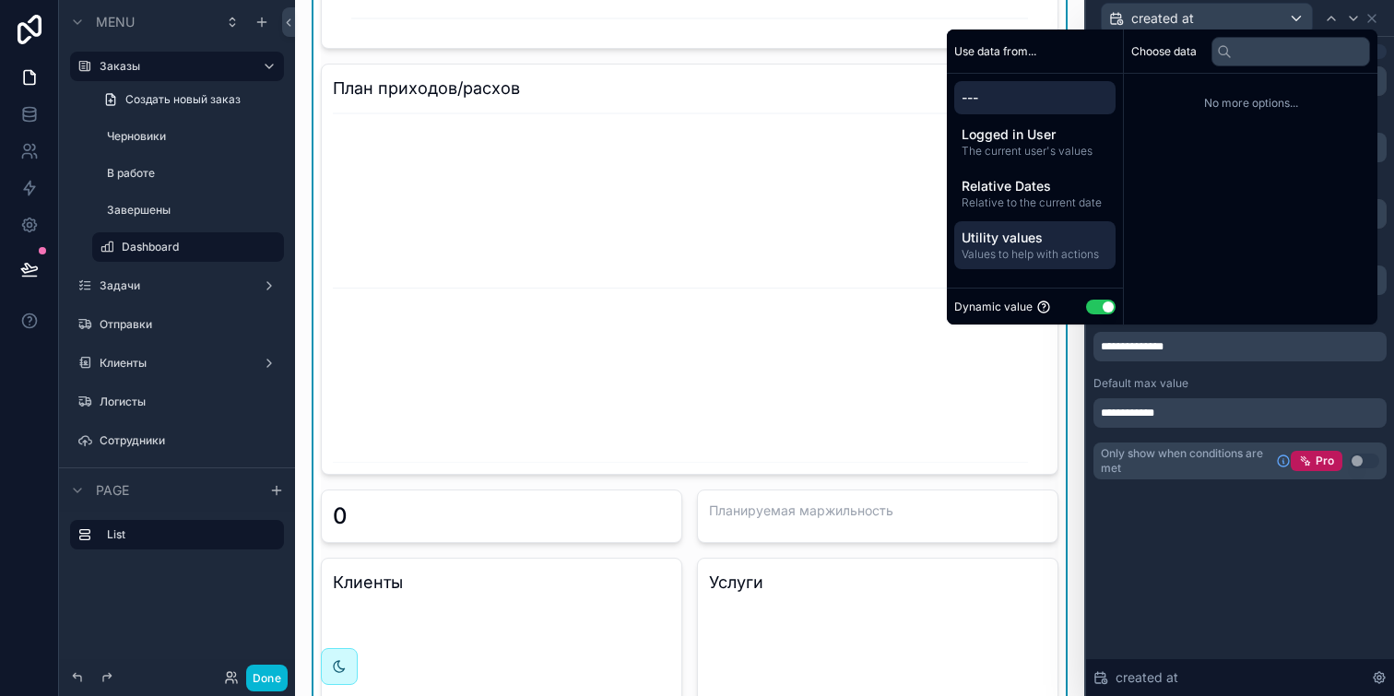
click at [1032, 254] on span "Values to help with actions" at bounding box center [1035, 254] width 147 height 15
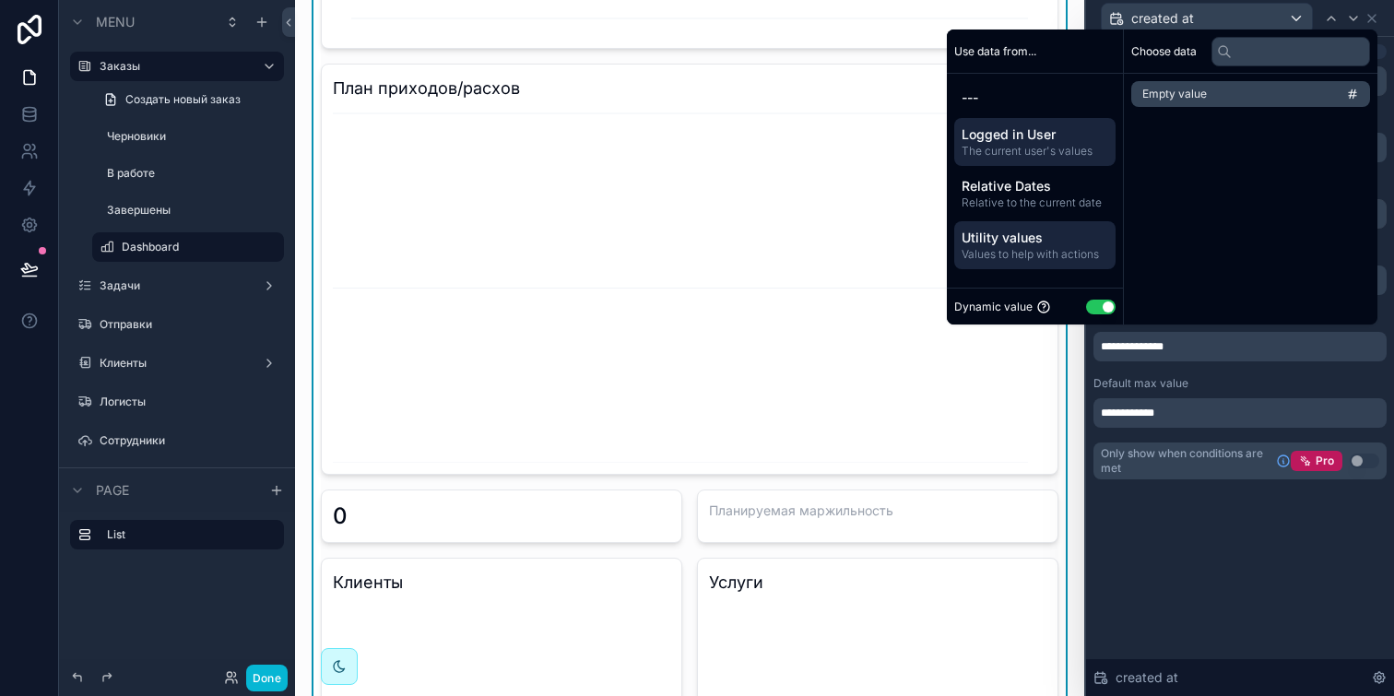
click at [1030, 163] on div "Logged in User The current user's values" at bounding box center [1034, 142] width 161 height 48
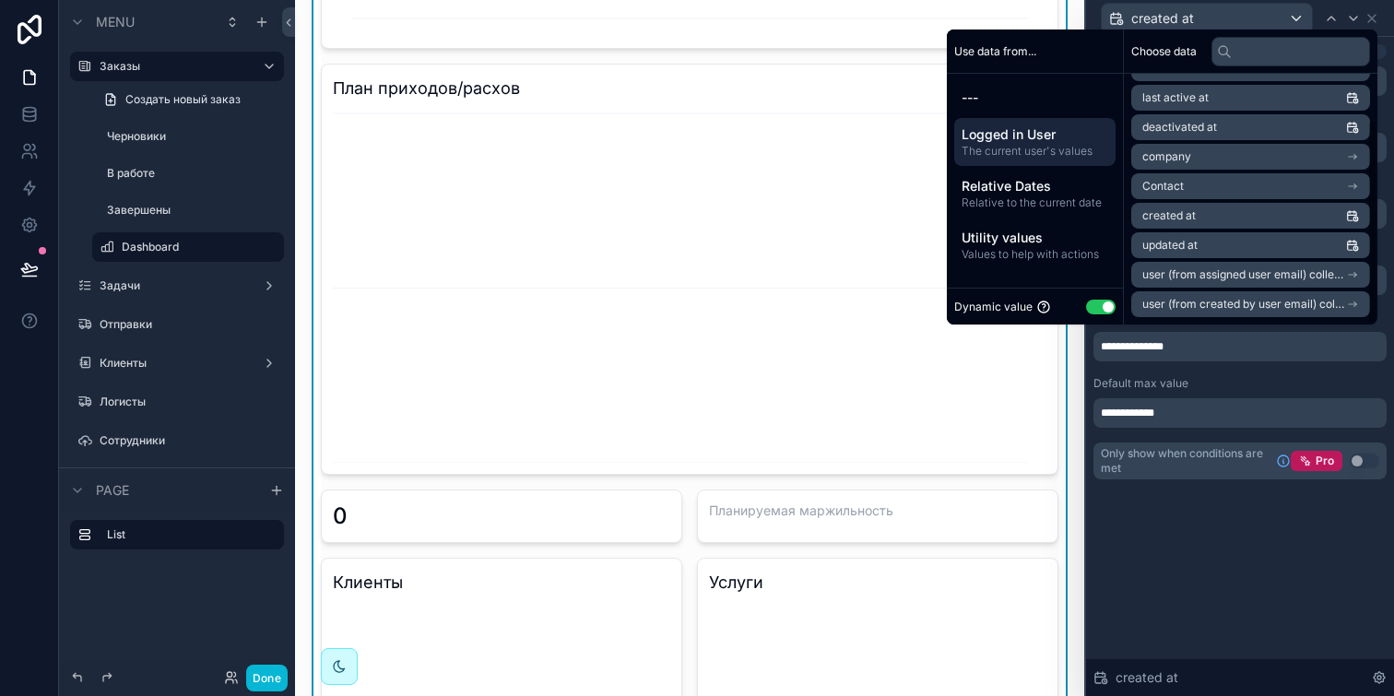
scroll to position [0, 0]
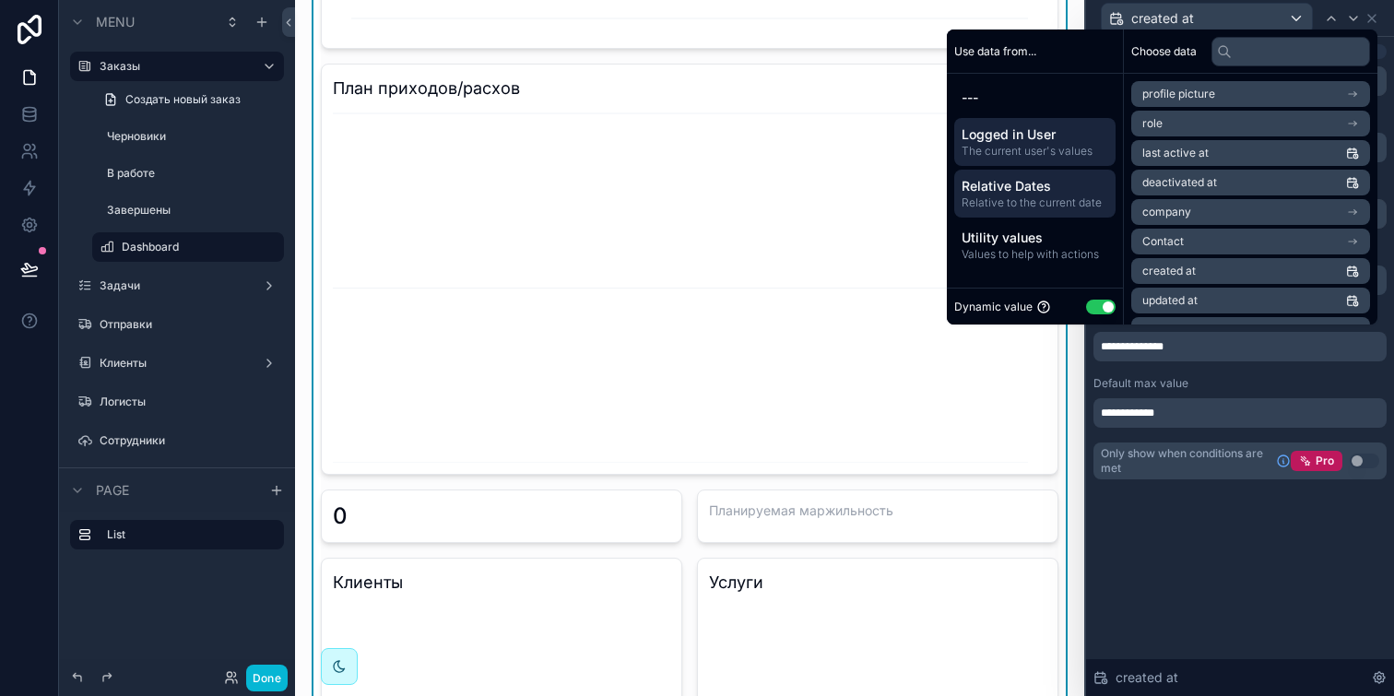
click at [1022, 204] on span "Relative to the current date" at bounding box center [1035, 202] width 147 height 15
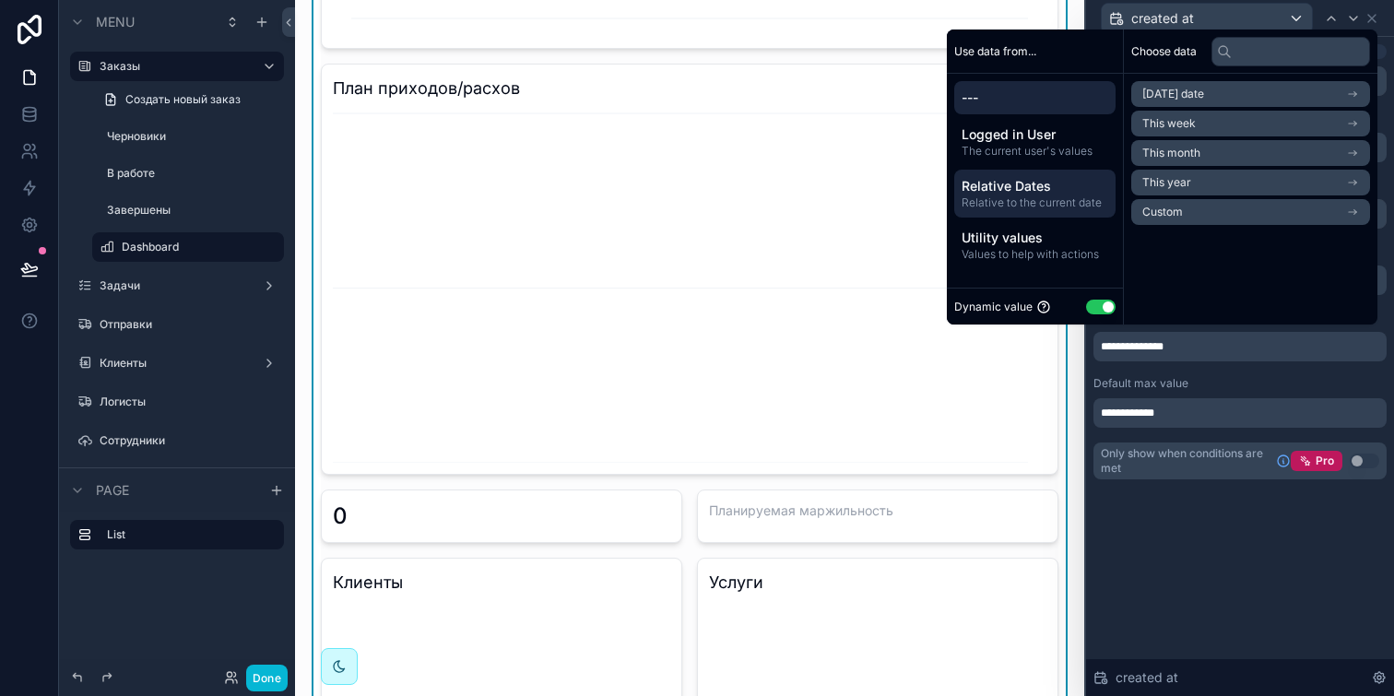
click at [979, 98] on span "---" at bounding box center [1035, 97] width 147 height 18
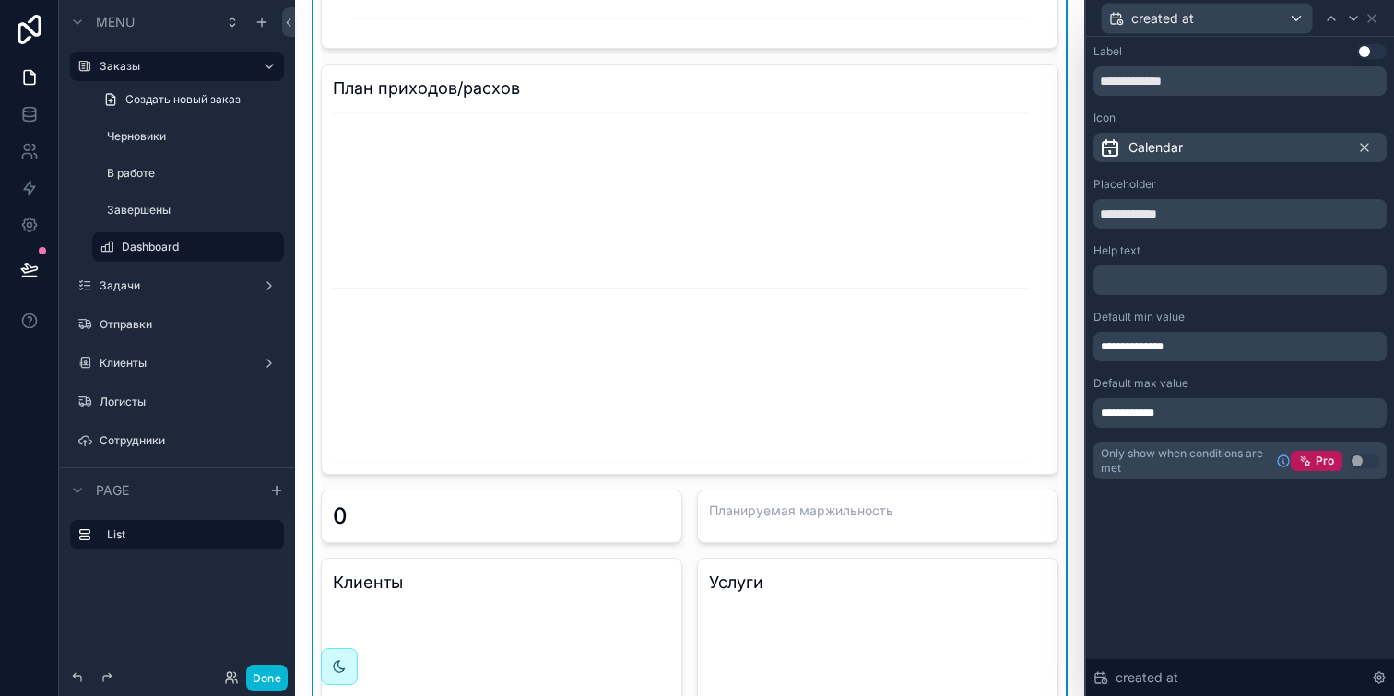
click at [1060, 372] on div "**********" at bounding box center [689, 642] width 789 height 2366
click at [275, 668] on button "Done" at bounding box center [266, 678] width 41 height 27
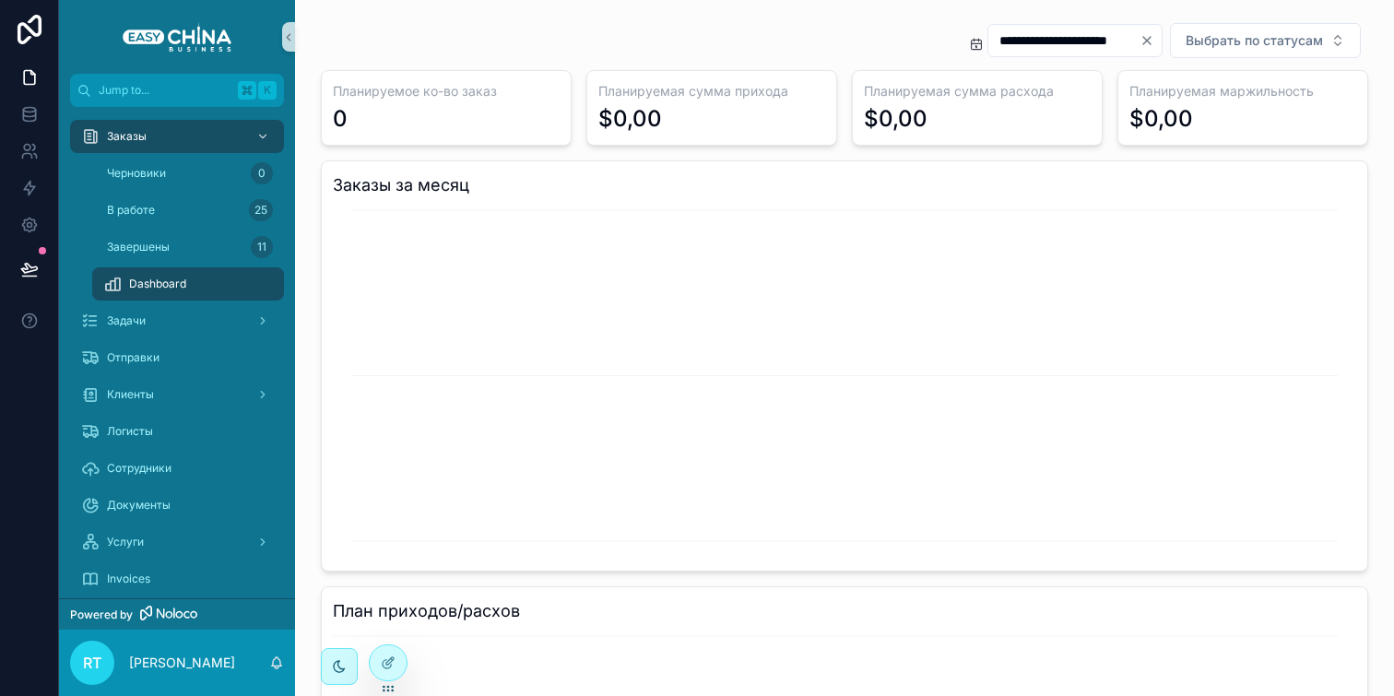
click at [1139, 43] on icon "Clear" at bounding box center [1146, 40] width 15 height 15
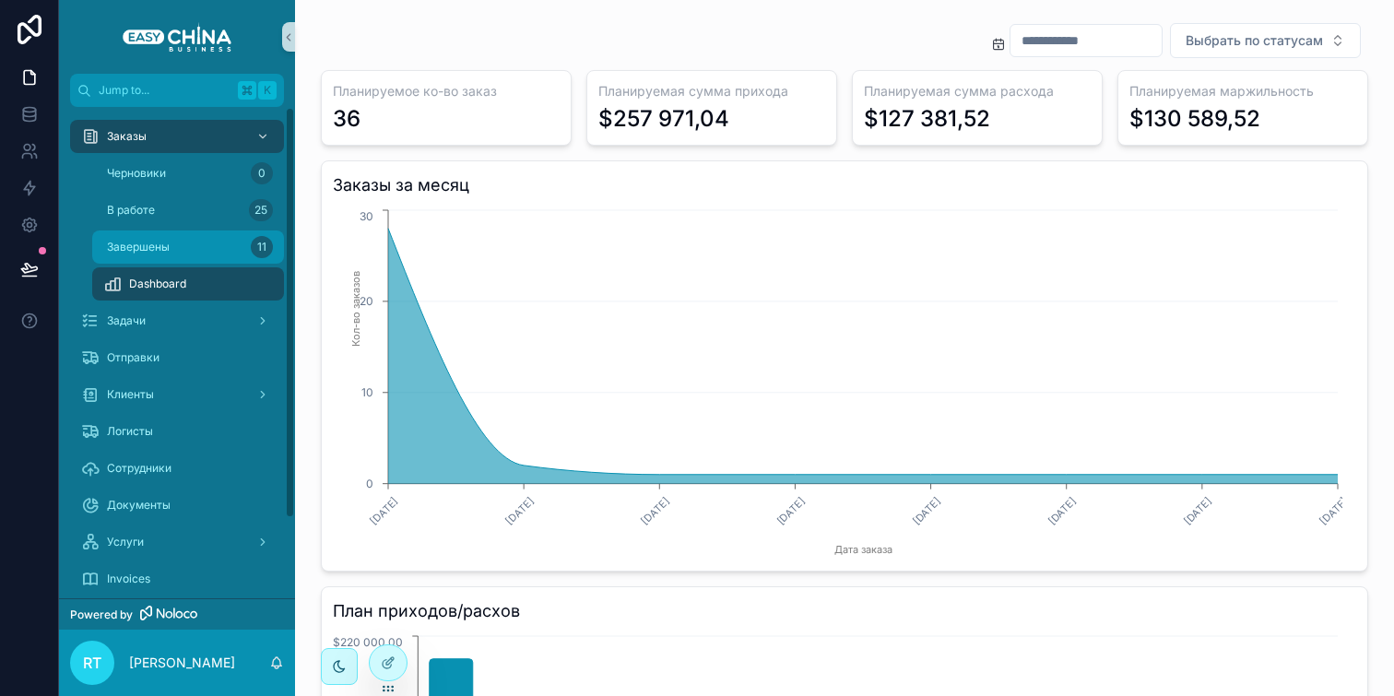
click at [214, 249] on div "Завершены 11" at bounding box center [188, 246] width 170 height 29
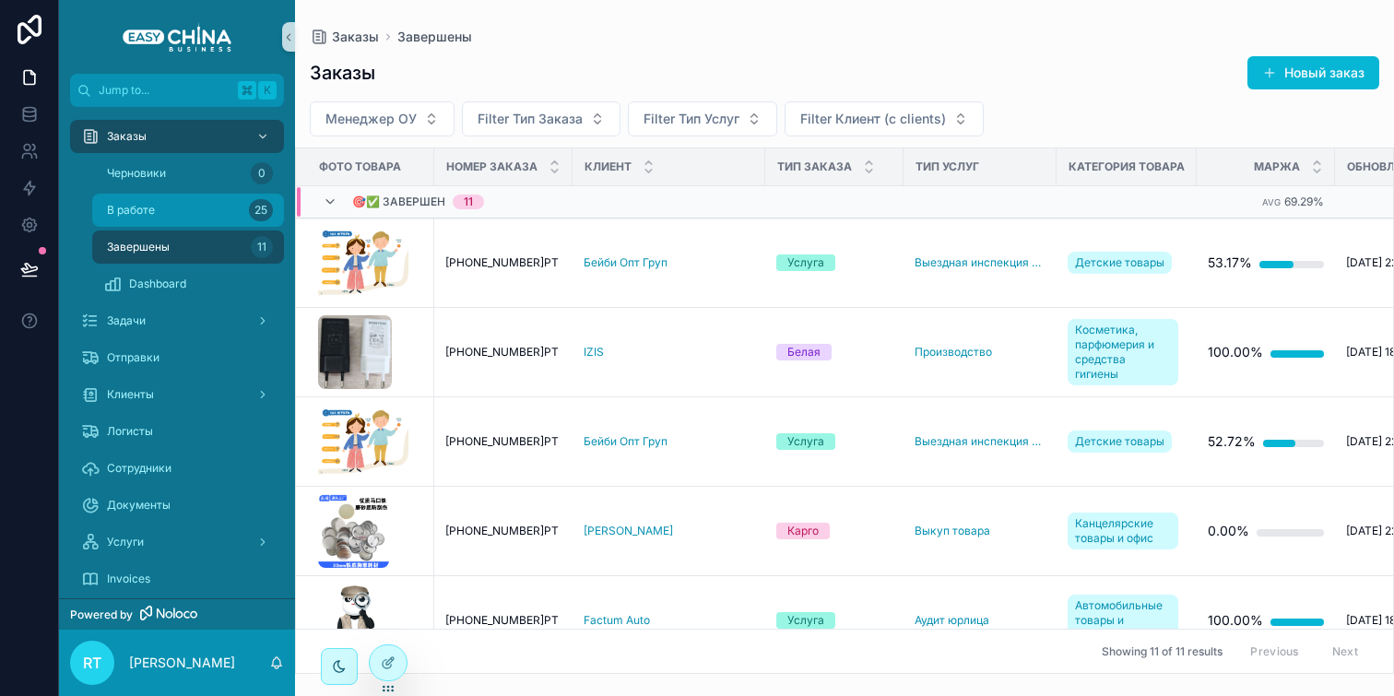
click at [214, 207] on div "В работе 25" at bounding box center [188, 209] width 170 height 29
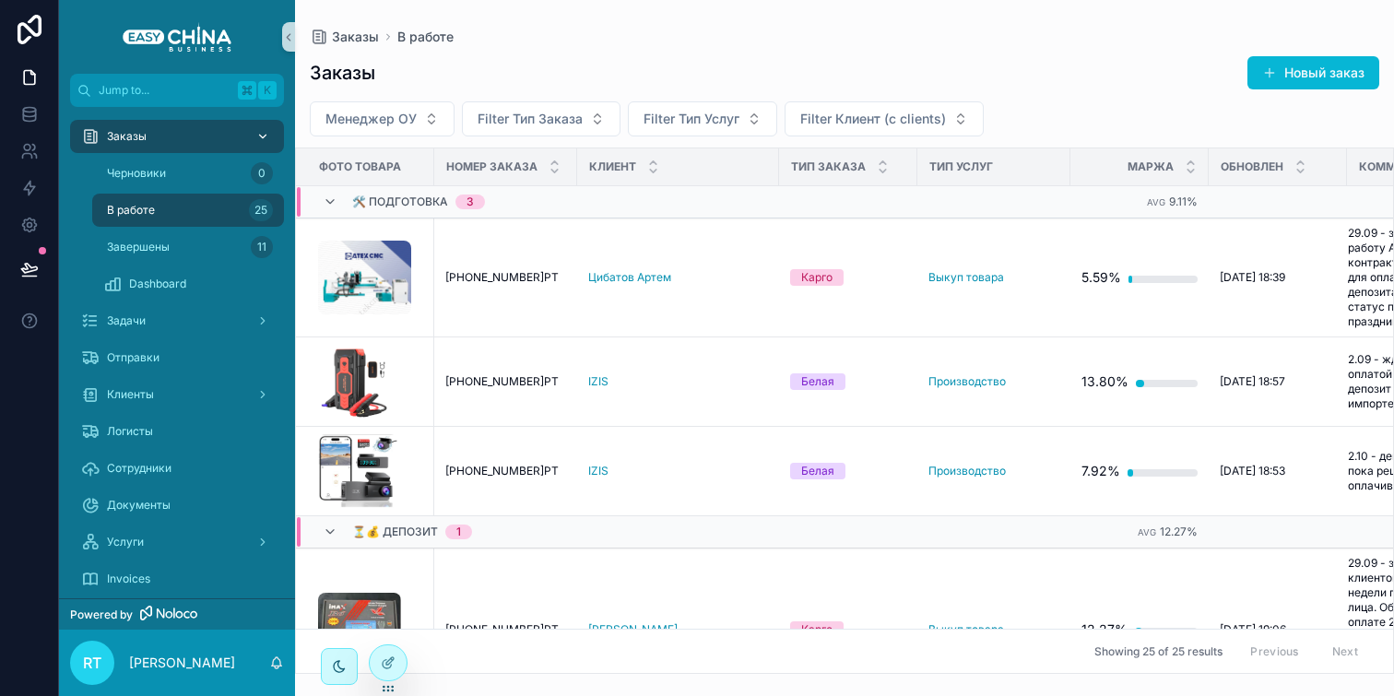
click at [207, 138] on div "Заказы" at bounding box center [177, 136] width 192 height 29
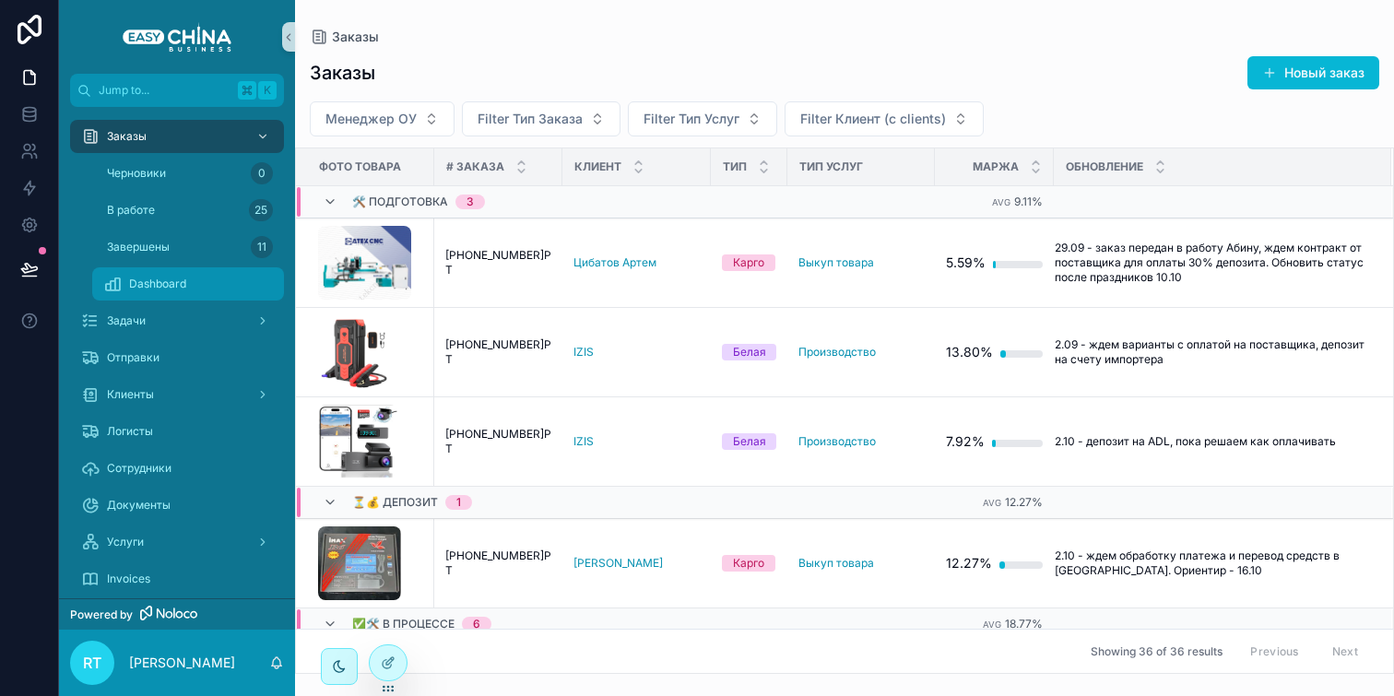
click at [201, 294] on div "Dashboard" at bounding box center [188, 283] width 170 height 29
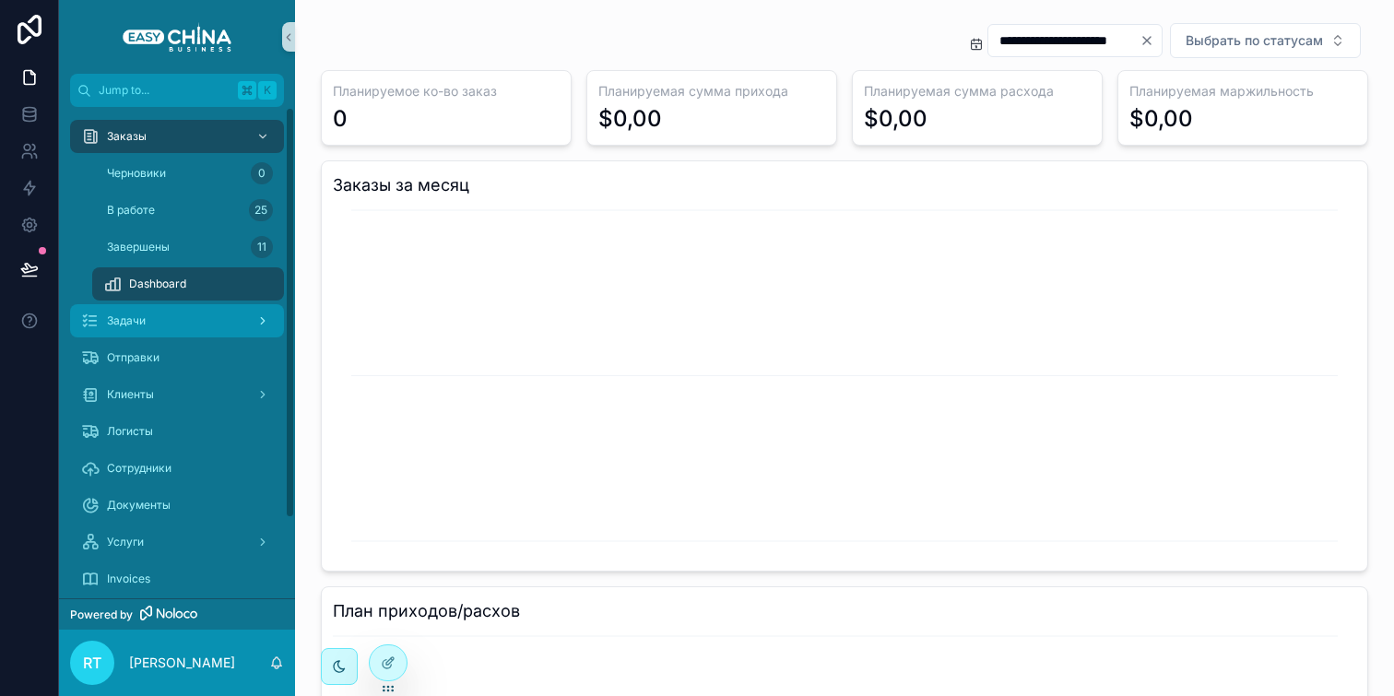
click at [196, 315] on div "Задачи" at bounding box center [177, 320] width 192 height 29
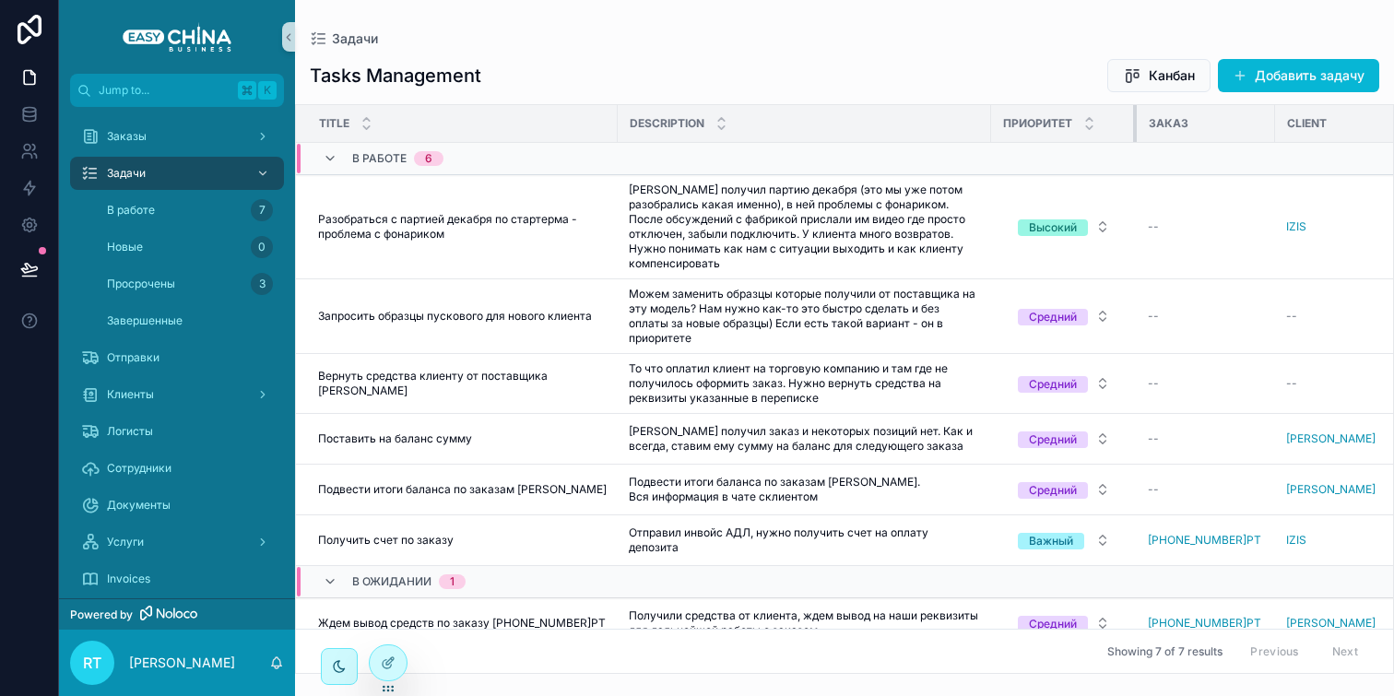
click at [1129, 120] on th "Приоритет" at bounding box center [1064, 124] width 146 height 38
click at [1261, 122] on div "Заказ" at bounding box center [1206, 123] width 136 height 29
drag, startPoint x: 1272, startPoint y: 122, endPoint x: 1242, endPoint y: 127, distance: 30.9
click at [1242, 127] on th "Заказ" at bounding box center [1198, 124] width 123 height 38
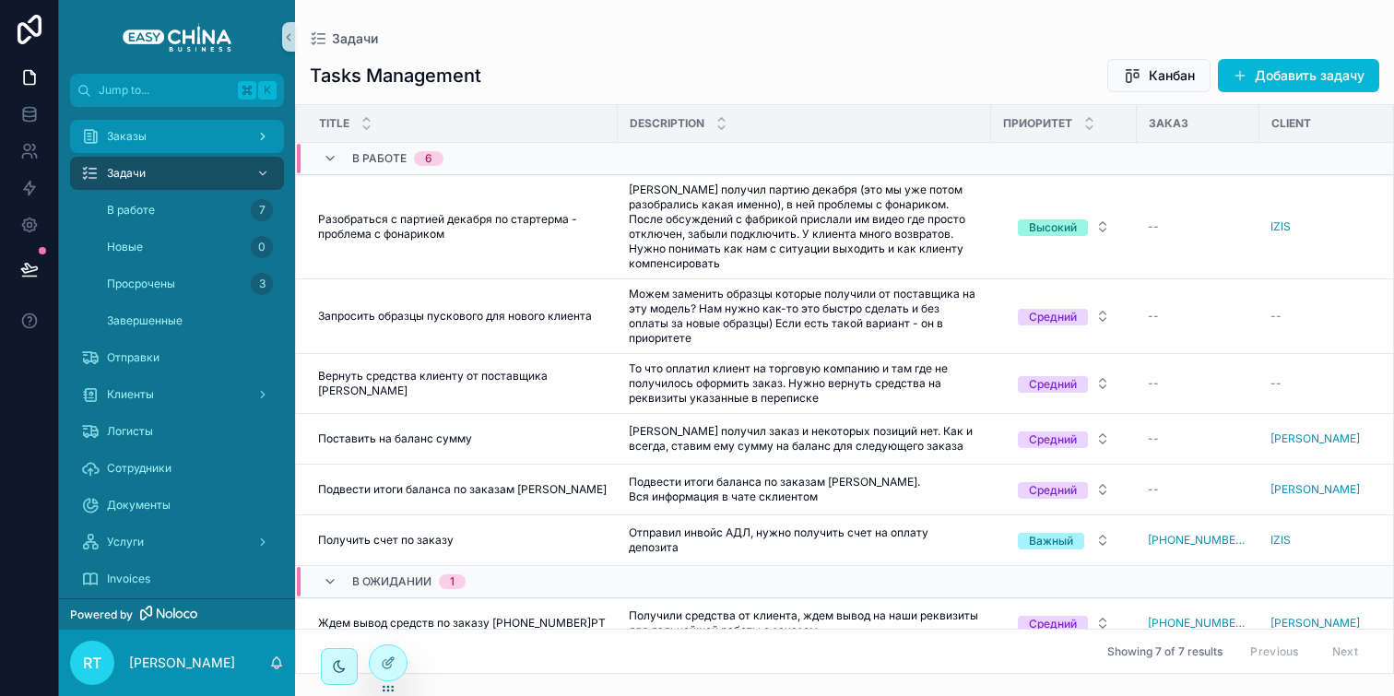
click at [178, 136] on div "Заказы" at bounding box center [177, 136] width 192 height 29
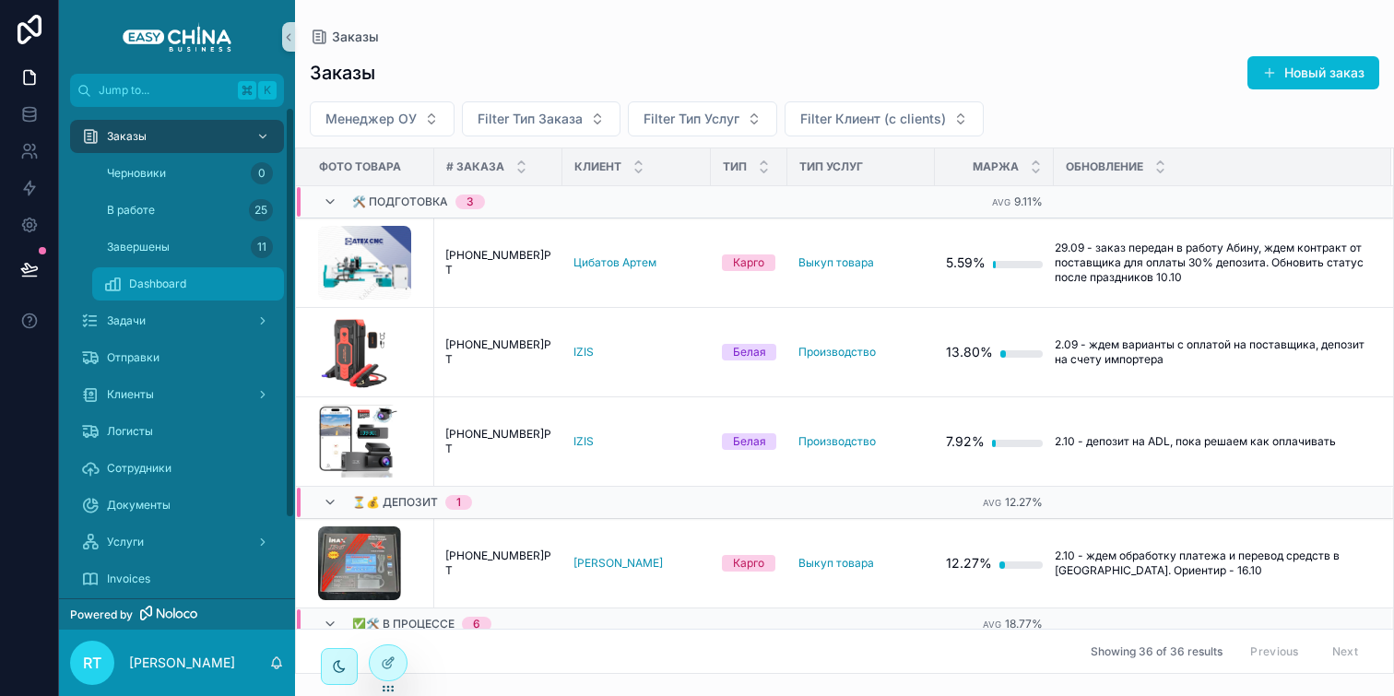
click at [213, 290] on div "Dashboard" at bounding box center [188, 283] width 170 height 29
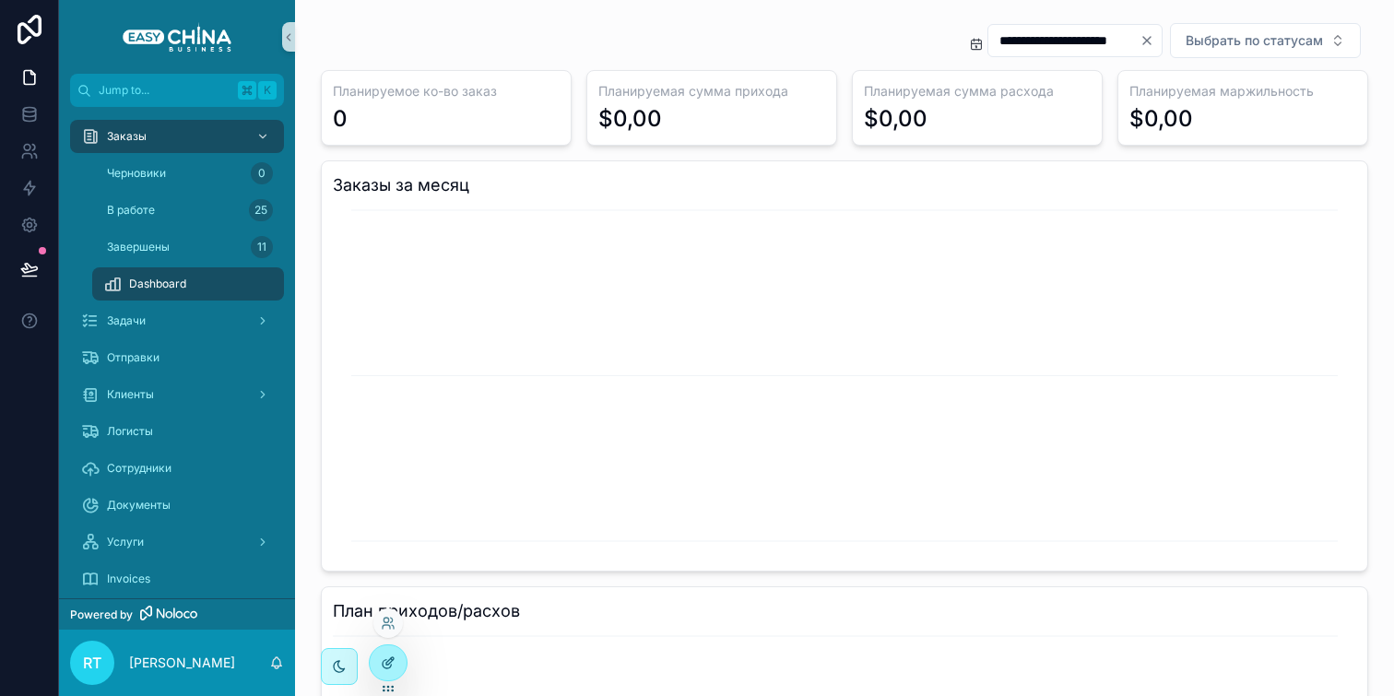
click at [389, 652] on div at bounding box center [388, 662] width 37 height 35
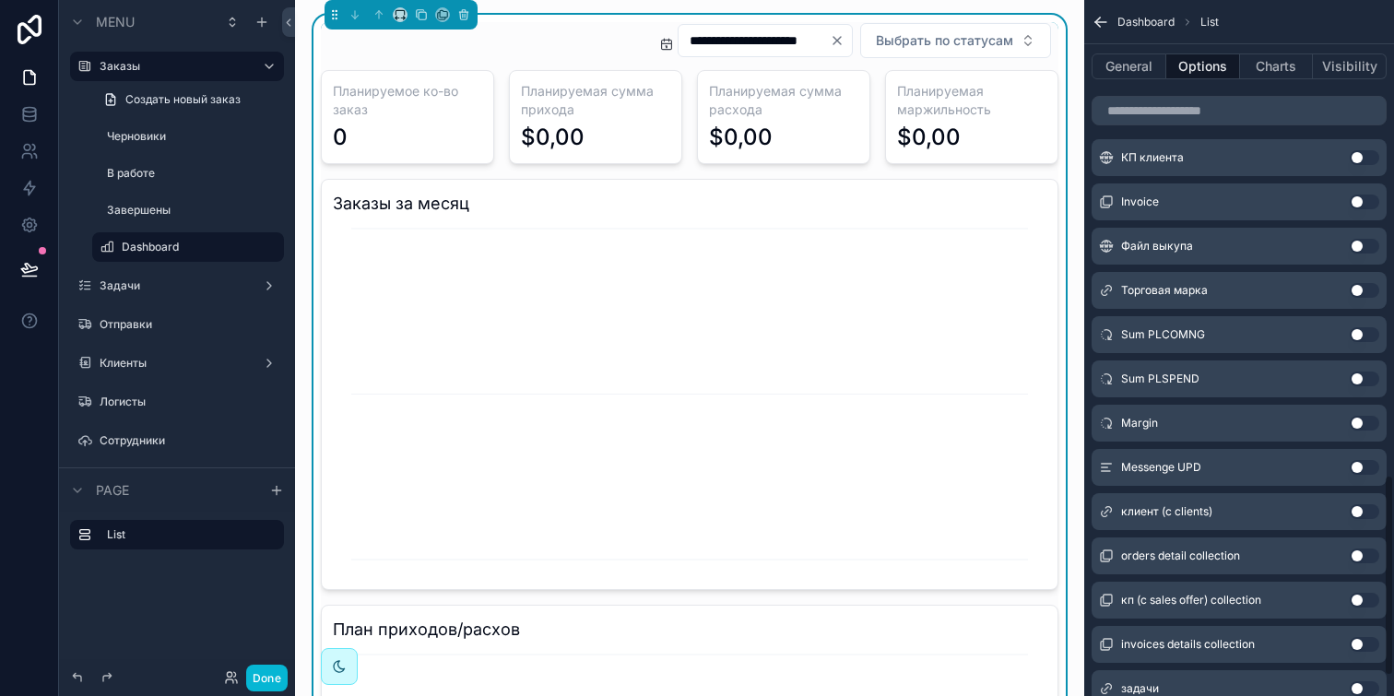
scroll to position [1648, 0]
click at [1363, 510] on button "Use setting" at bounding box center [1364, 509] width 29 height 15
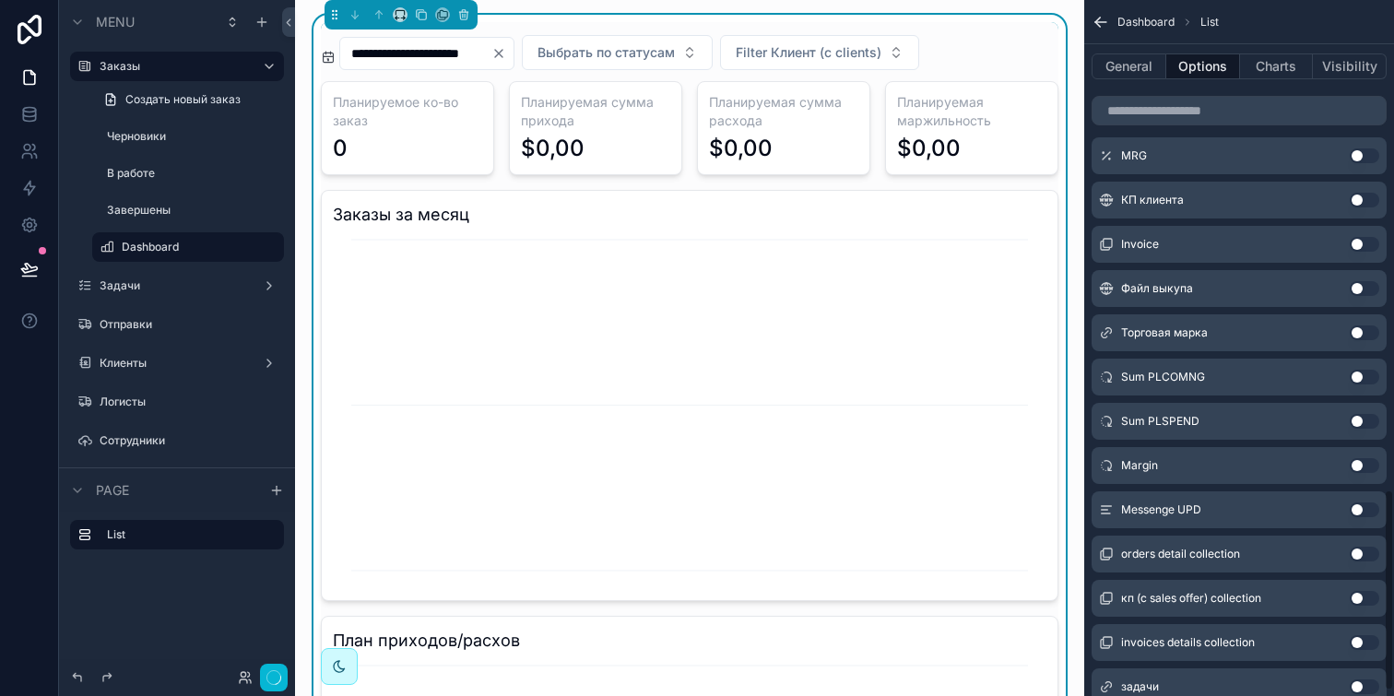
scroll to position [1693, 0]
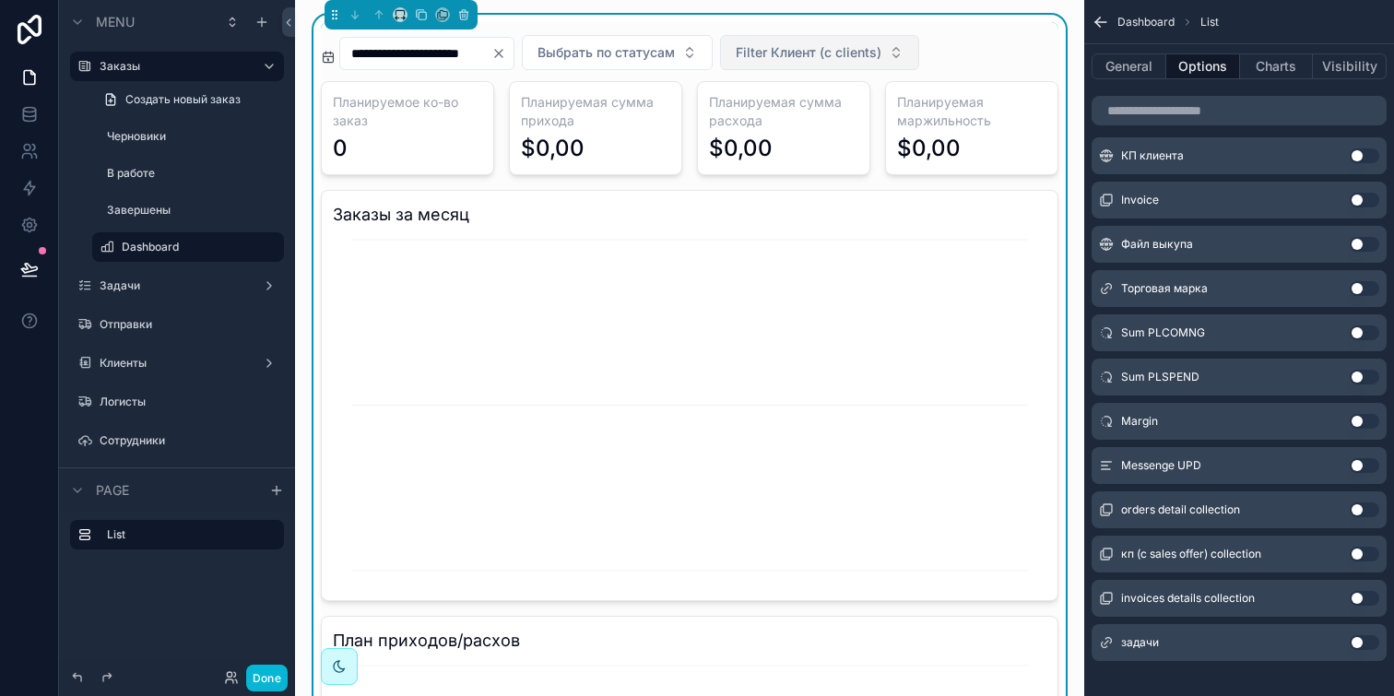
click at [864, 59] on span "Filter Клиент (с clients)" at bounding box center [809, 52] width 146 height 18
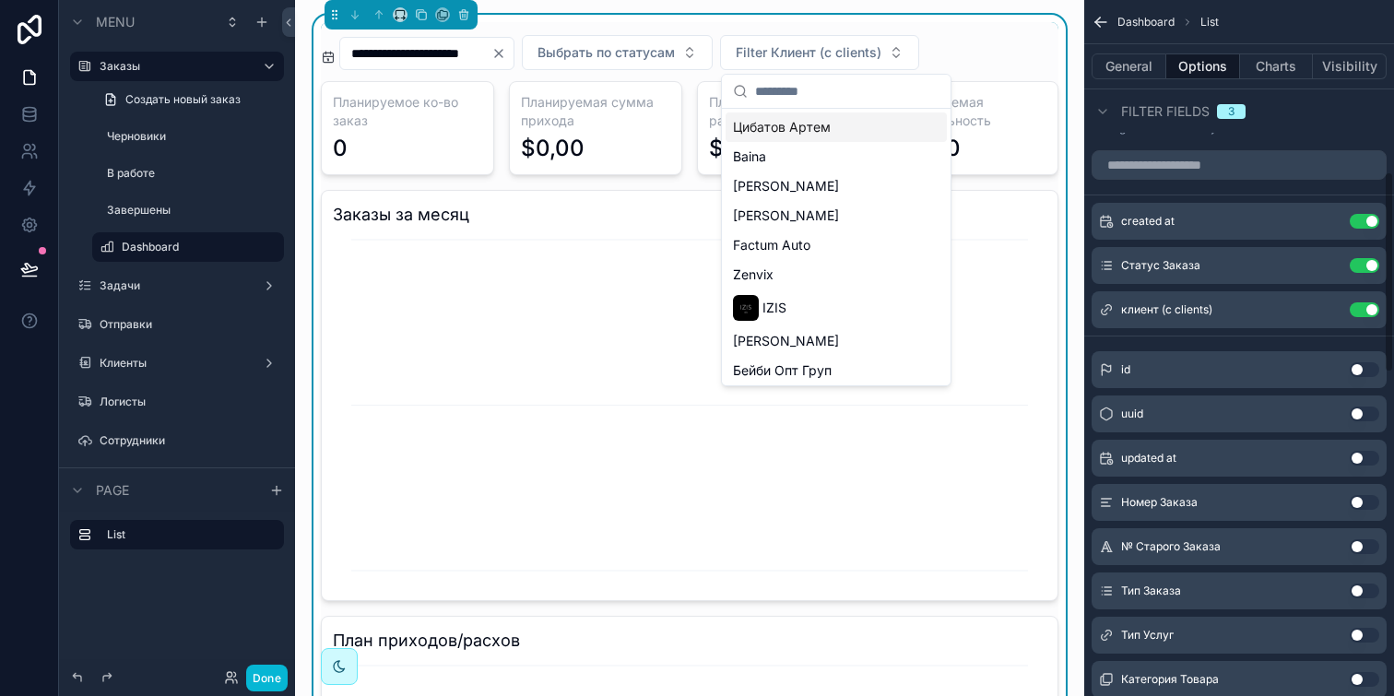
scroll to position [581, 0]
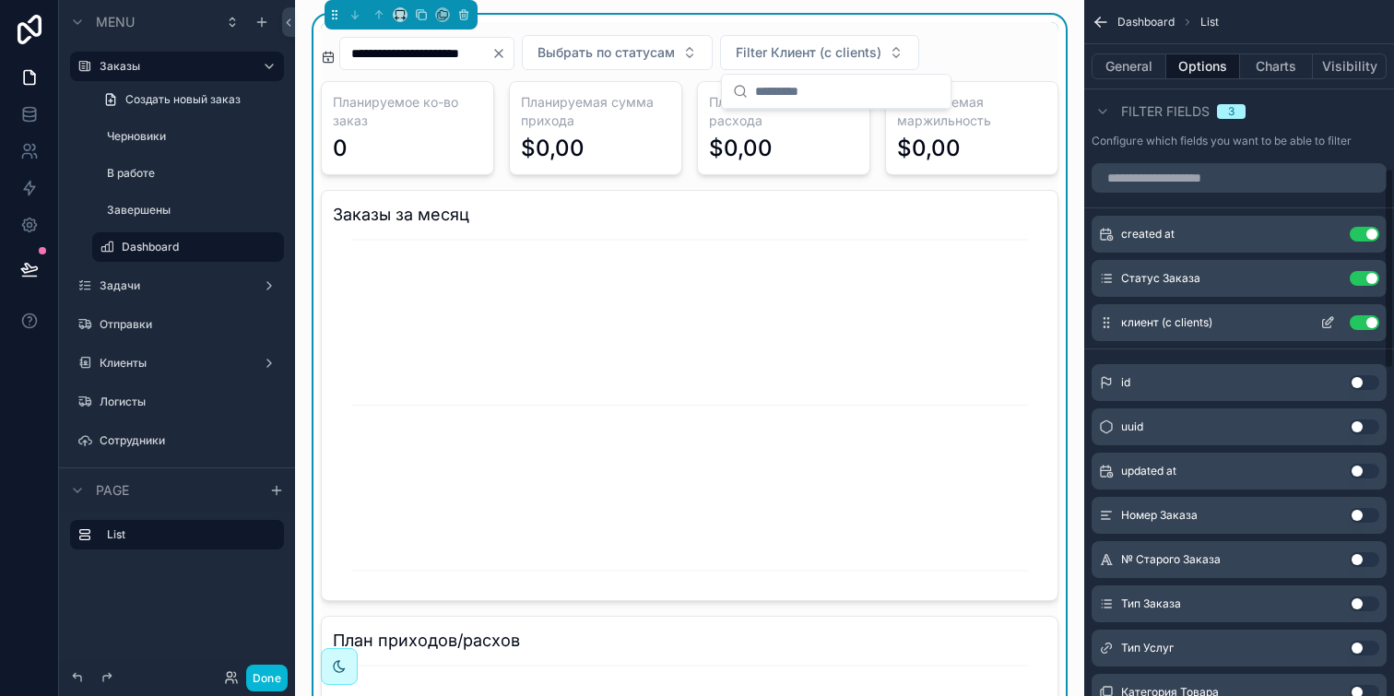
click at [1332, 323] on icon "scrollable content" at bounding box center [1327, 322] width 15 height 15
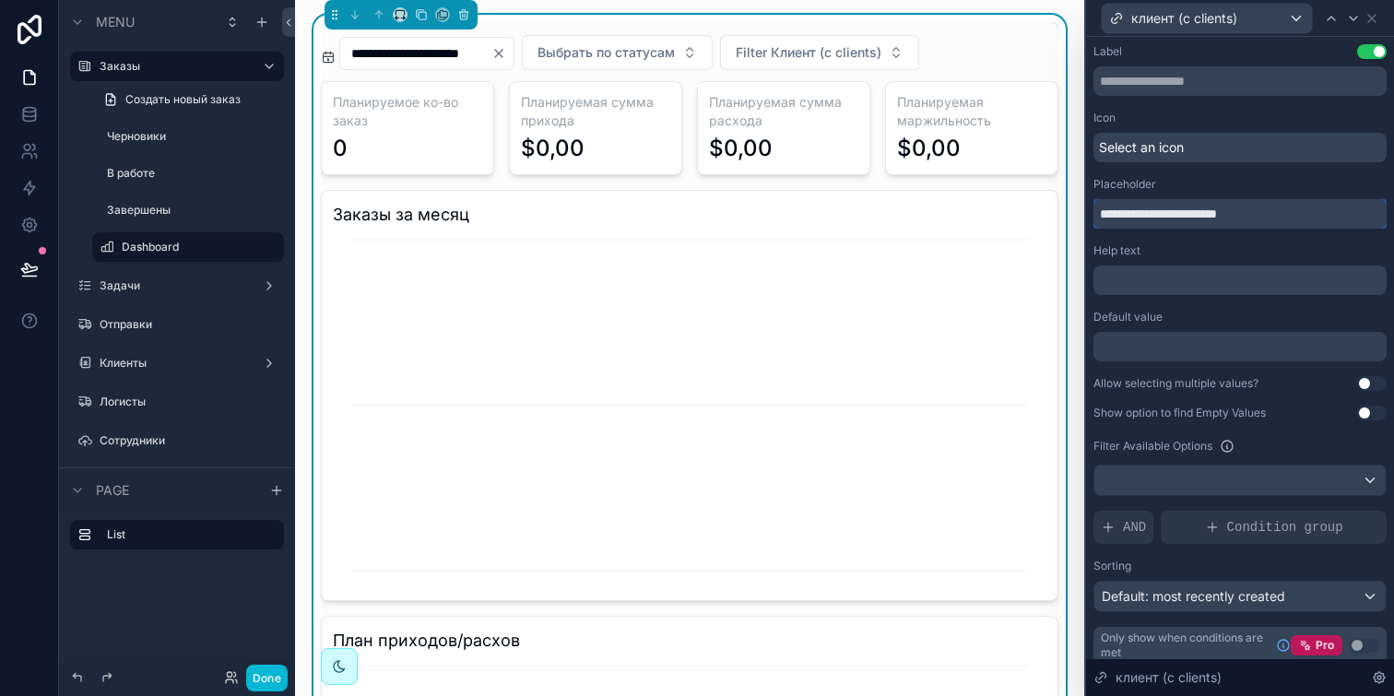
click at [1213, 211] on input "**********" at bounding box center [1239, 213] width 293 height 29
type input "******"
click at [1232, 187] on div "Placeholder" at bounding box center [1239, 184] width 293 height 15
click at [1372, 19] on icon at bounding box center [1371, 18] width 15 height 15
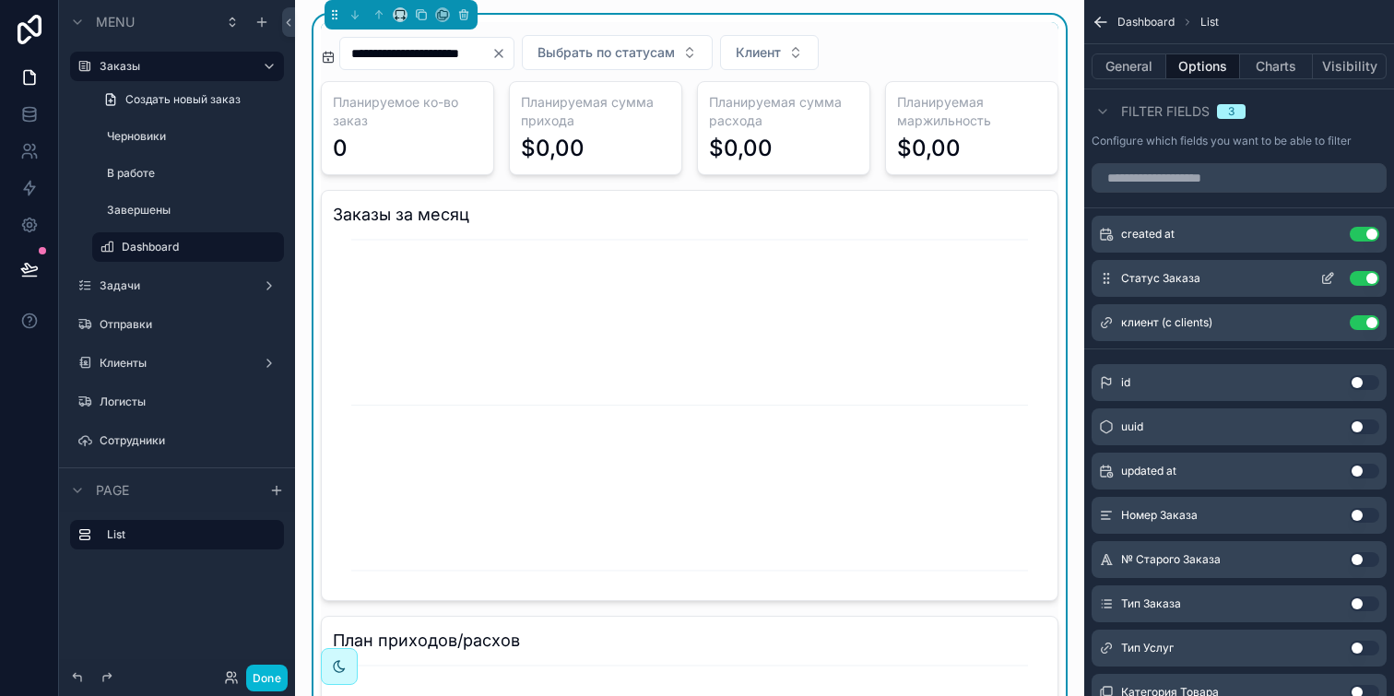
click at [1326, 279] on icon "scrollable content" at bounding box center [1329, 276] width 7 height 7
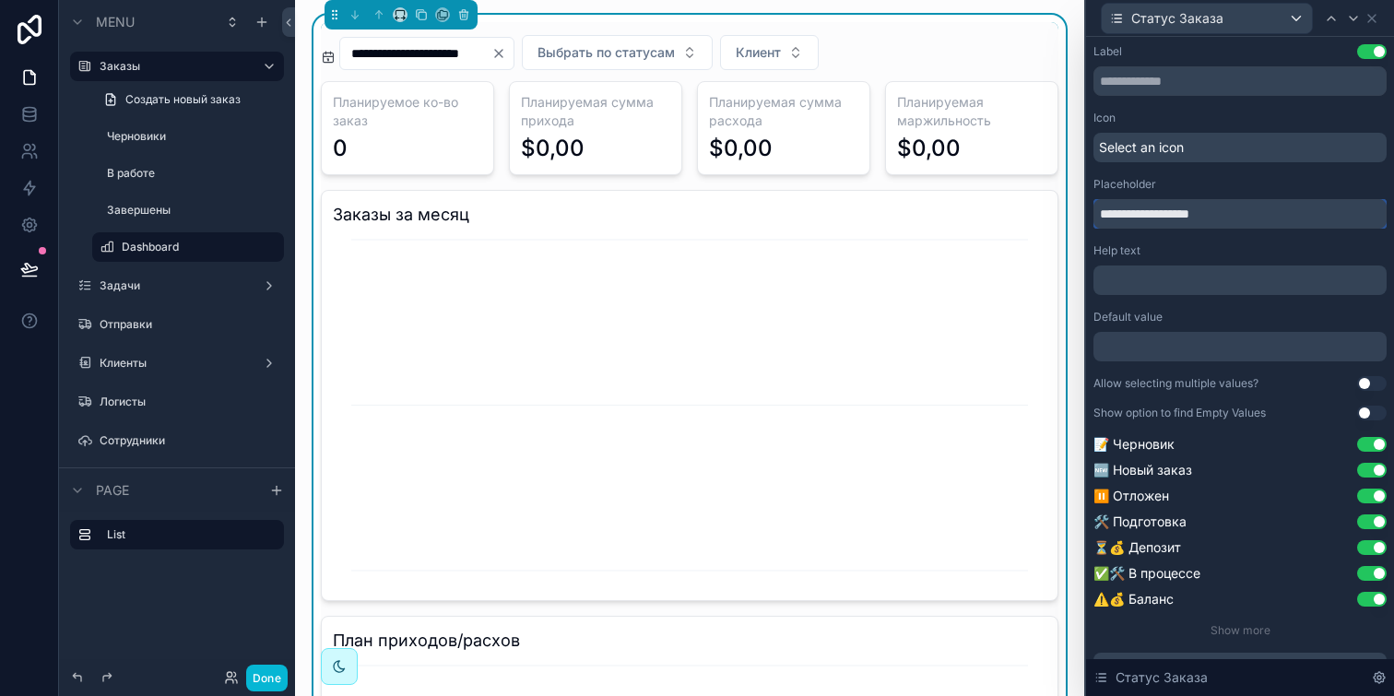
click at [1197, 215] on input "**********" at bounding box center [1239, 213] width 293 height 29
type input "******"
click at [262, 683] on button "Done" at bounding box center [266, 678] width 41 height 27
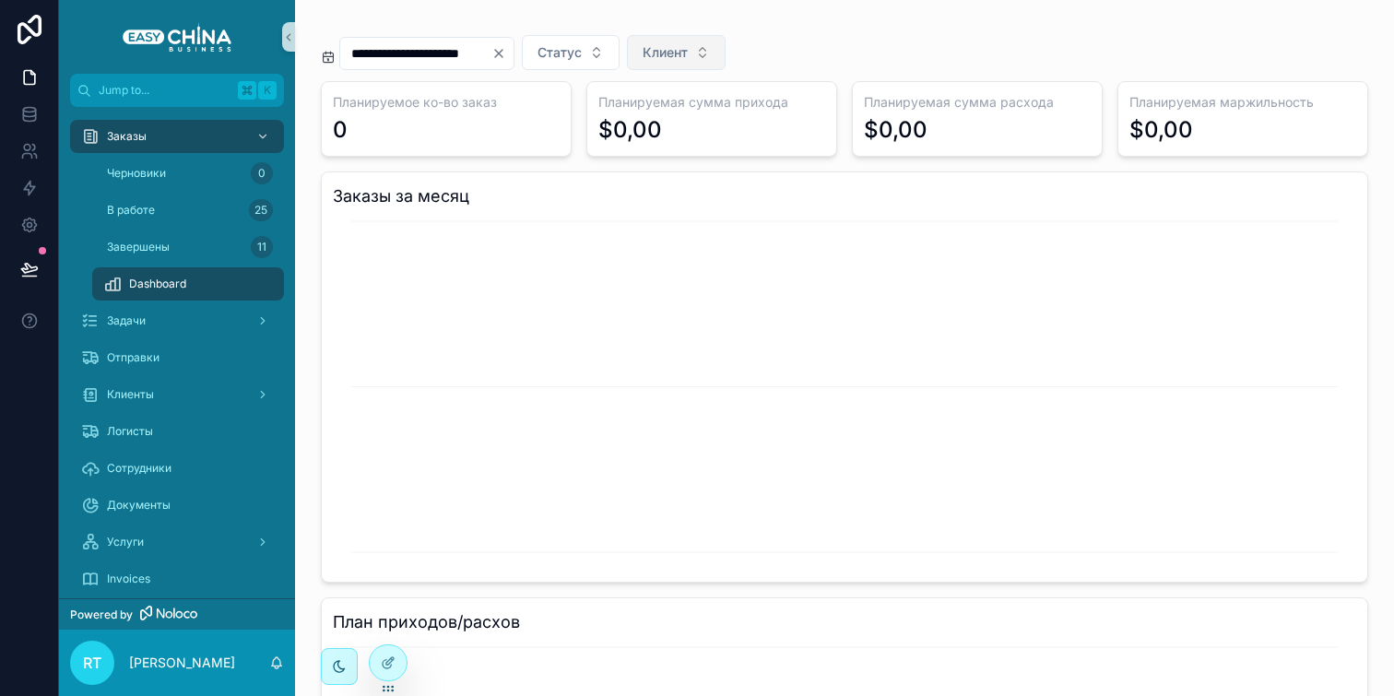
click at [688, 47] on span "Клиент" at bounding box center [665, 52] width 45 height 18
click at [513, 53] on button "Clear" at bounding box center [502, 53] width 22 height 15
click at [643, 41] on button "Клиент" at bounding box center [654, 52] width 99 height 35
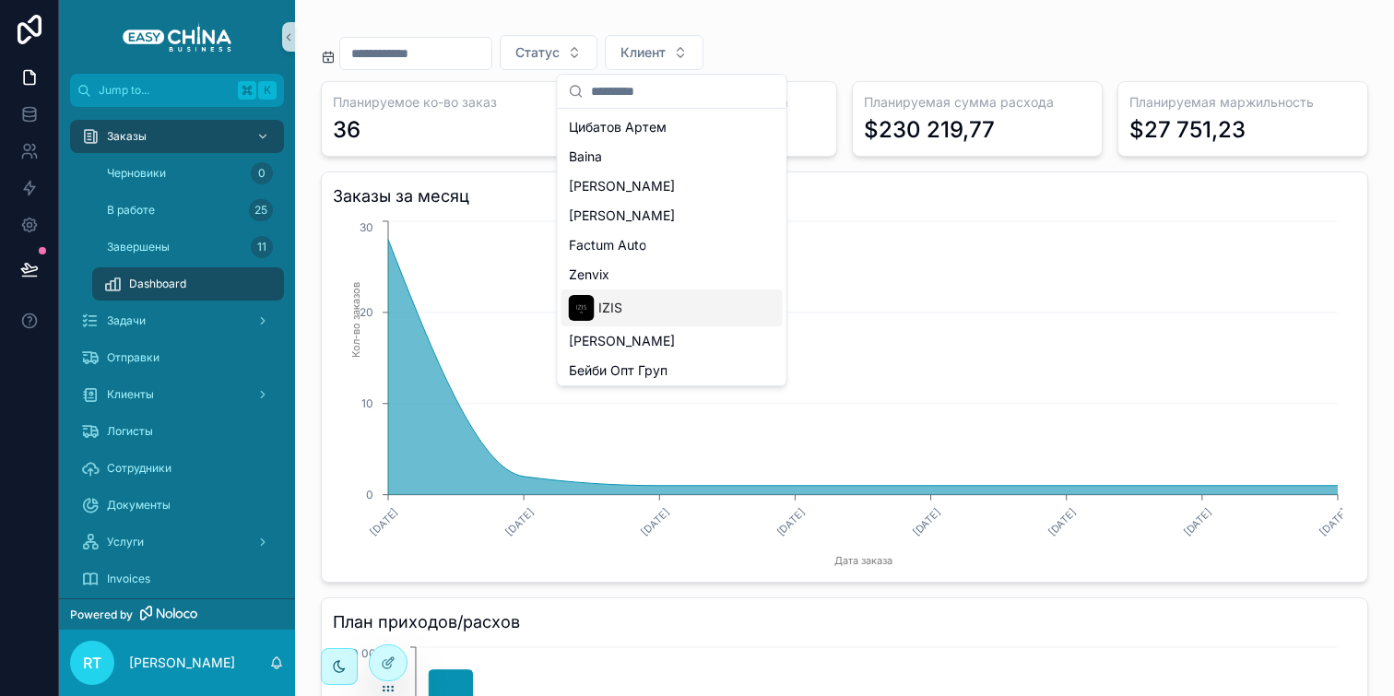
click at [630, 305] on div "IZIS" at bounding box center [671, 307] width 221 height 37
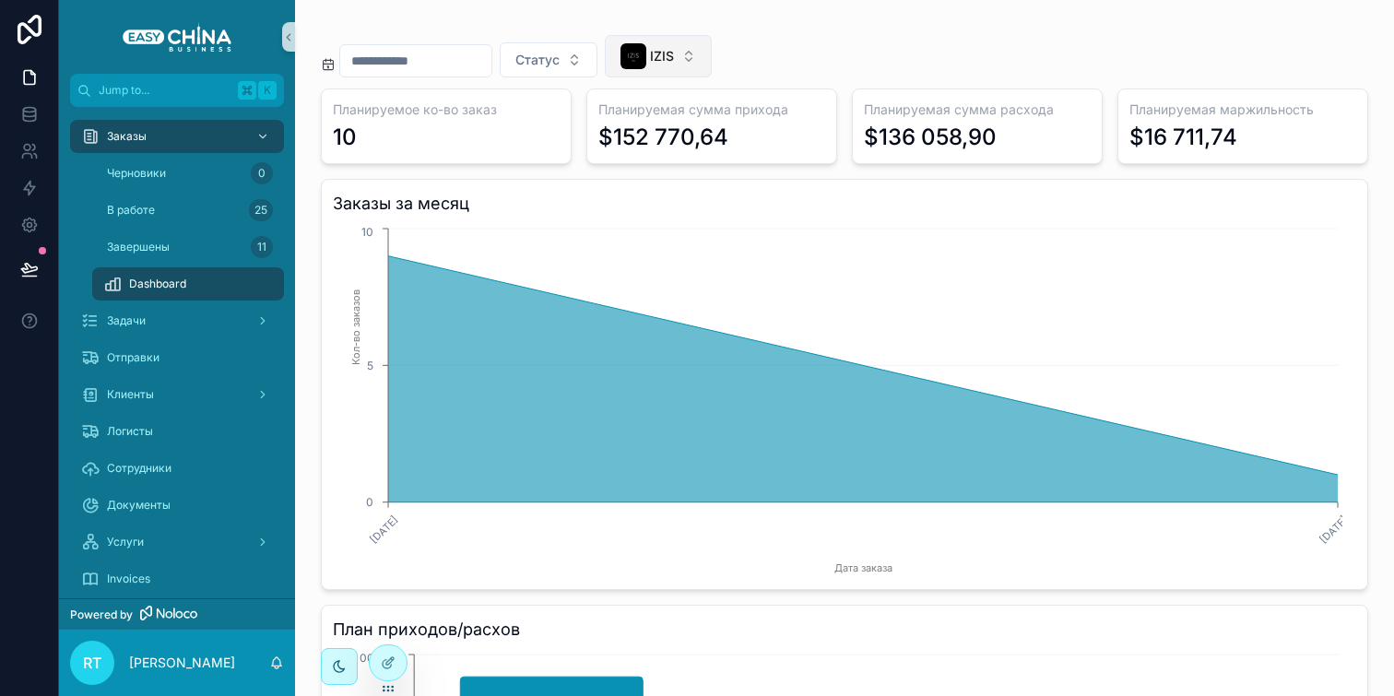
click at [694, 54] on button "IZIS" at bounding box center [658, 56] width 107 height 42
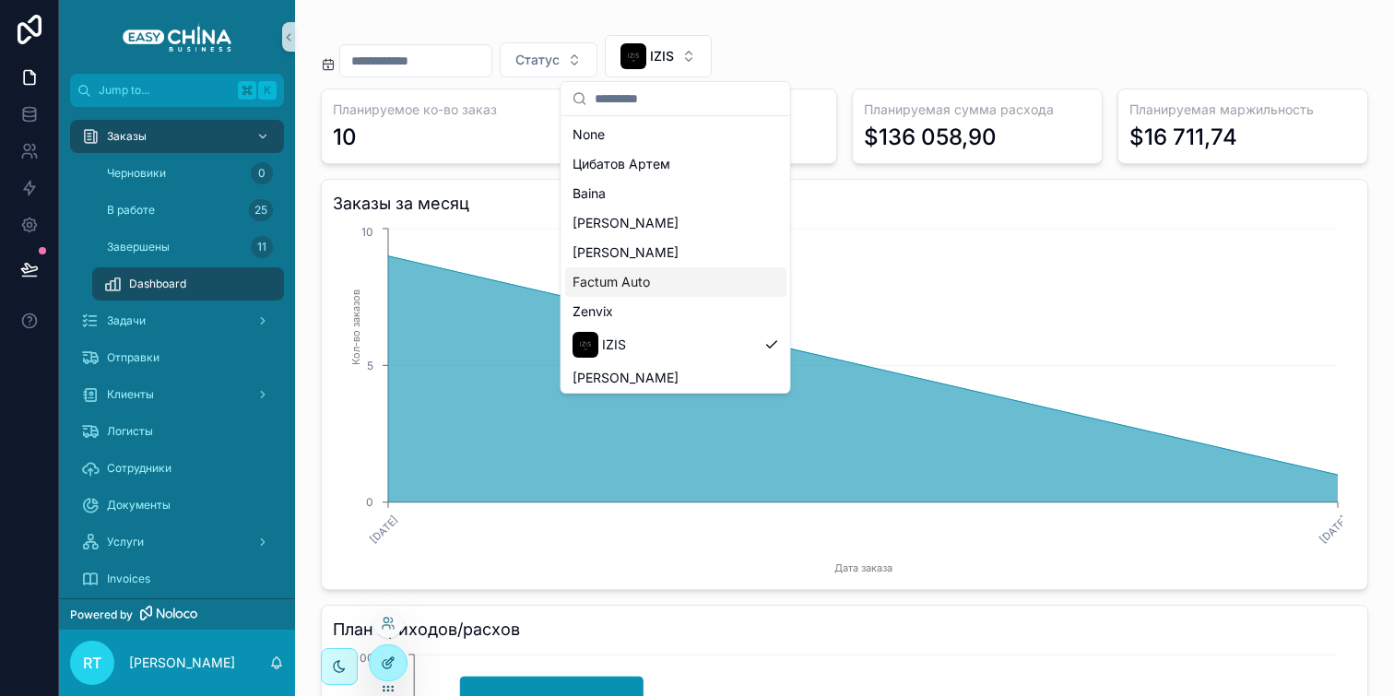
click at [381, 666] on icon at bounding box center [388, 662] width 15 height 15
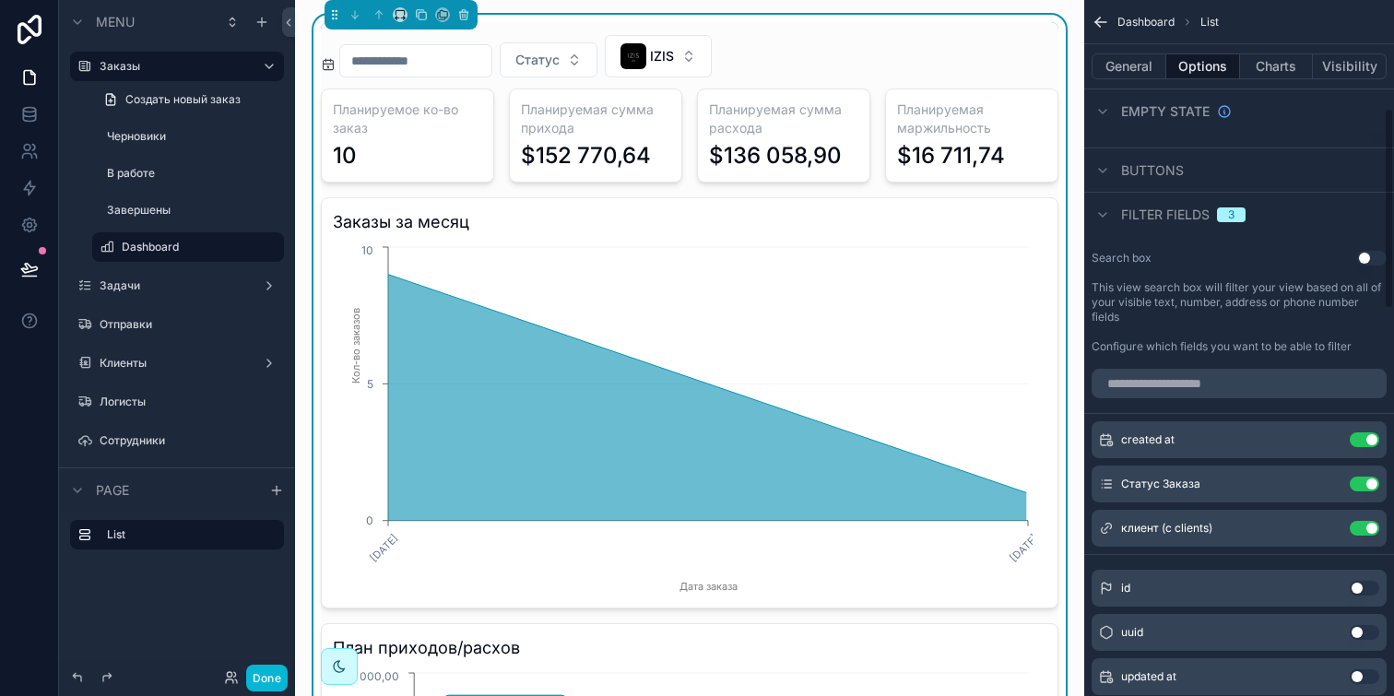
scroll to position [399, 0]
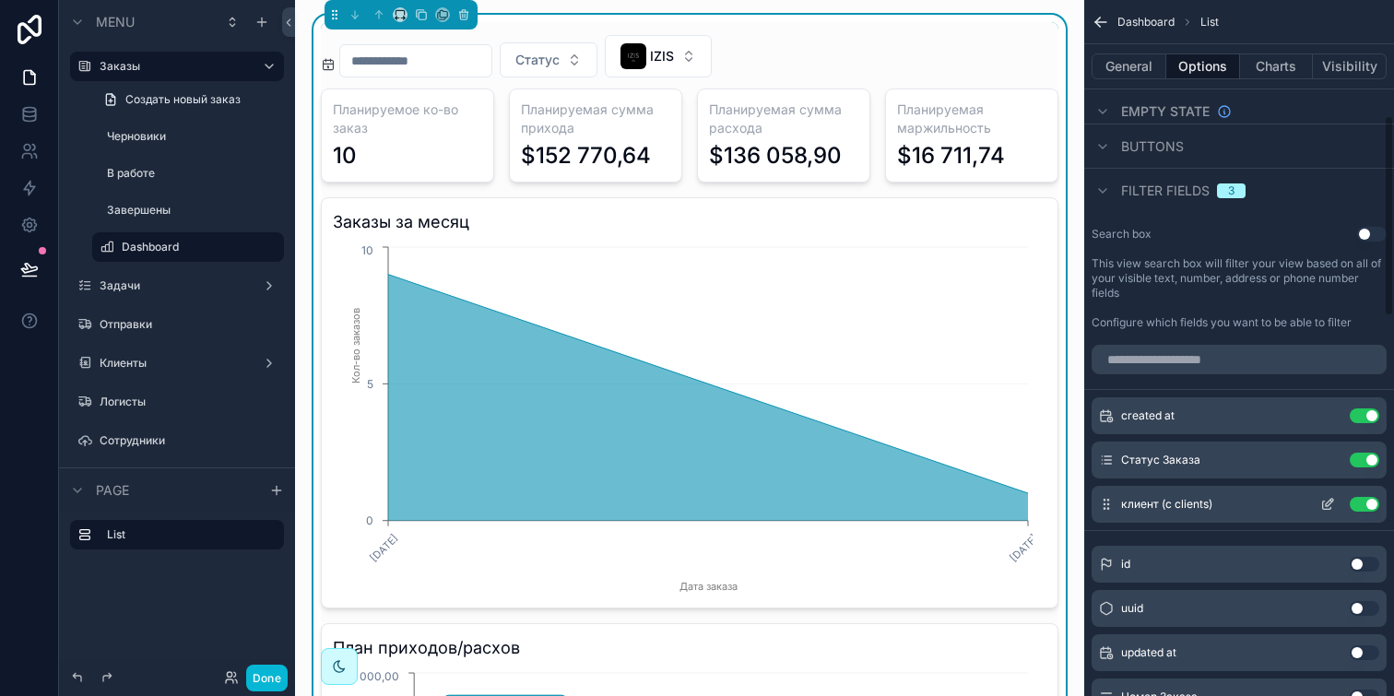
click at [1323, 501] on icon "scrollable content" at bounding box center [1327, 505] width 8 height 8
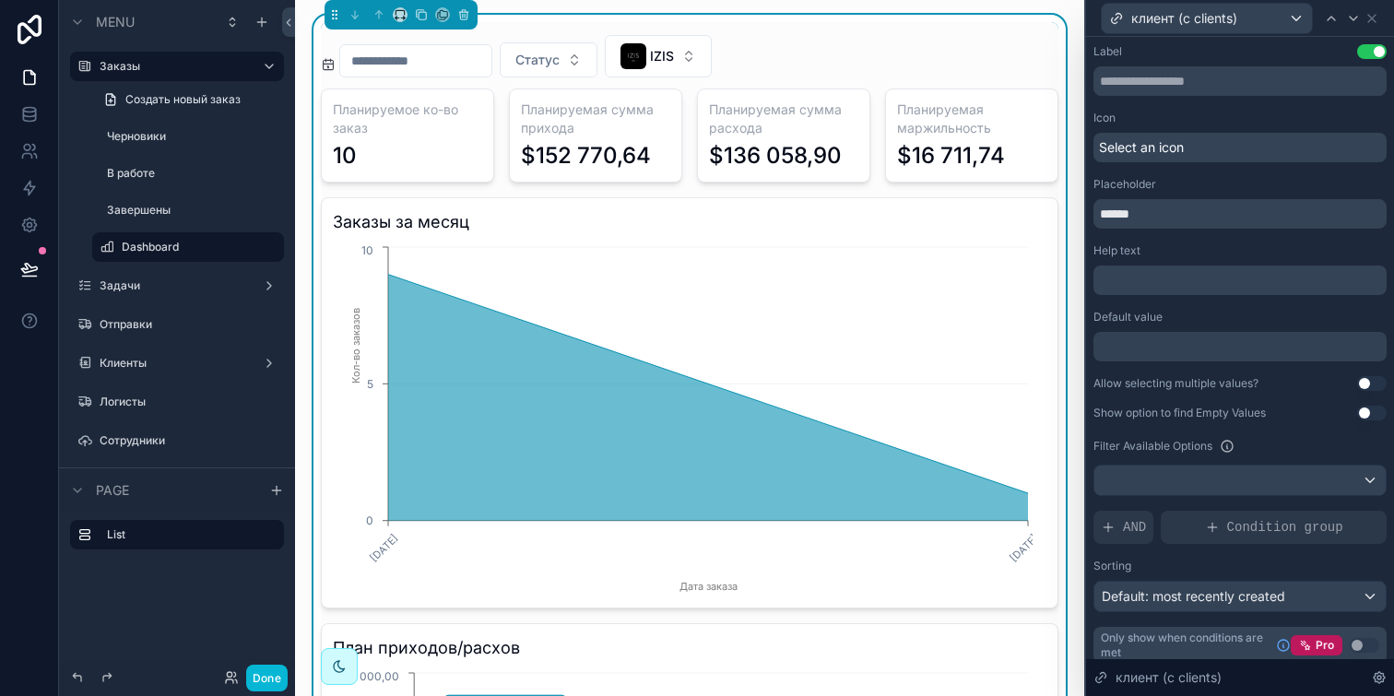
scroll to position [12, 0]
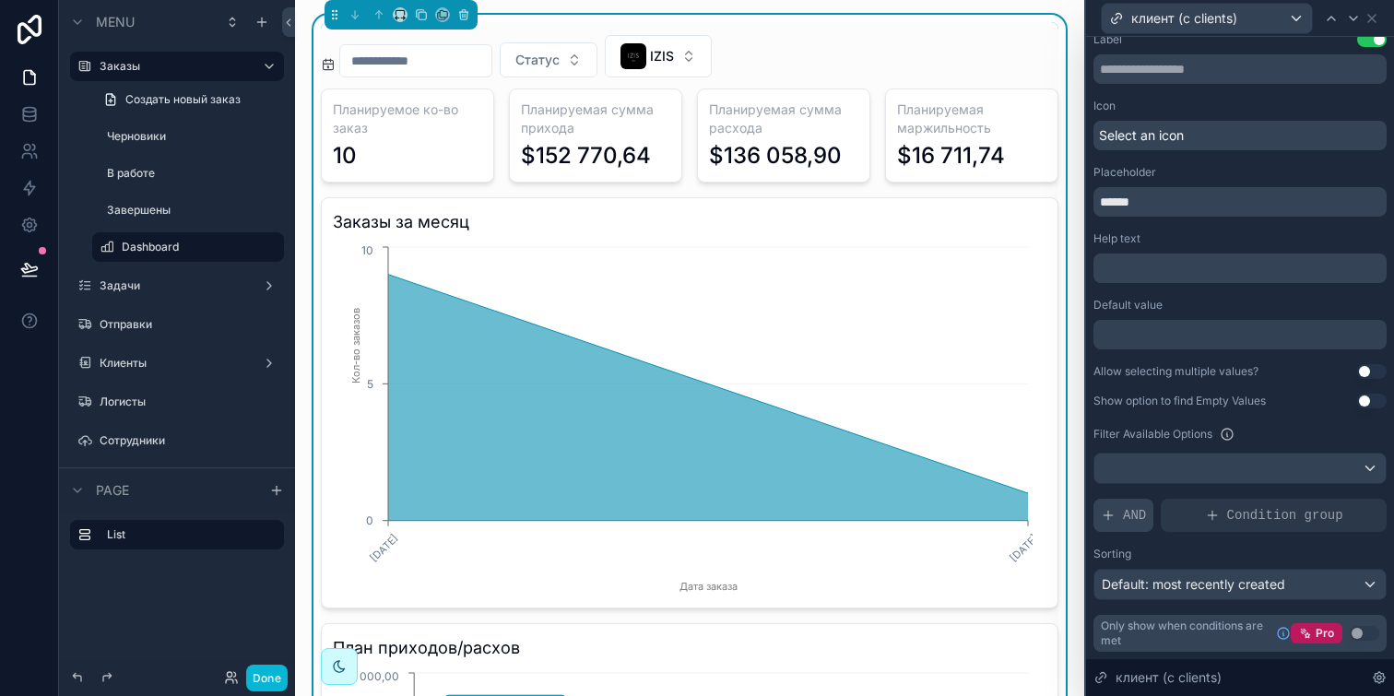
click at [1126, 515] on span "AND" at bounding box center [1134, 515] width 23 height 18
click at [1252, 463] on div at bounding box center [1239, 468] width 291 height 29
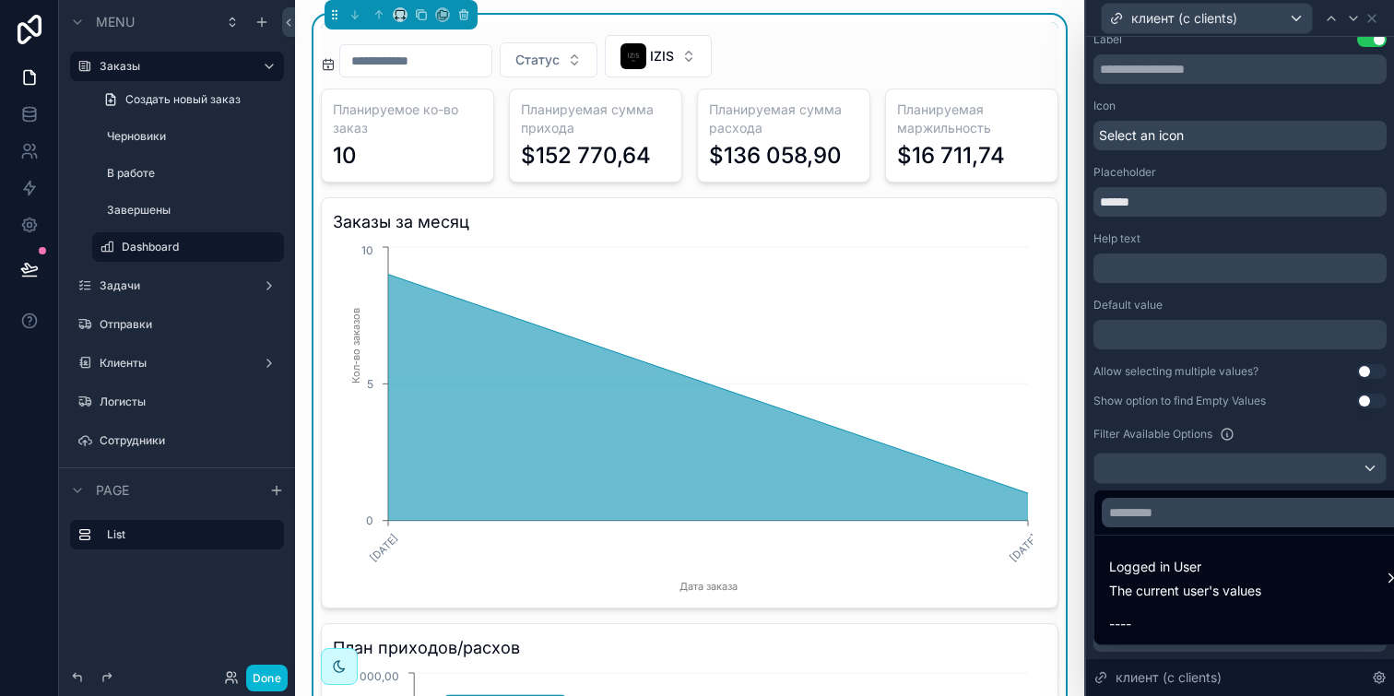
click at [1234, 486] on div "Logged in User The current user's values ----" at bounding box center [1231, 565] width 277 height 159
click at [1237, 478] on div at bounding box center [1240, 348] width 308 height 696
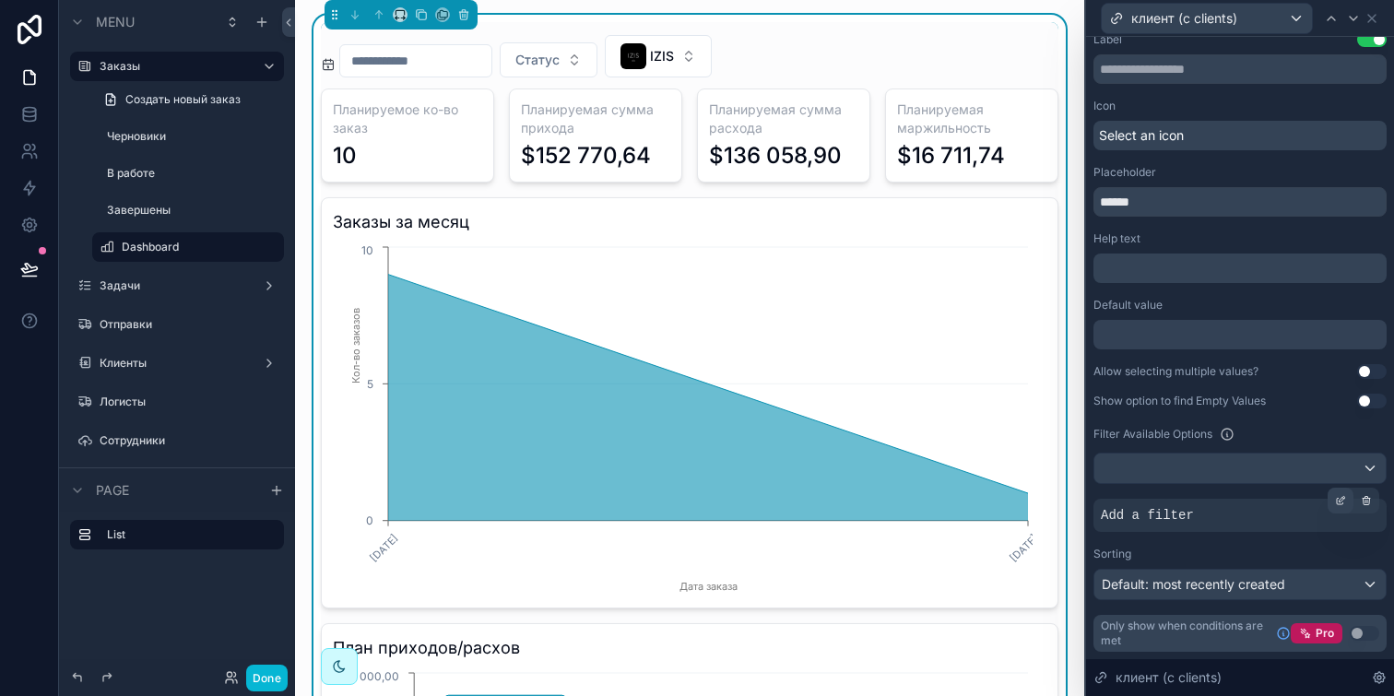
click at [1327, 507] on div at bounding box center [1340, 501] width 26 height 26
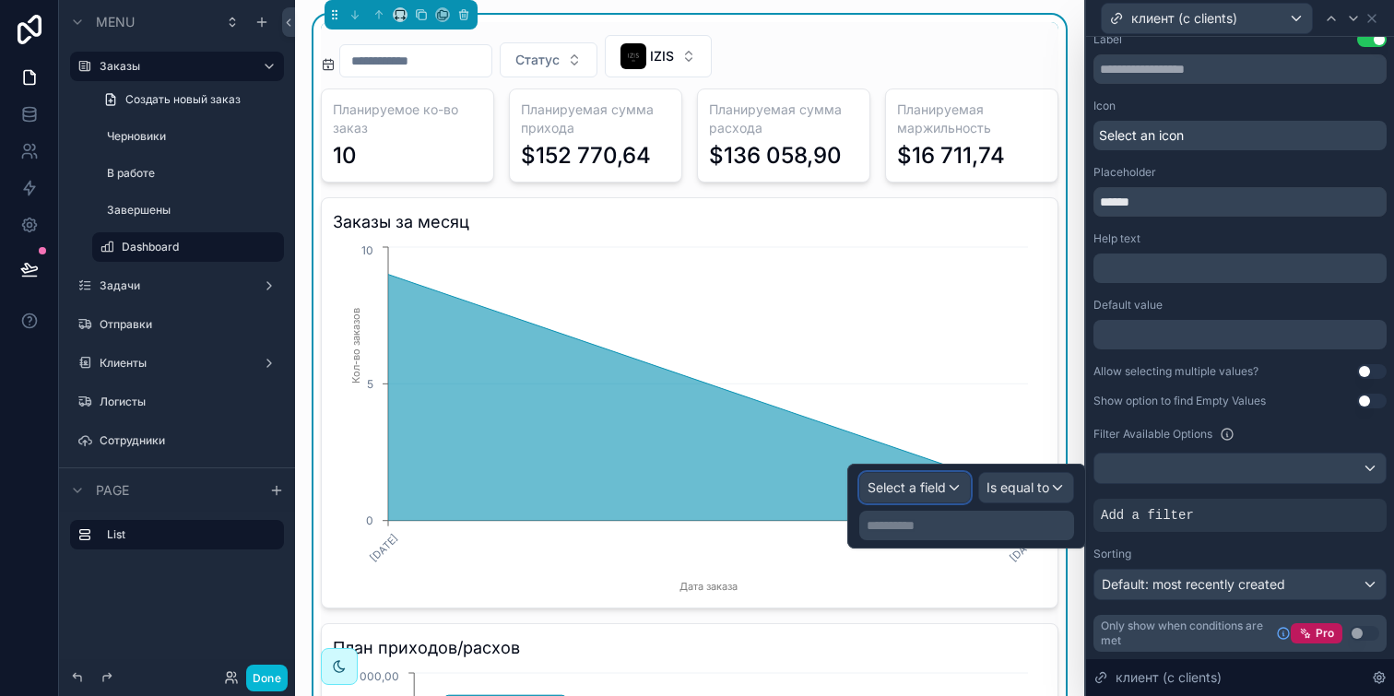
click at [922, 485] on span "Select a field" at bounding box center [906, 487] width 78 height 16
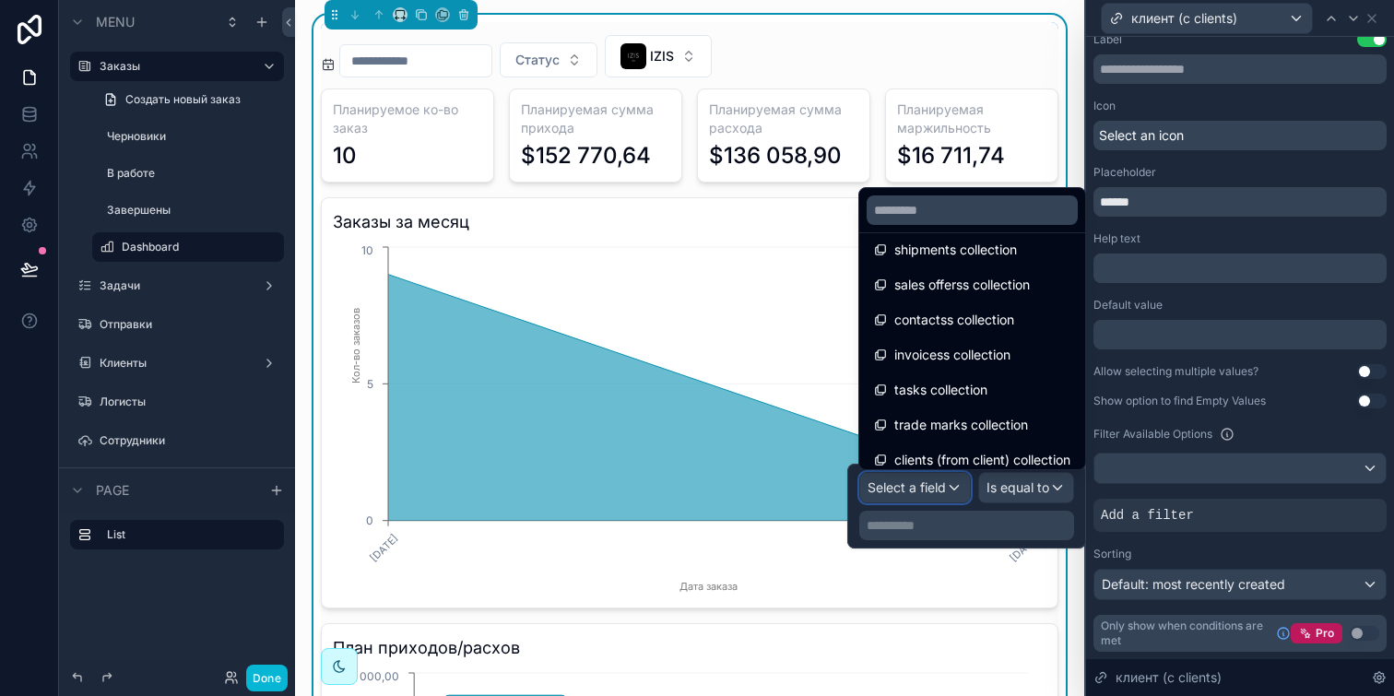
scroll to position [796, 0]
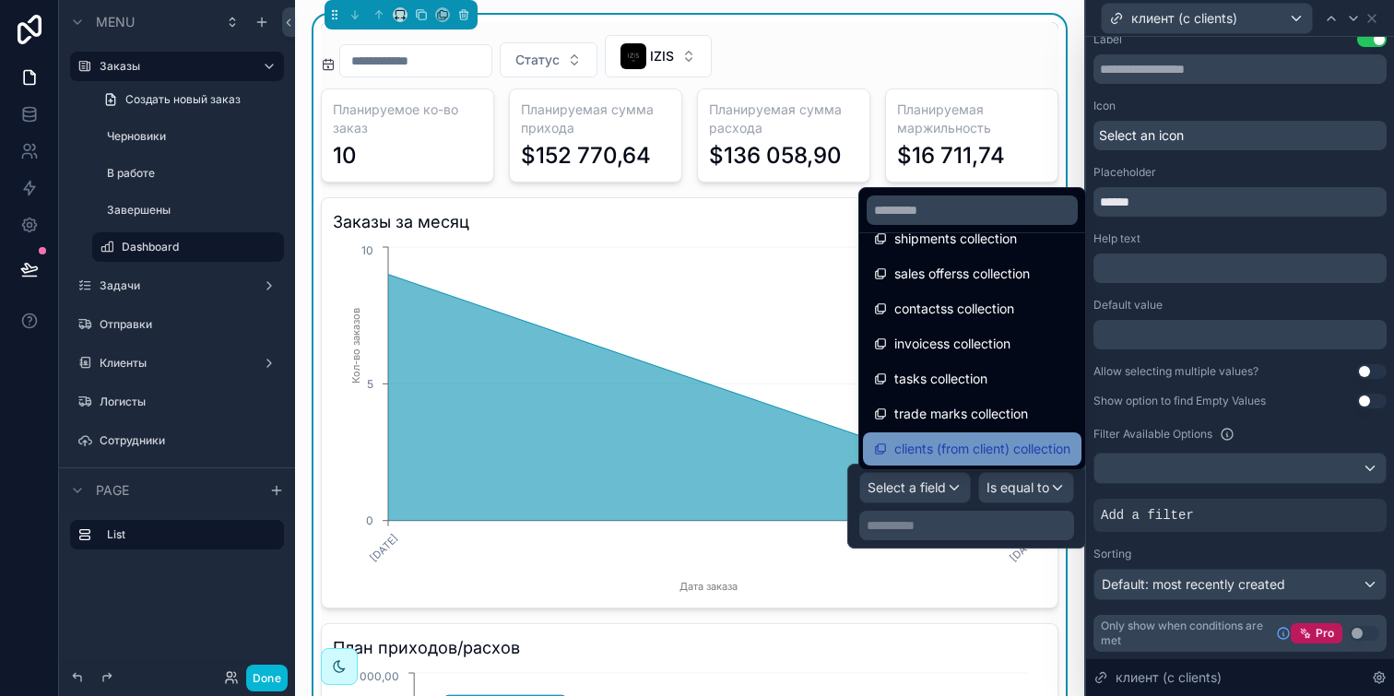
click at [972, 452] on span "clients (from client) collection" at bounding box center [982, 449] width 176 height 22
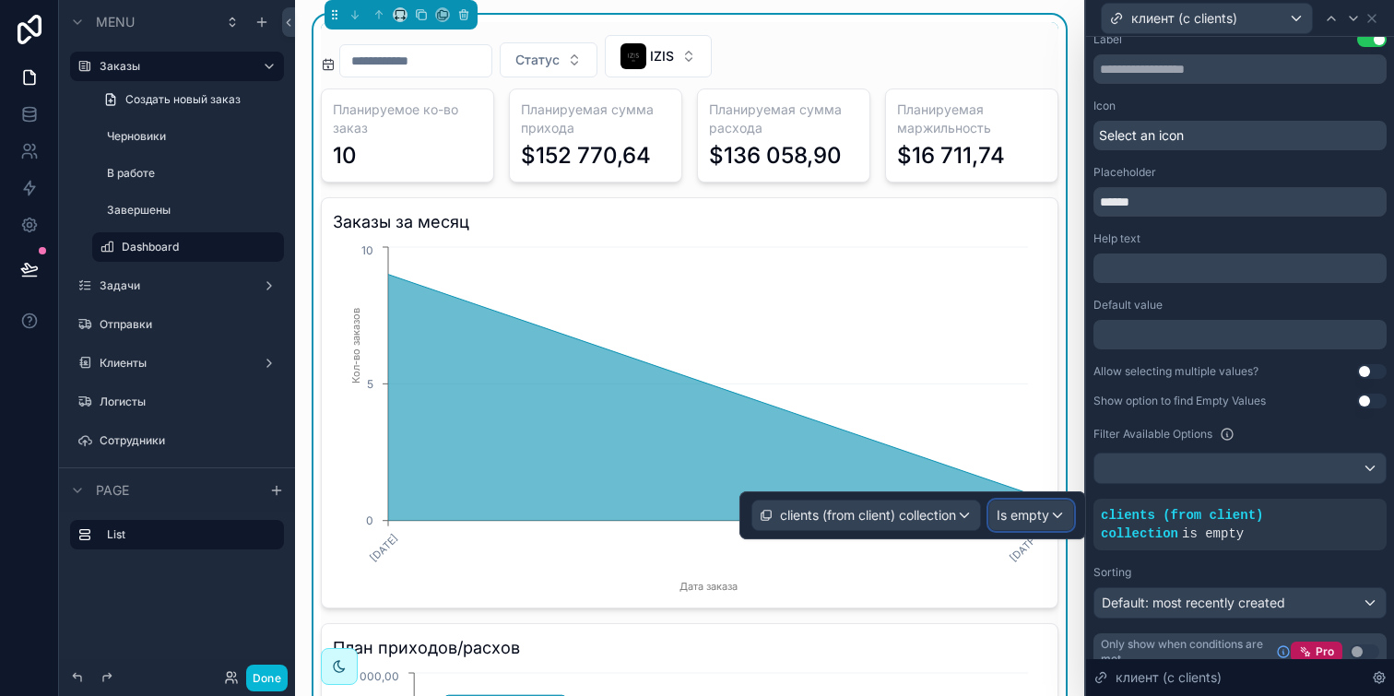
click at [1015, 507] on span "Is empty" at bounding box center [1023, 515] width 53 height 18
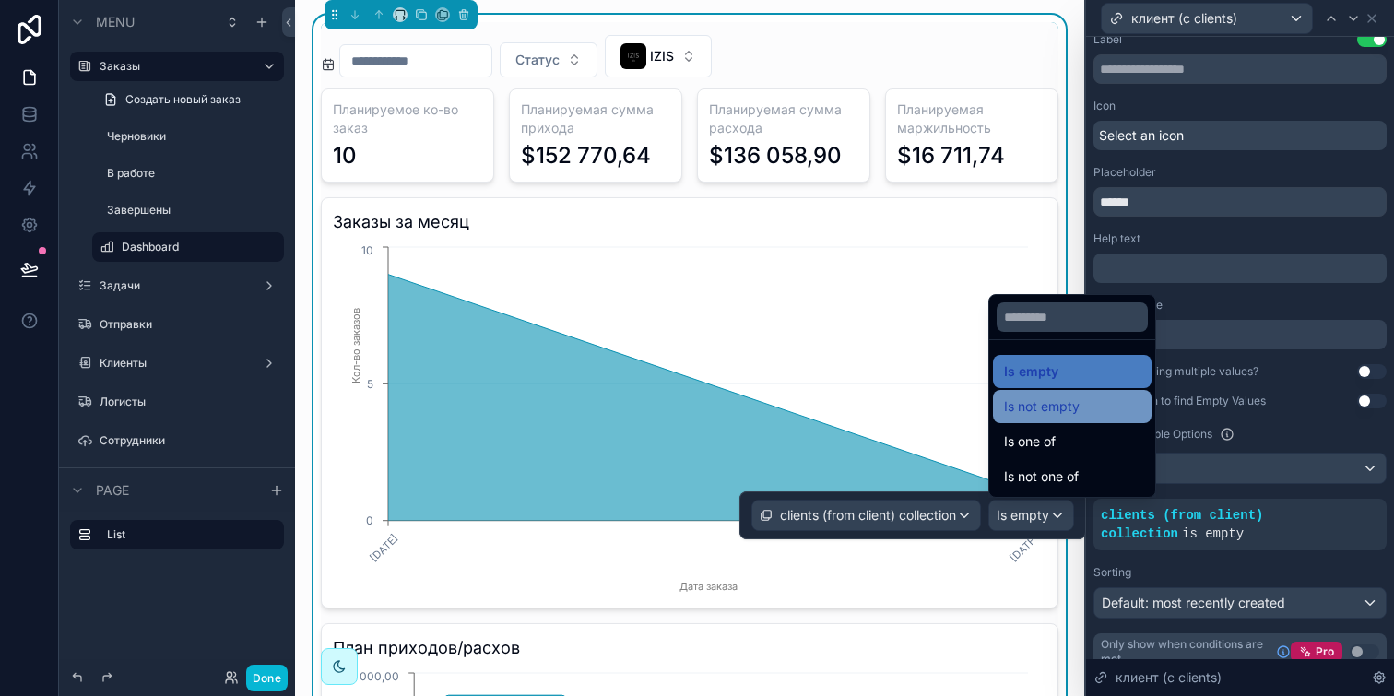
click at [1048, 404] on span "Is not empty" at bounding box center [1042, 406] width 76 height 22
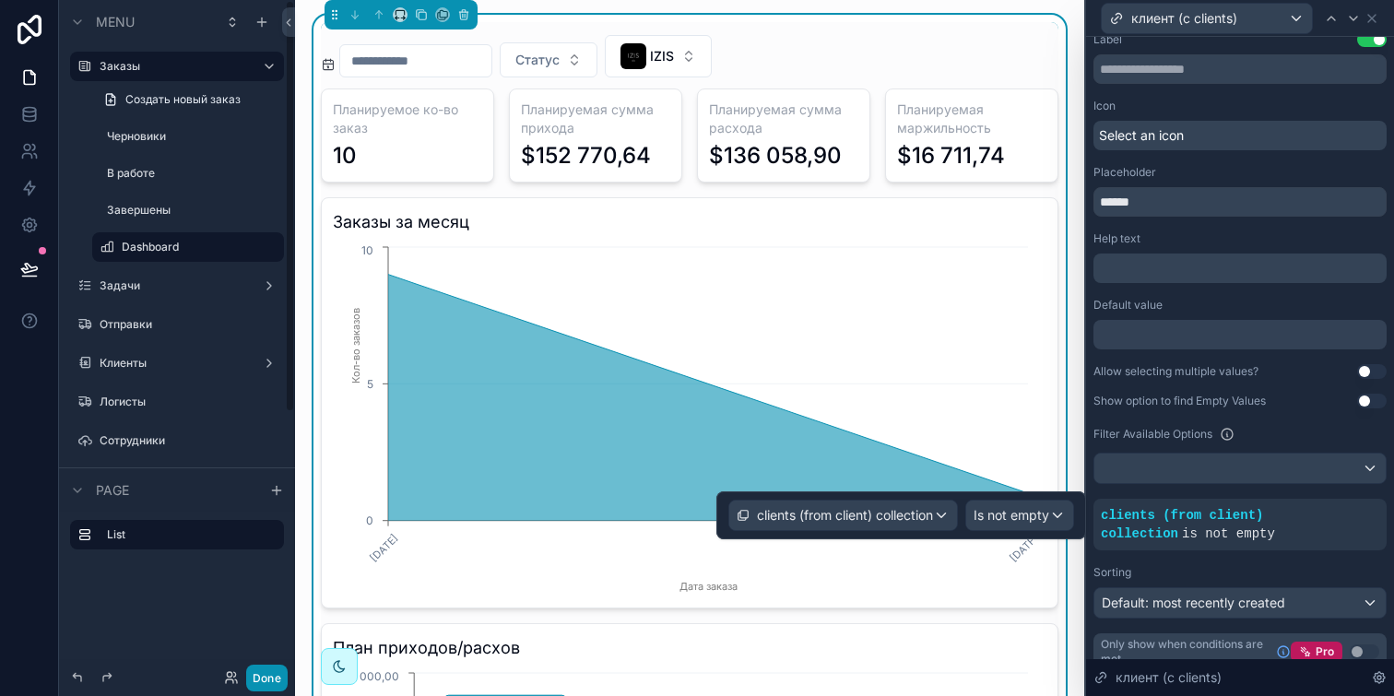
click at [272, 675] on button "Done" at bounding box center [266, 678] width 41 height 27
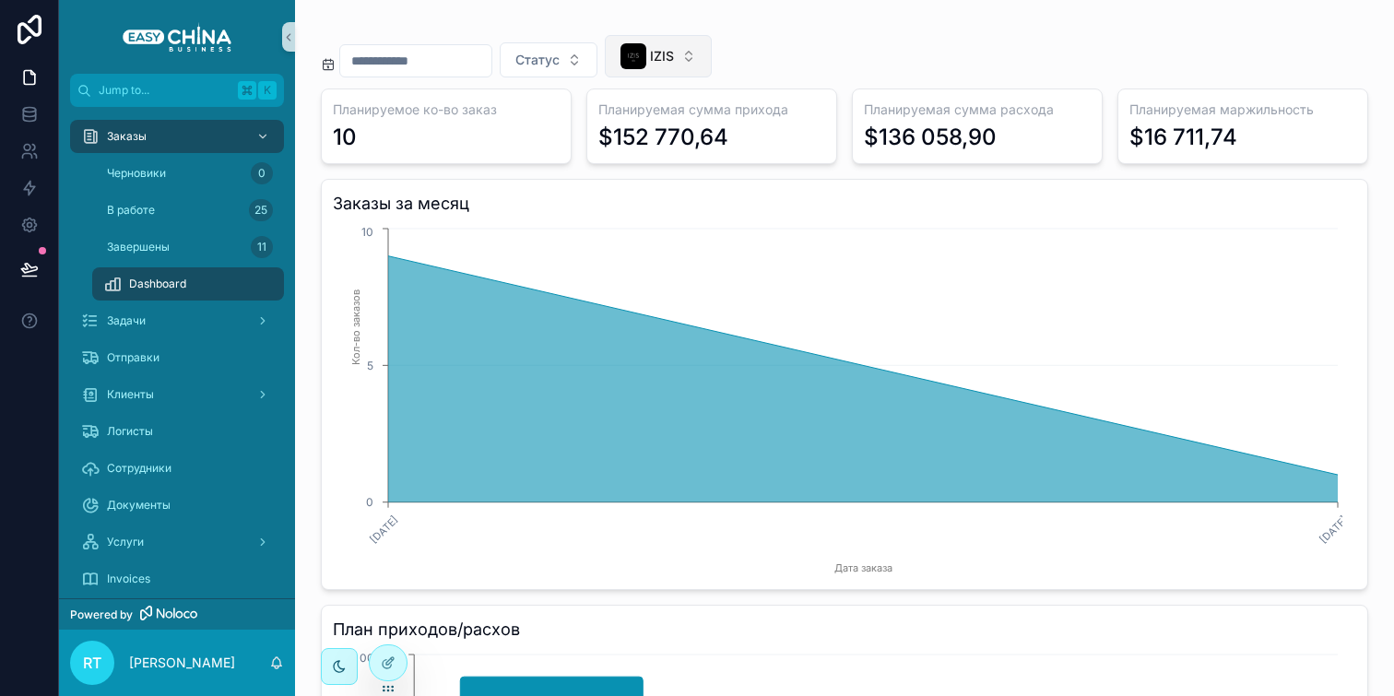
click at [679, 40] on button "IZIS" at bounding box center [658, 56] width 107 height 42
click at [690, 132] on div "None" at bounding box center [675, 134] width 221 height 29
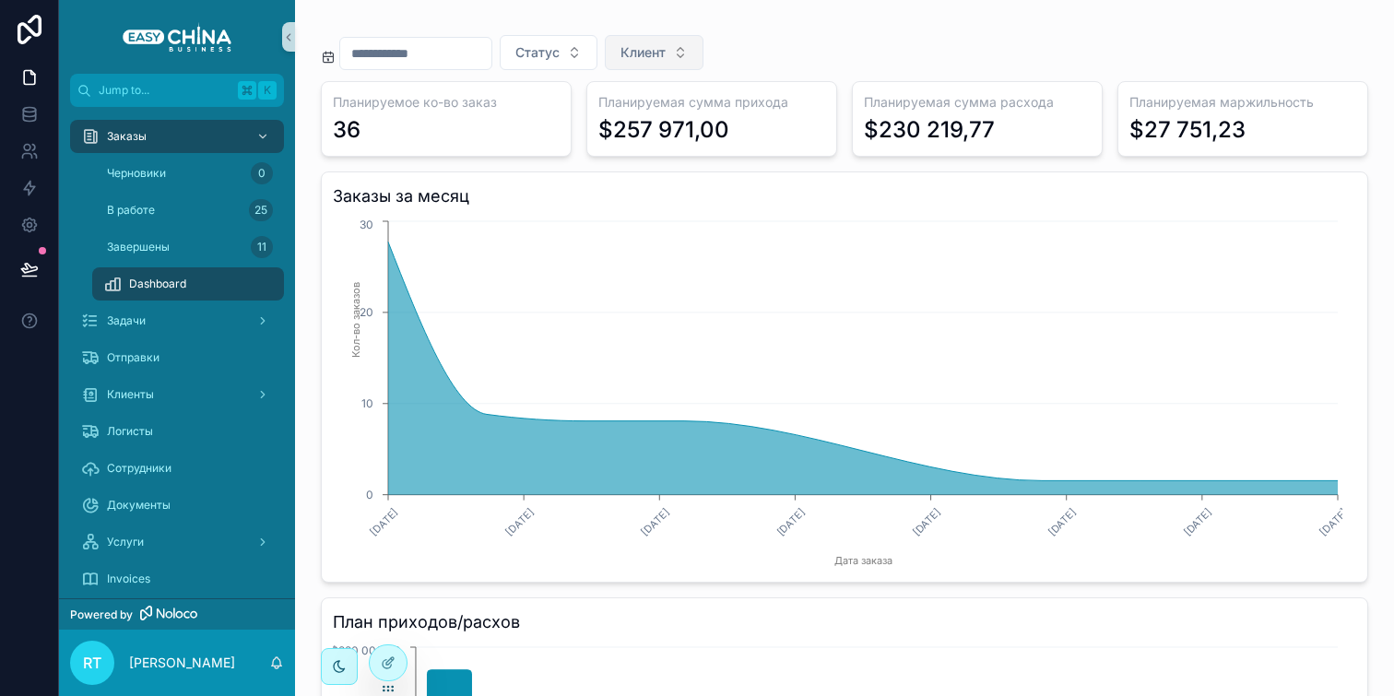
click at [700, 53] on button "Клиент" at bounding box center [654, 52] width 99 height 35
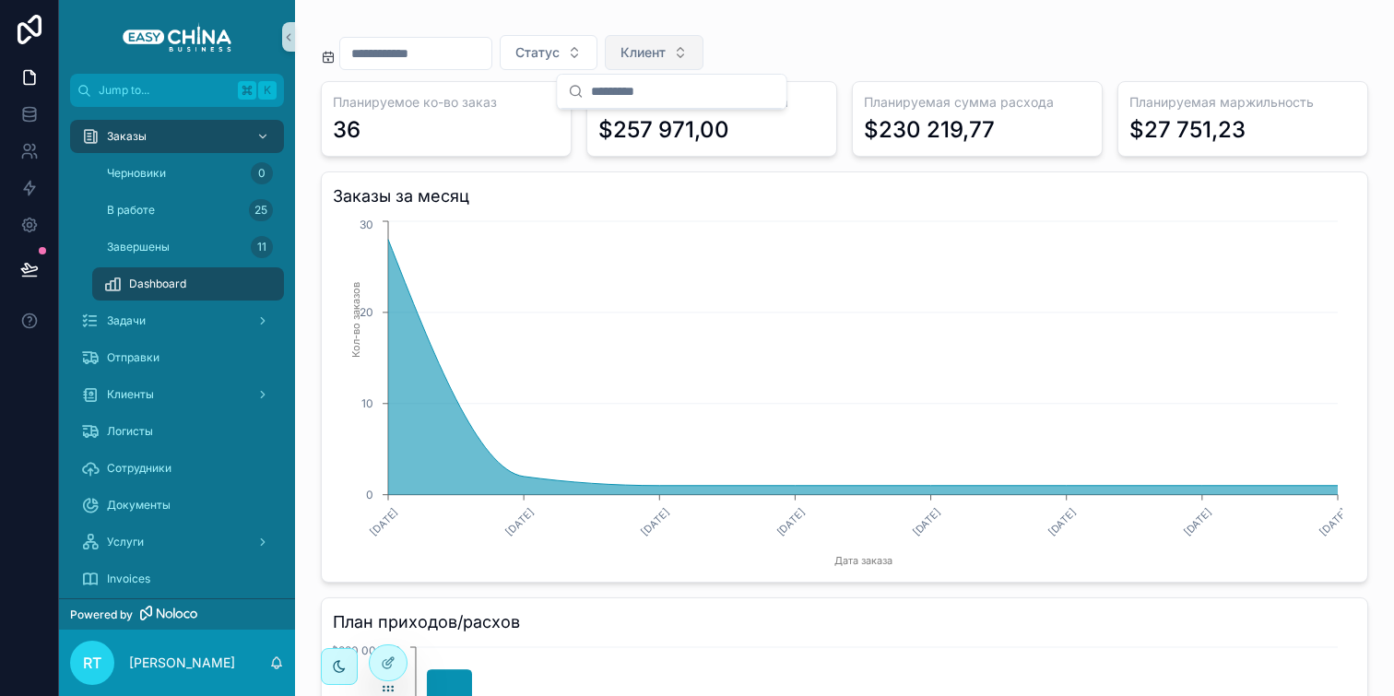
click at [666, 51] on span "Клиент" at bounding box center [642, 52] width 45 height 18
click at [657, 90] on input "scrollable content" at bounding box center [683, 91] width 184 height 33
click at [643, 41] on button "Клиент" at bounding box center [654, 52] width 99 height 35
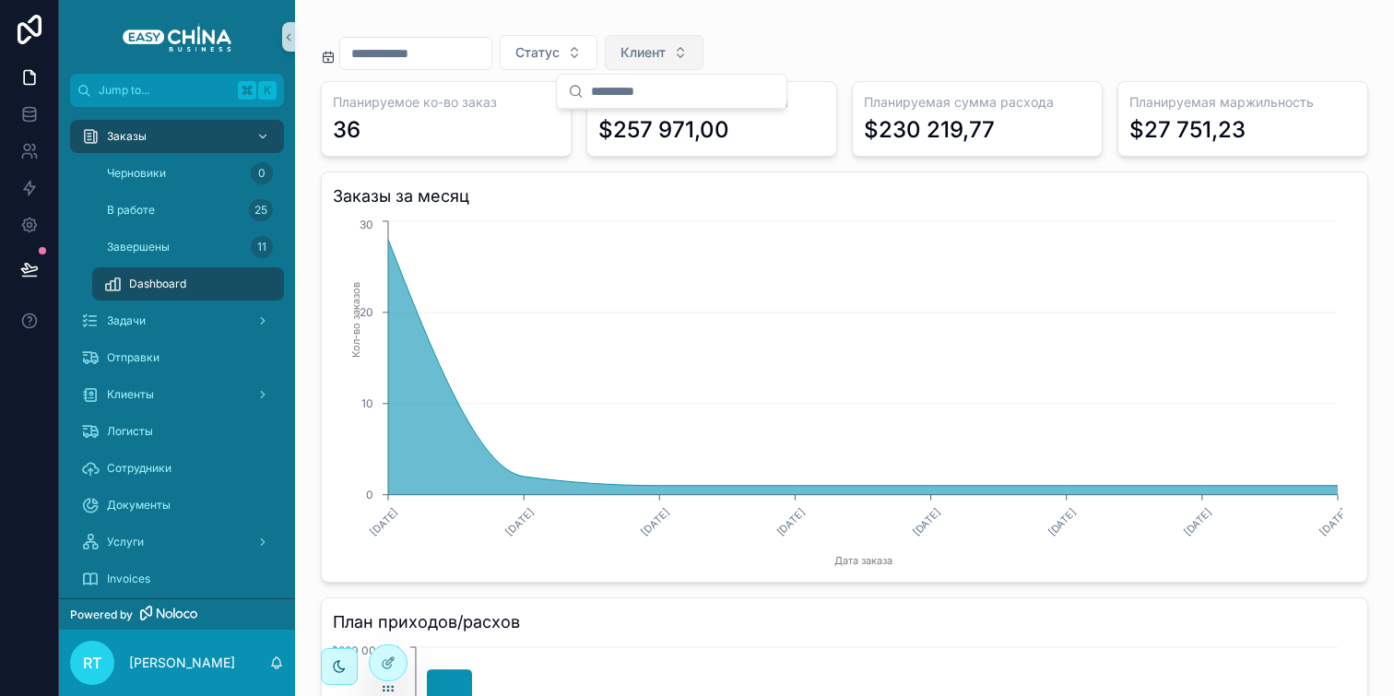
click at [643, 41] on button "Клиент" at bounding box center [654, 52] width 99 height 35
click at [380, 662] on div at bounding box center [388, 662] width 37 height 35
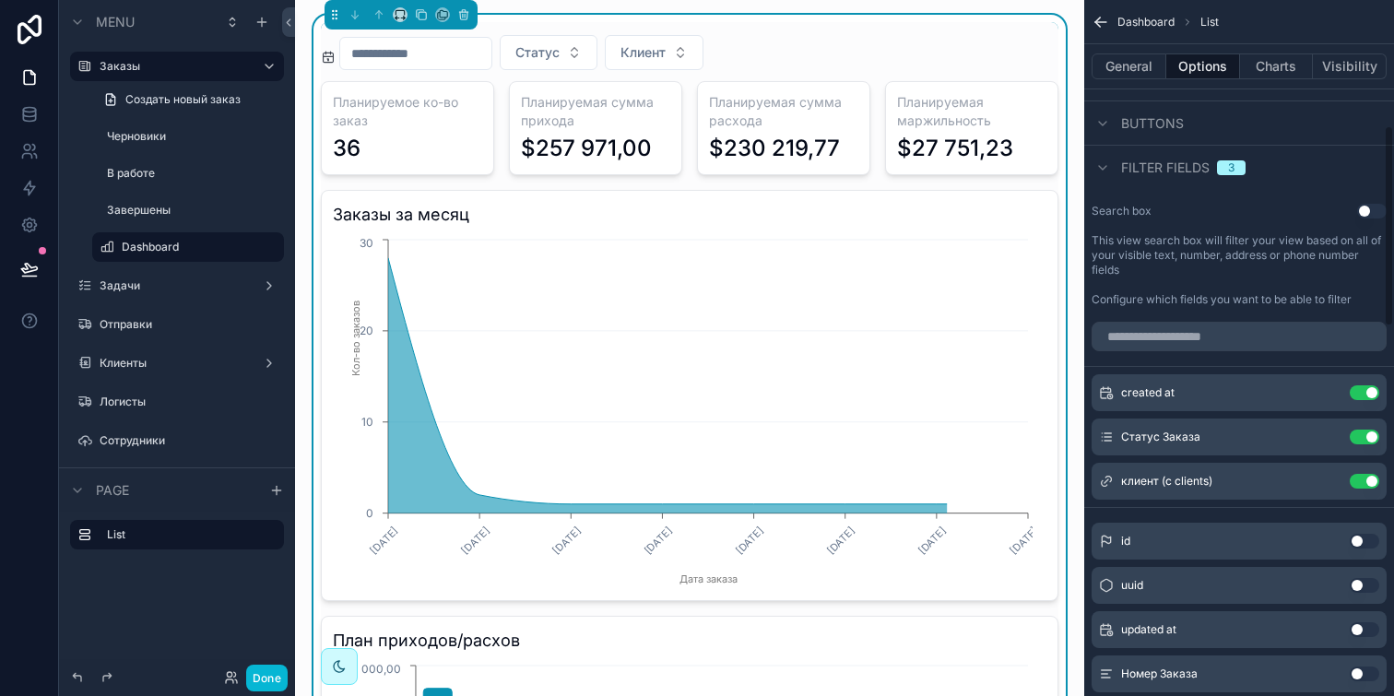
scroll to position [405, 0]
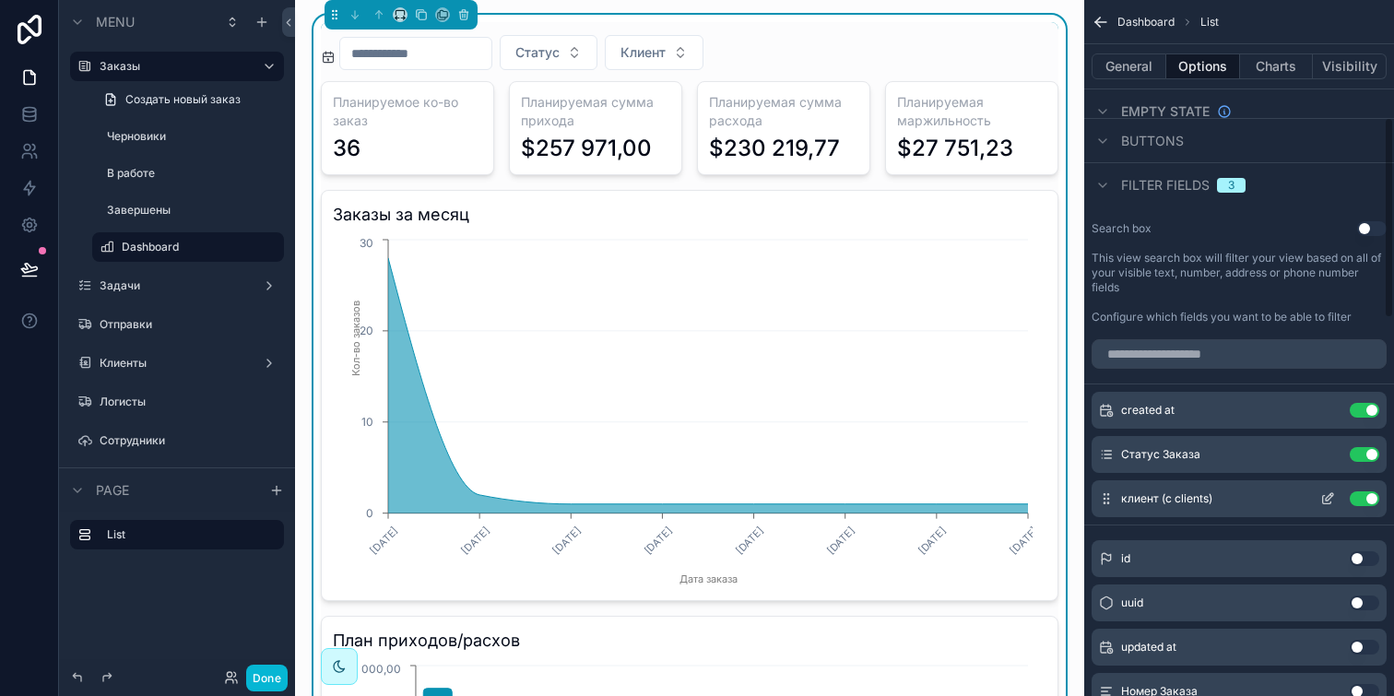
click at [1324, 496] on icon "scrollable content" at bounding box center [1327, 500] width 8 height 8
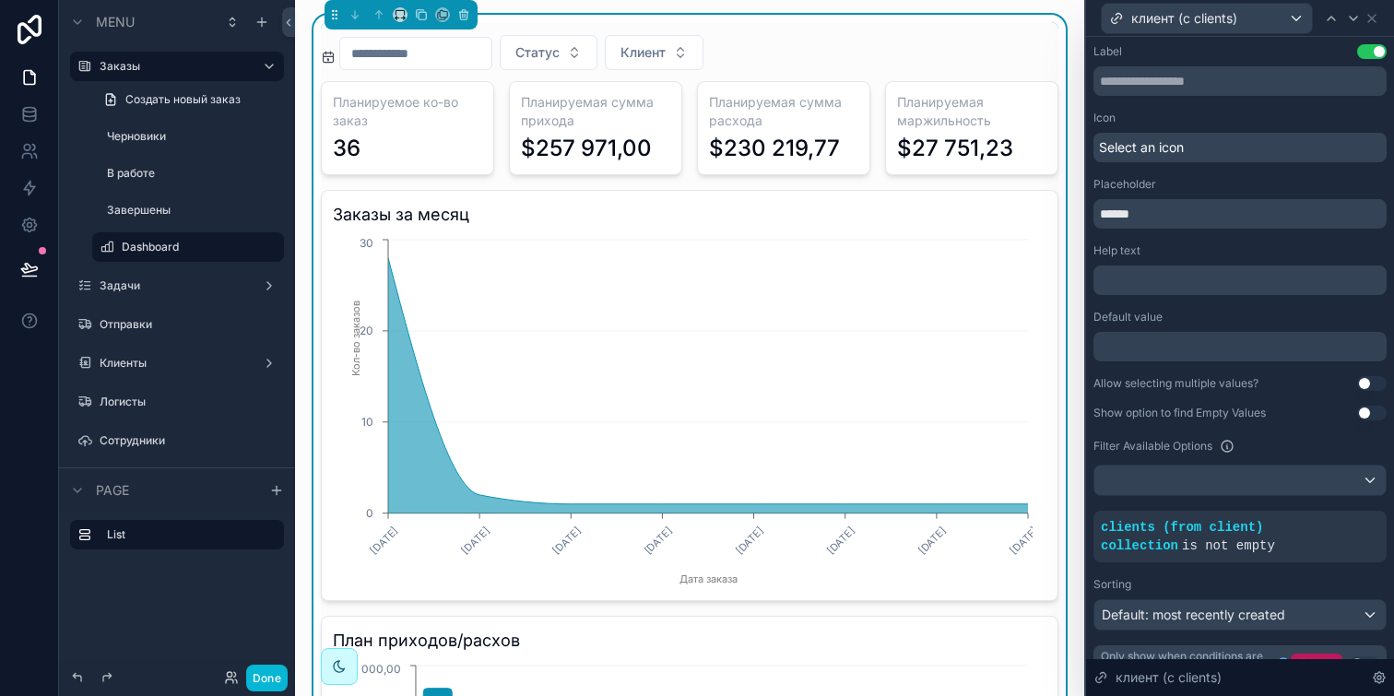
scroll to position [30, 0]
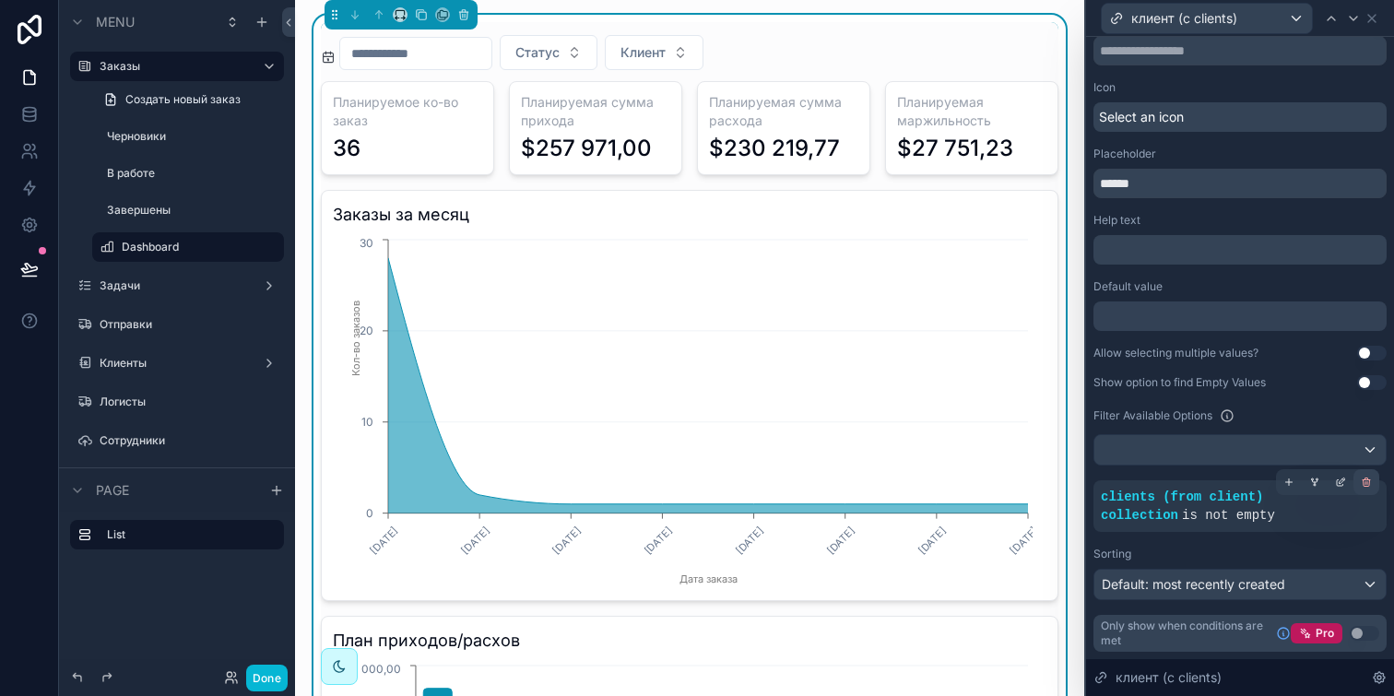
click at [1361, 485] on icon at bounding box center [1366, 482] width 11 height 11
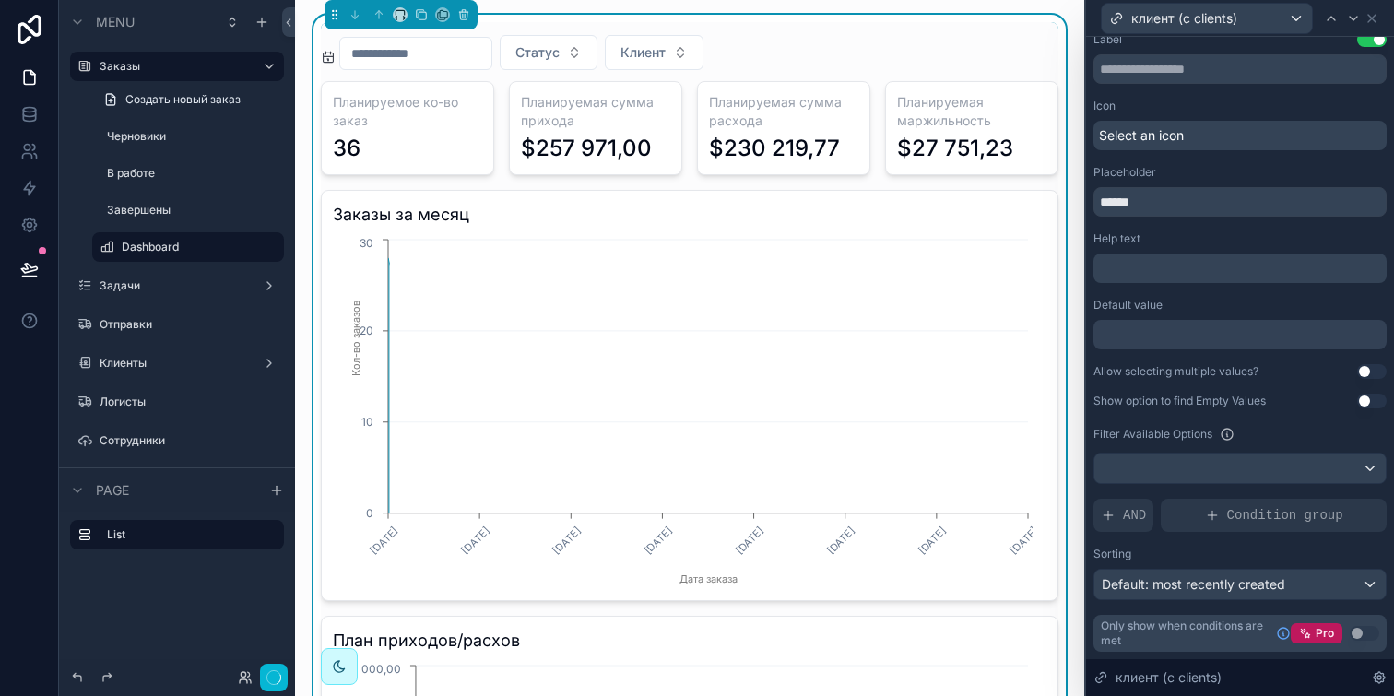
scroll to position [12, 0]
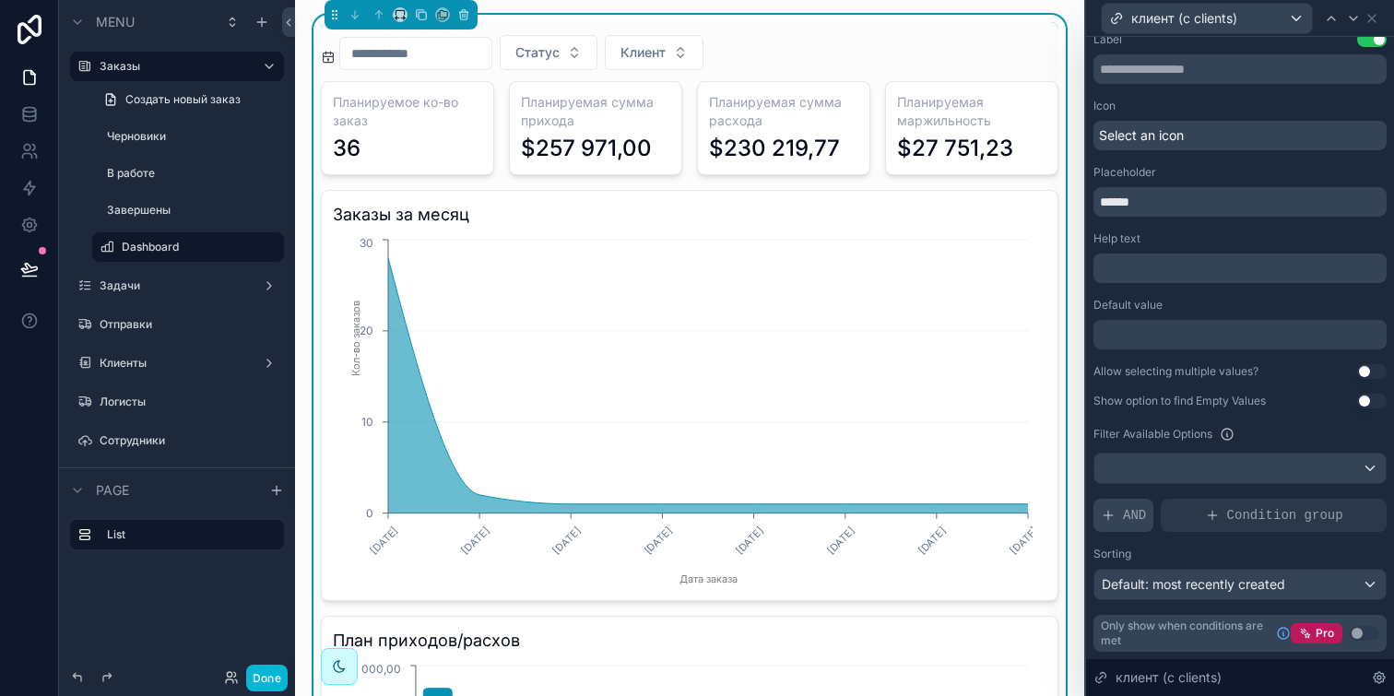
click at [1135, 517] on span "AND" at bounding box center [1134, 515] width 23 height 18
click at [1327, 508] on div at bounding box center [1340, 501] width 26 height 26
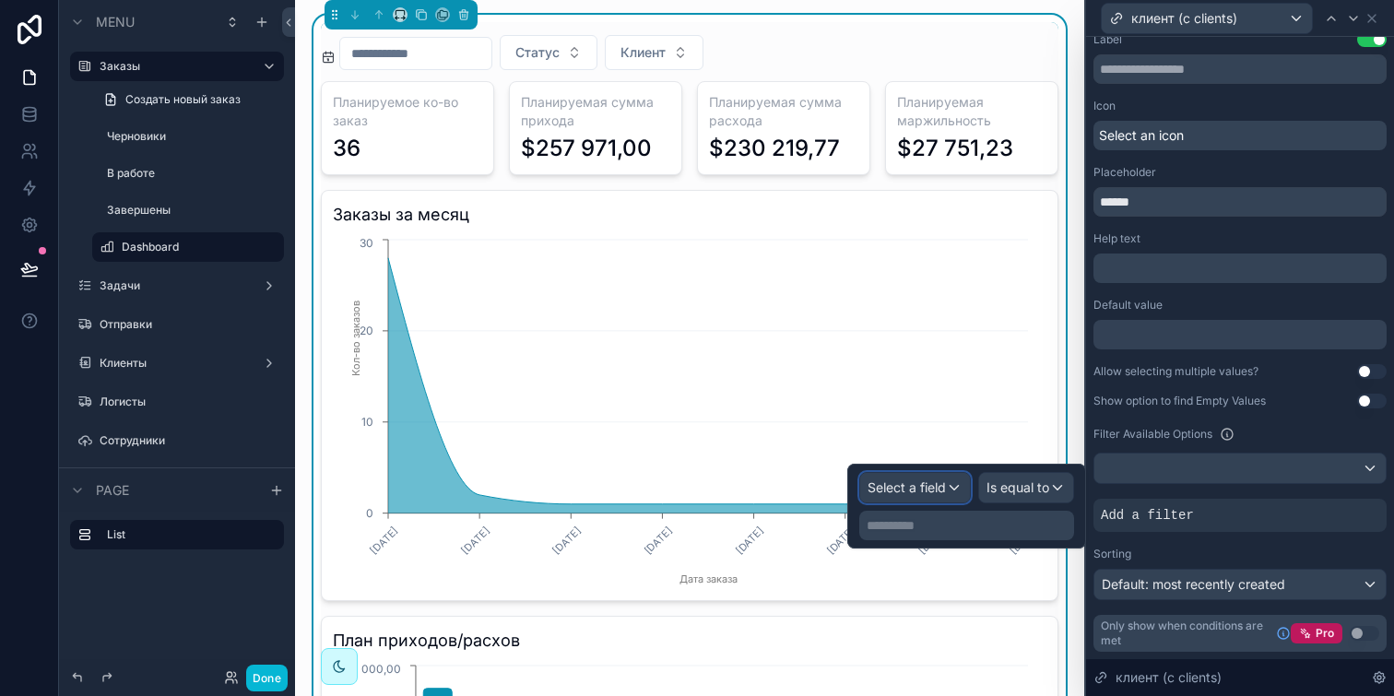
click at [891, 476] on div "Select a field" at bounding box center [915, 487] width 110 height 29
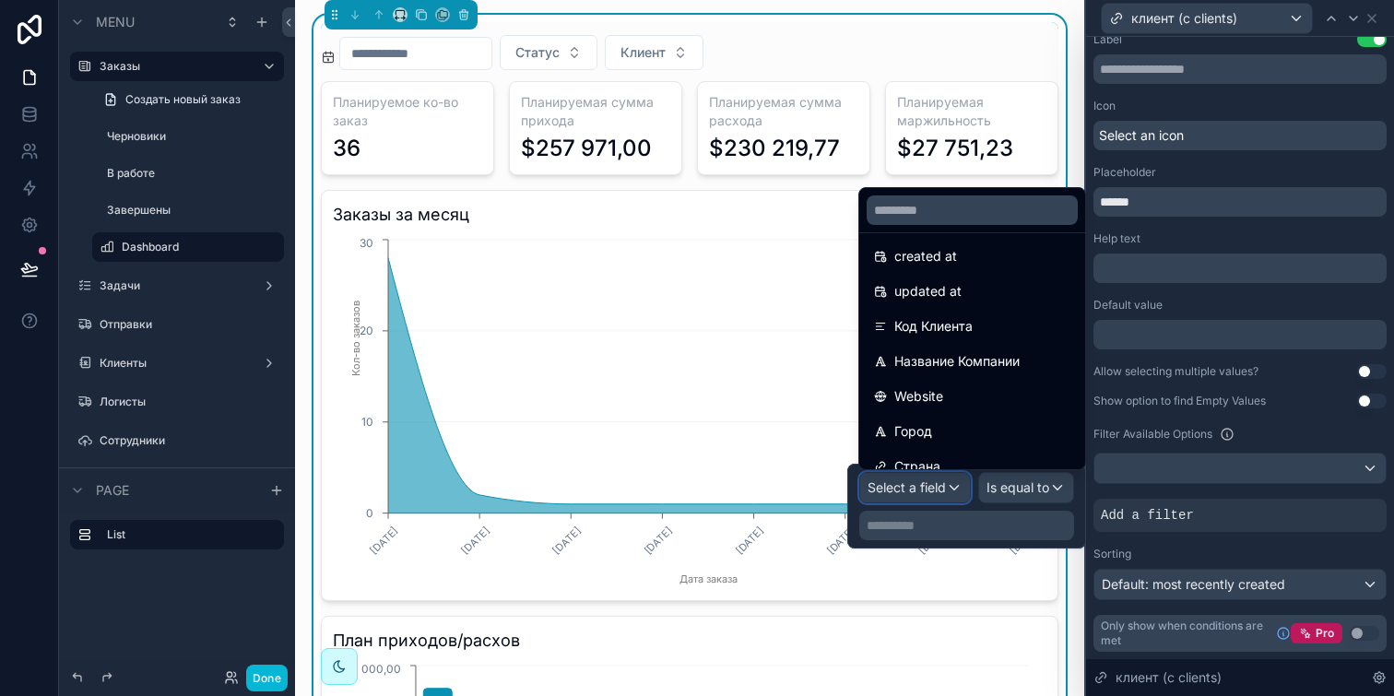
scroll to position [0, 0]
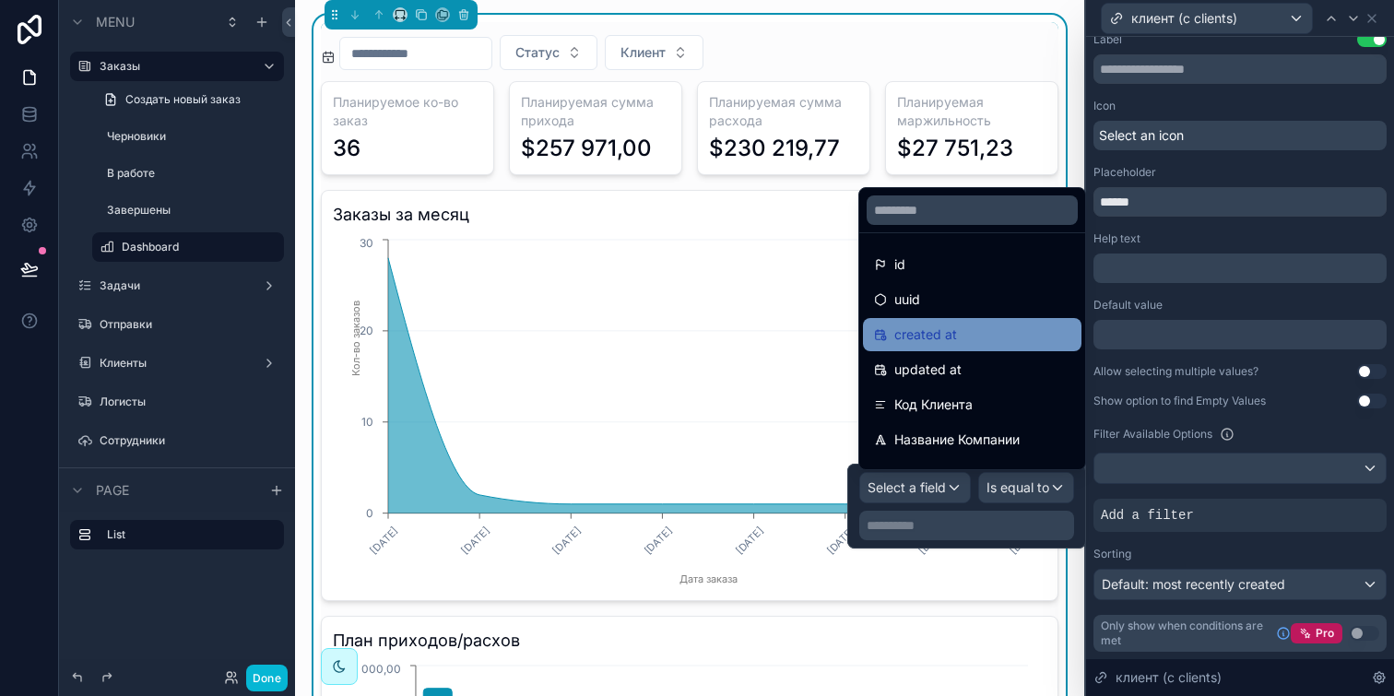
click at [958, 335] on div "created at" at bounding box center [972, 335] width 196 height 22
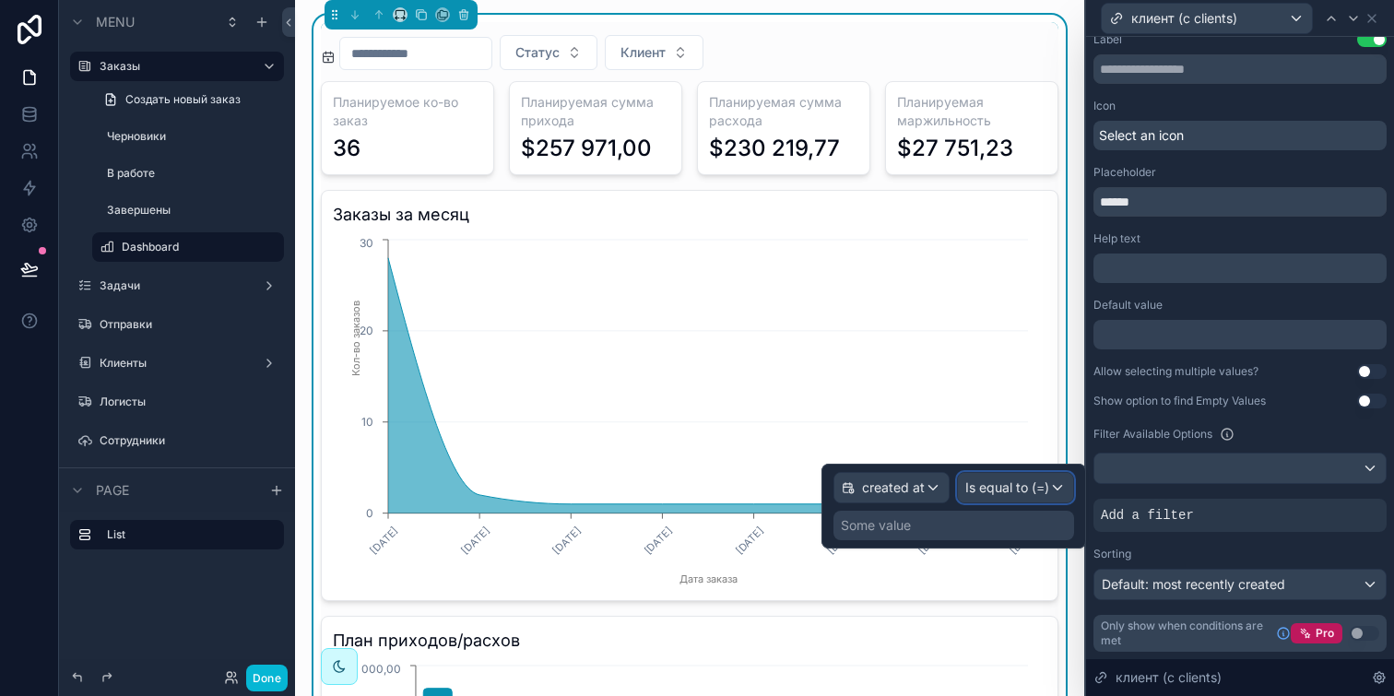
click at [1020, 491] on span "Is equal to (=)" at bounding box center [1007, 487] width 84 height 18
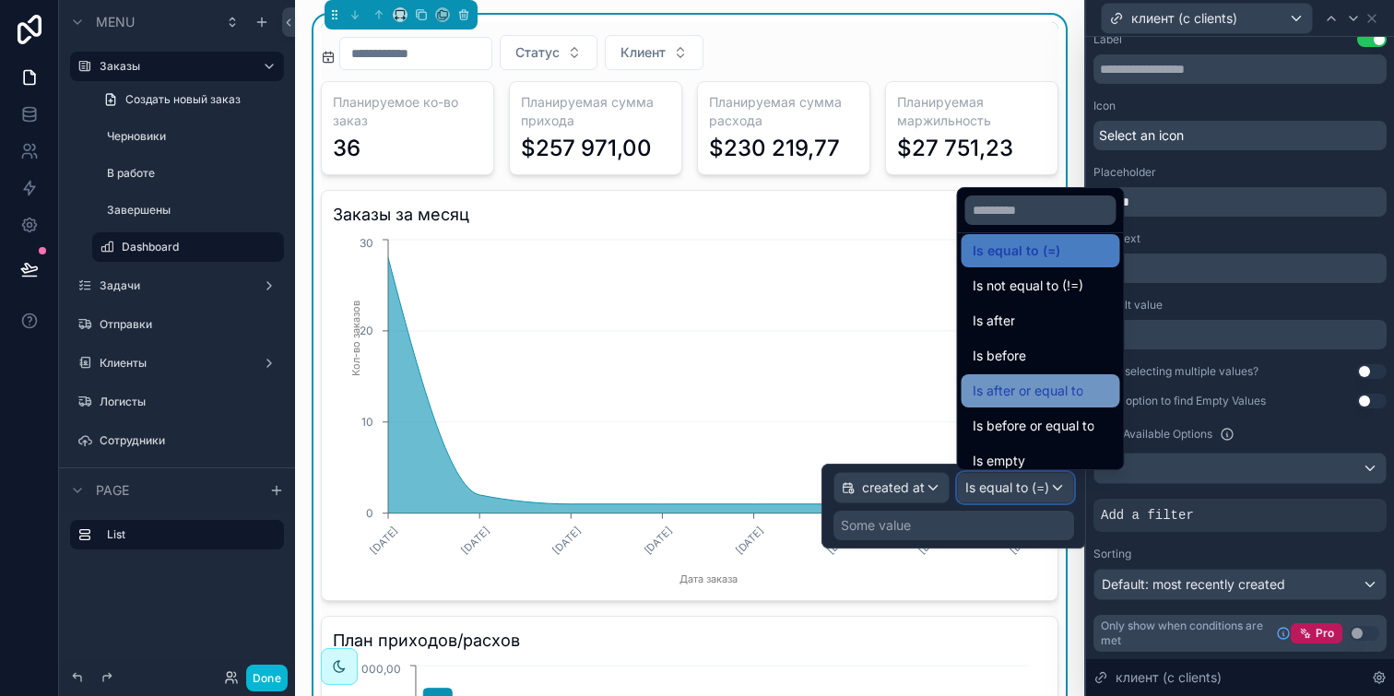
scroll to position [10, 0]
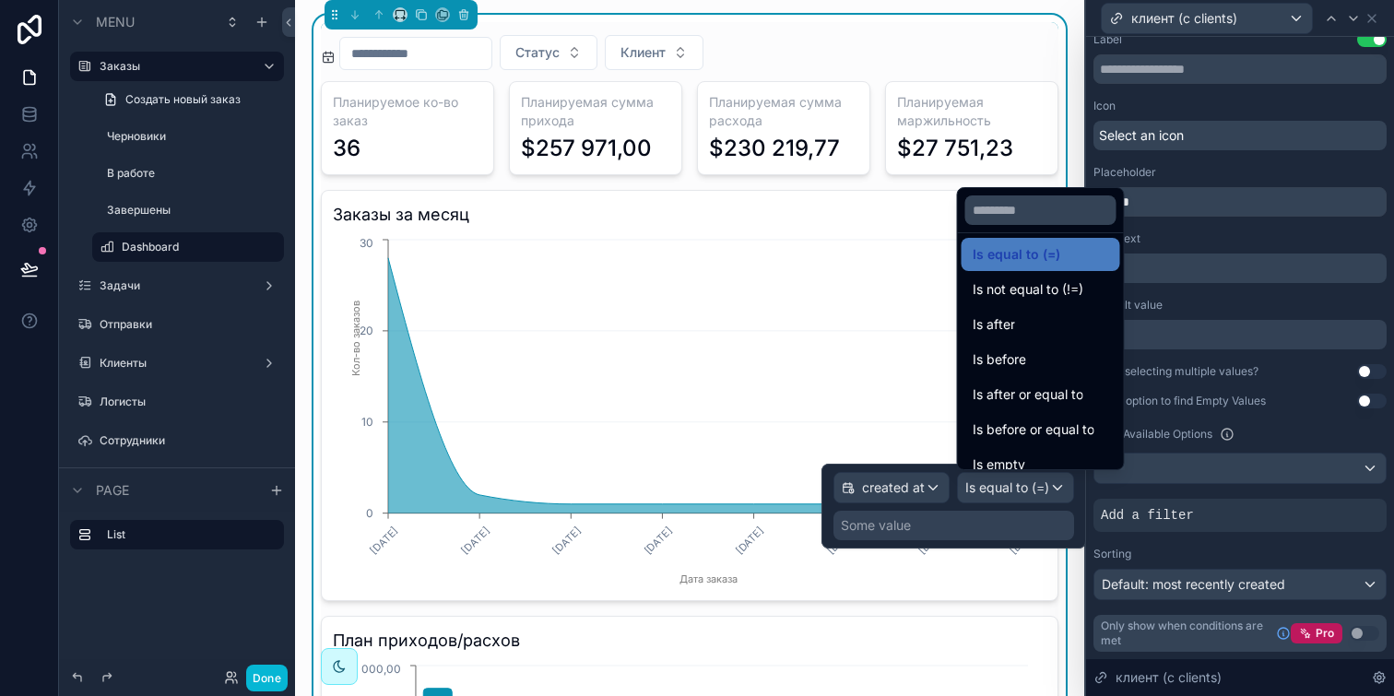
click at [967, 528] on div at bounding box center [953, 506] width 265 height 85
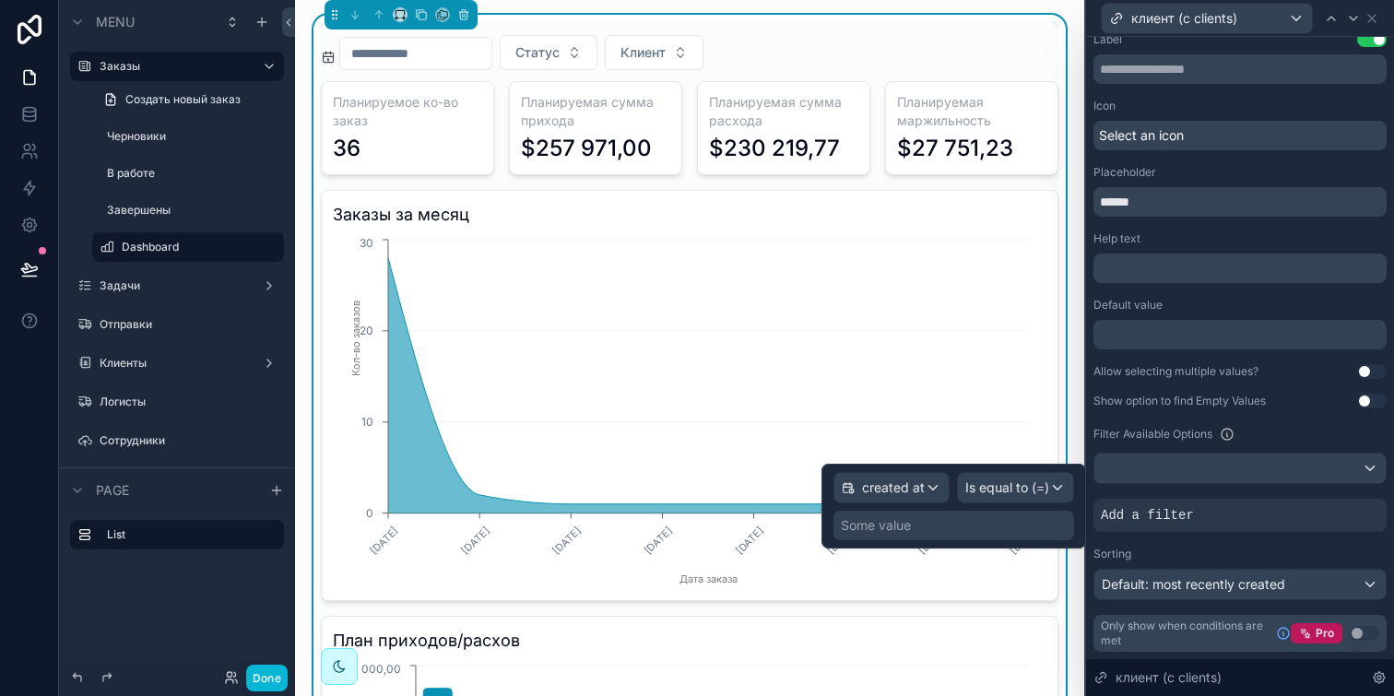
click at [967, 528] on div "Some value" at bounding box center [953, 525] width 241 height 29
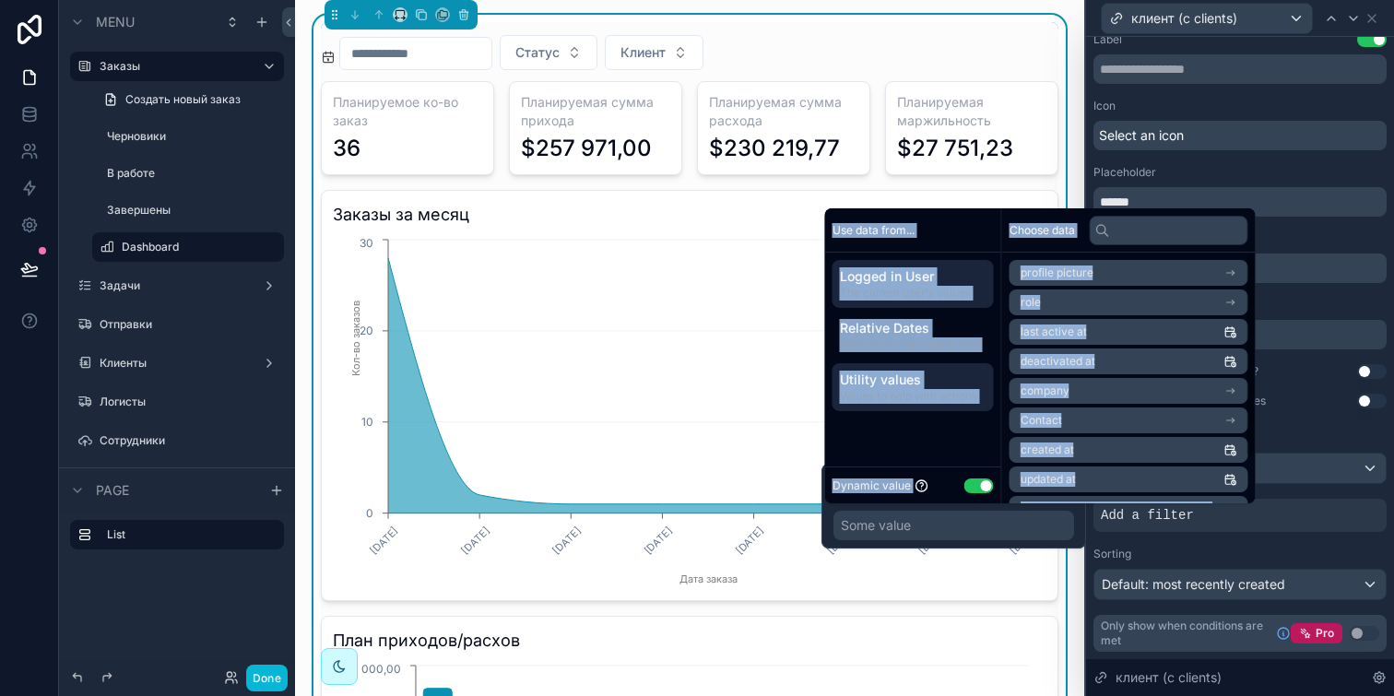
click at [912, 398] on span "Values to help with actions" at bounding box center [913, 396] width 147 height 15
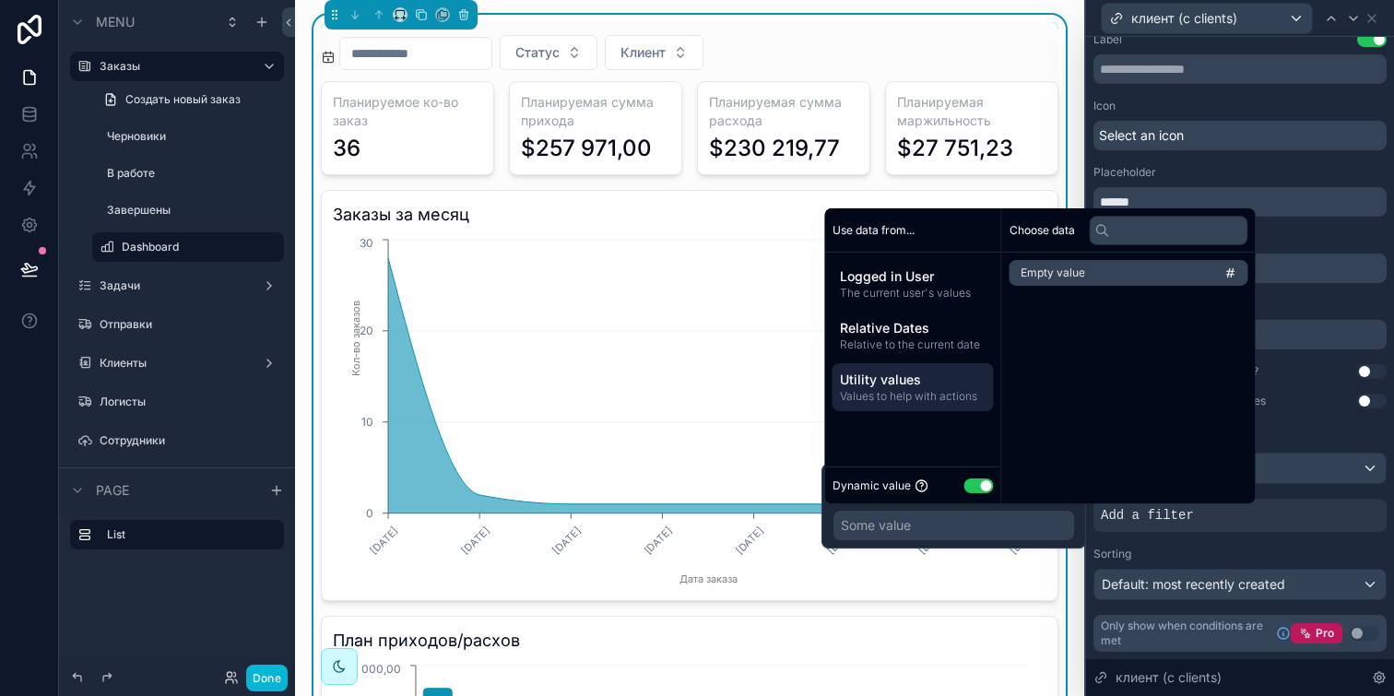
click at [899, 384] on span "Utility values" at bounding box center [913, 380] width 147 height 18
click at [936, 343] on span "Relative to the current date" at bounding box center [913, 344] width 147 height 15
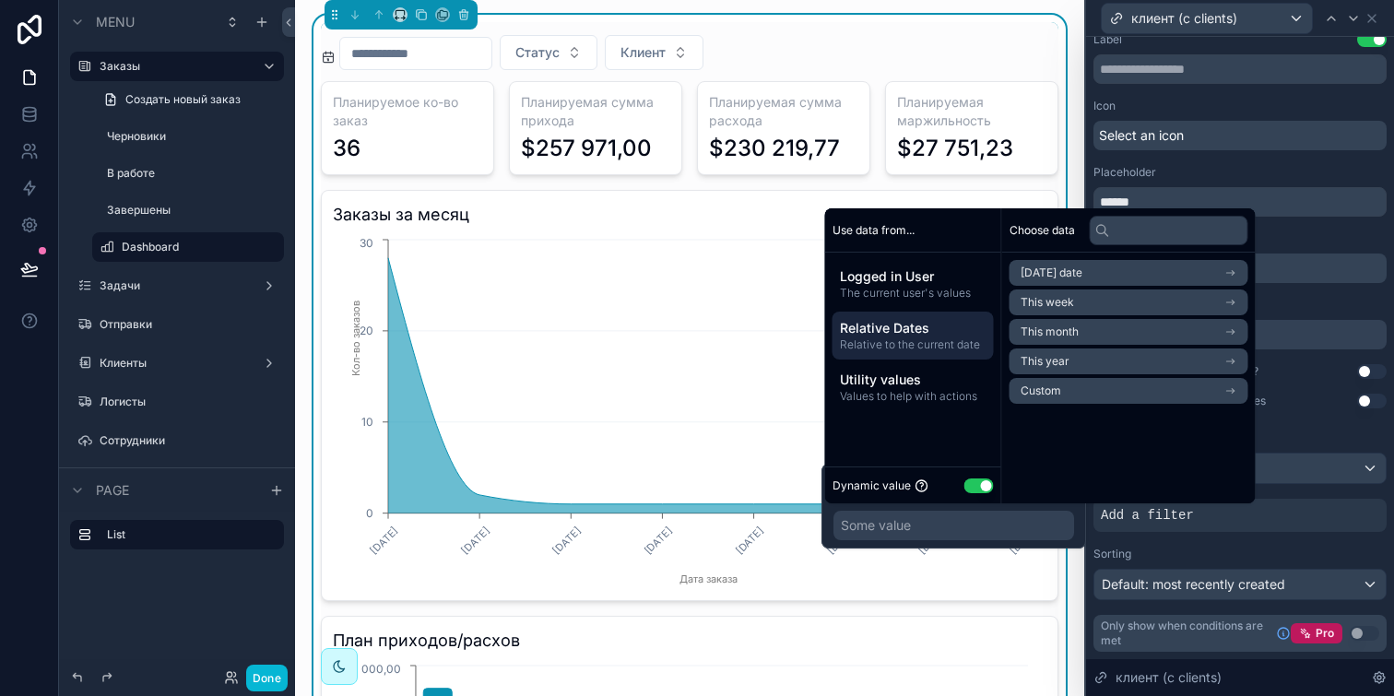
click at [1068, 396] on li "Custom" at bounding box center [1128, 391] width 239 height 26
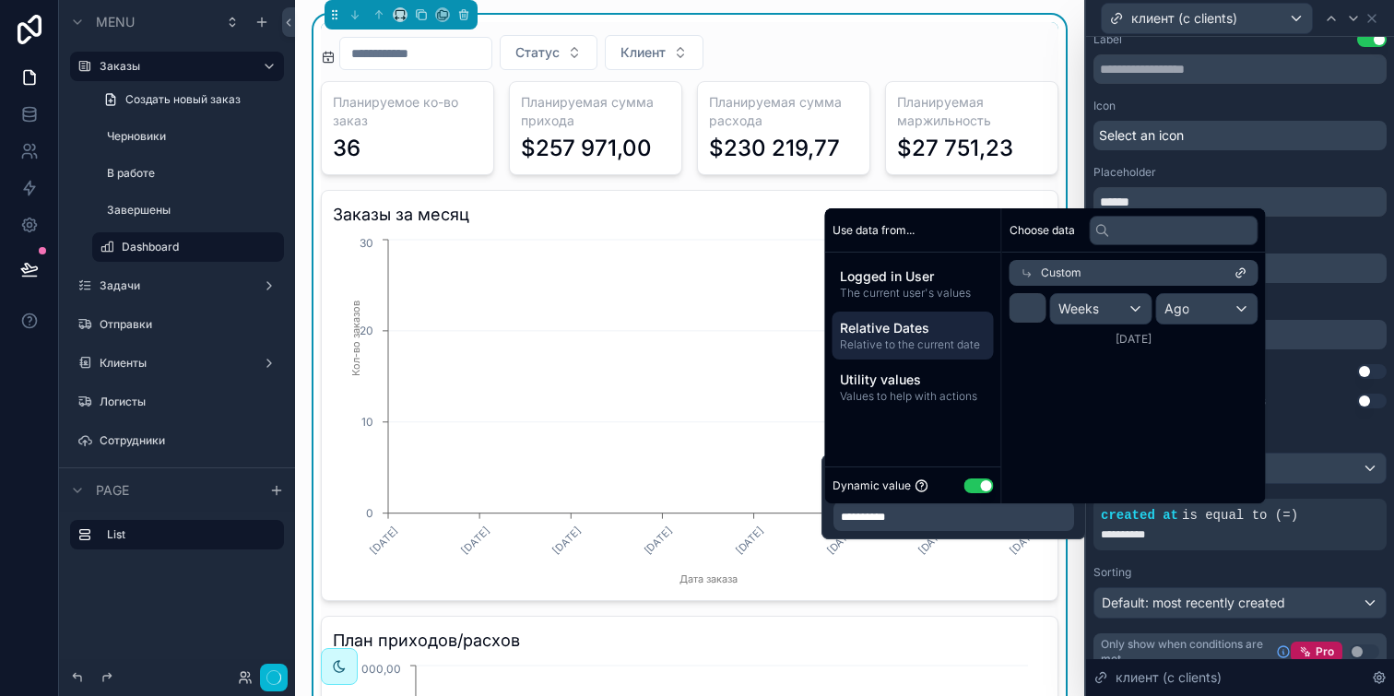
scroll to position [30, 0]
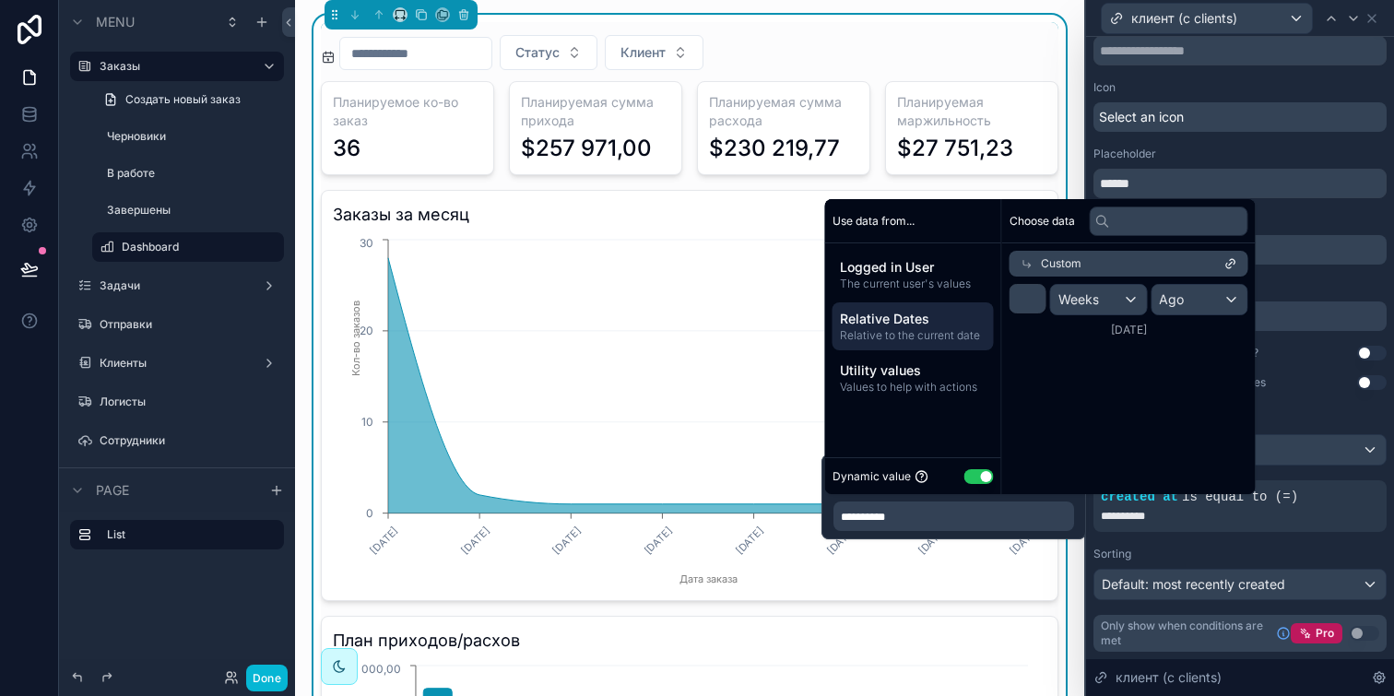
click at [904, 333] on span "Relative to the current date" at bounding box center [913, 335] width 147 height 15
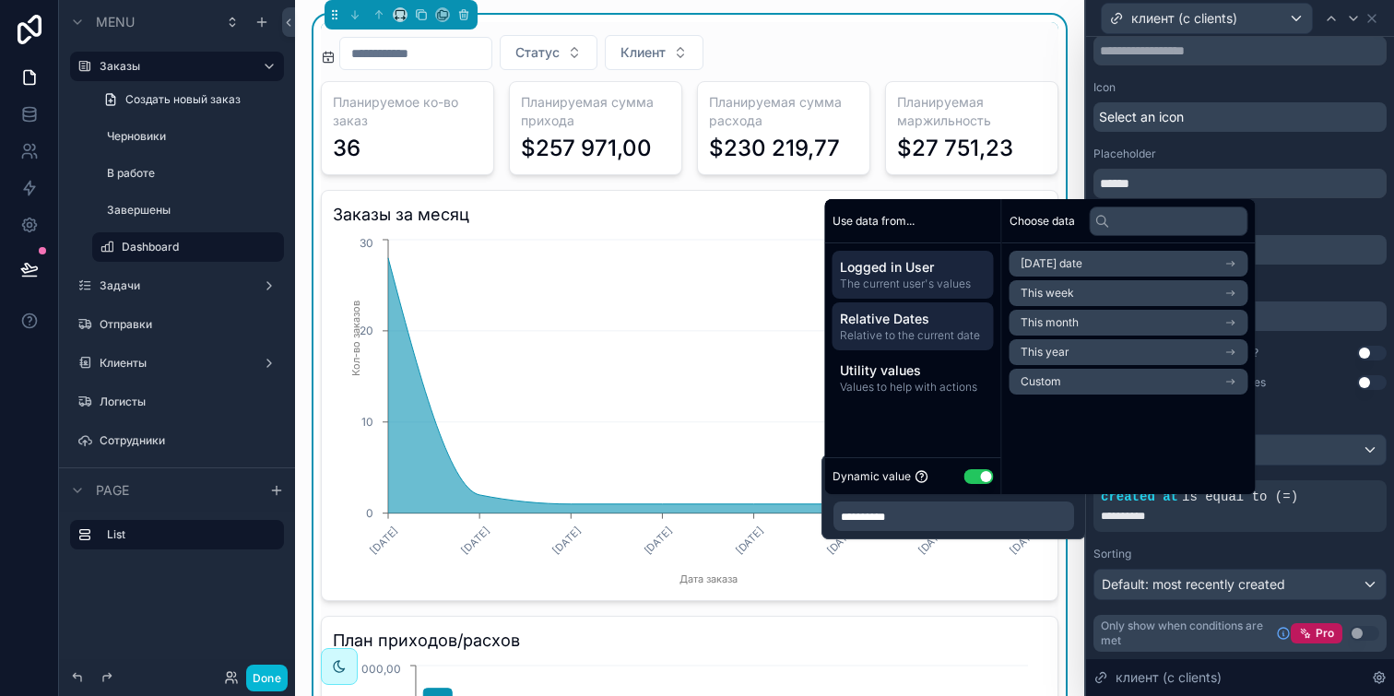
click at [928, 277] on span "The current user's values" at bounding box center [913, 284] width 147 height 15
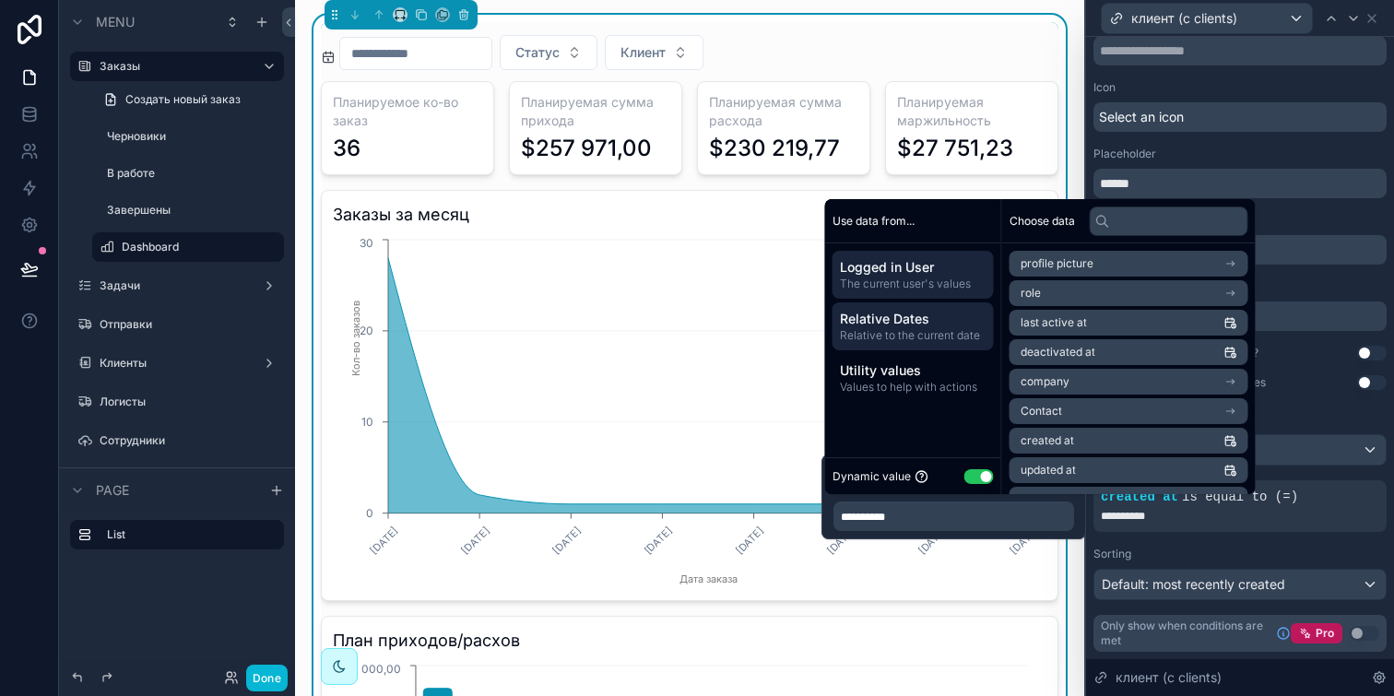
click at [913, 320] on span "Relative Dates" at bounding box center [913, 319] width 147 height 18
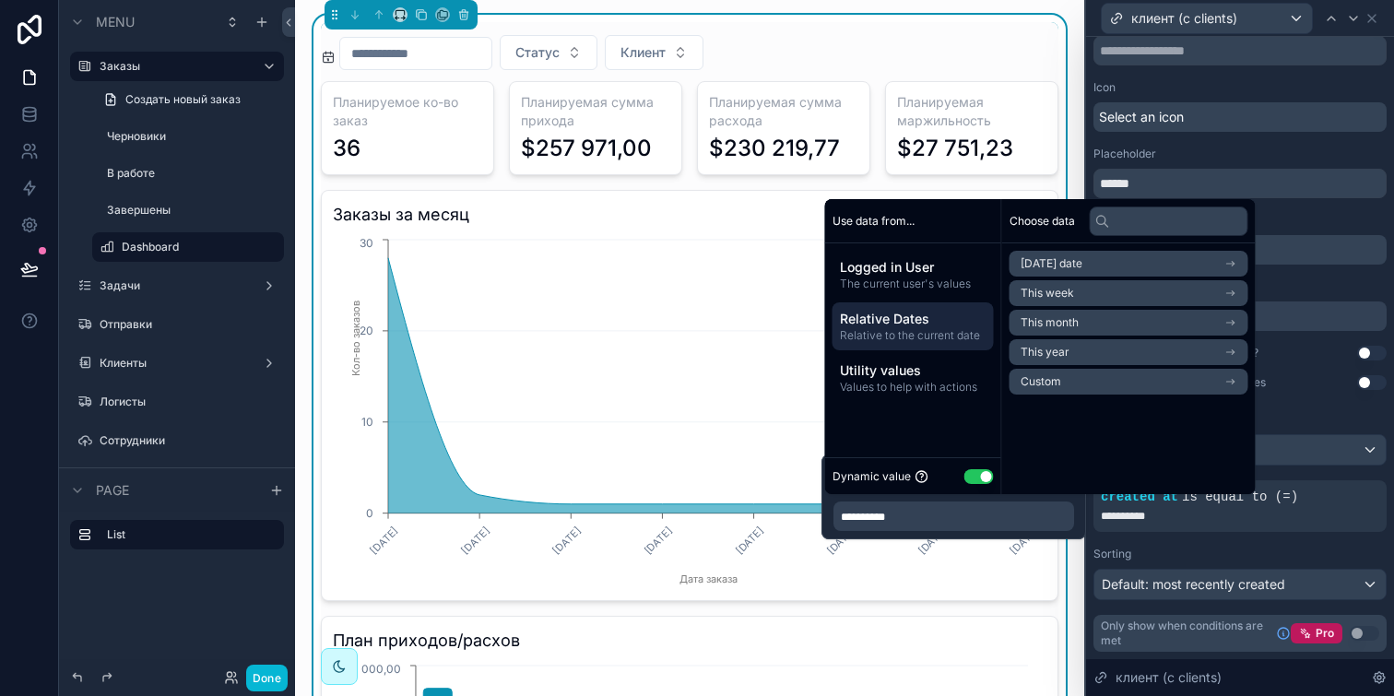
click at [980, 489] on div "Dynamic value Use setting" at bounding box center [913, 475] width 176 height 37
click at [980, 481] on button "Use setting" at bounding box center [978, 476] width 29 height 15
select select "****"
select select "*"
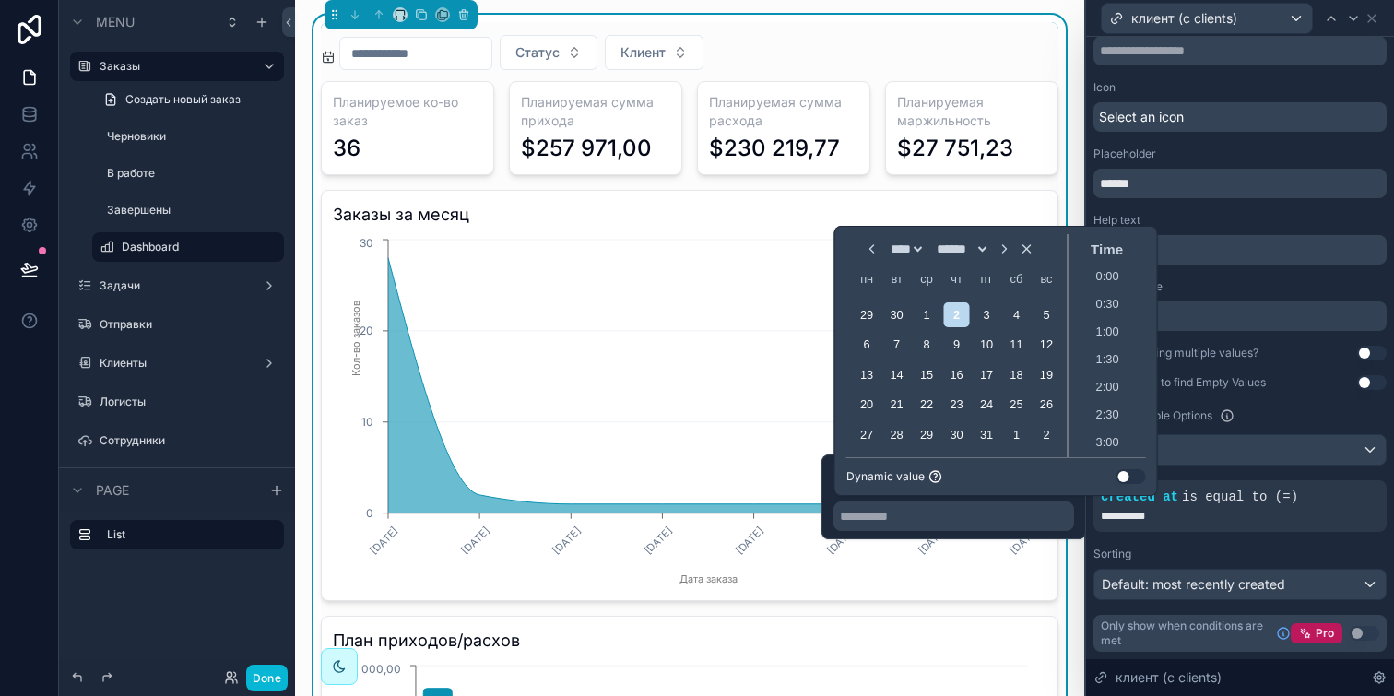
click at [1132, 478] on button "Use setting" at bounding box center [1130, 476] width 29 height 15
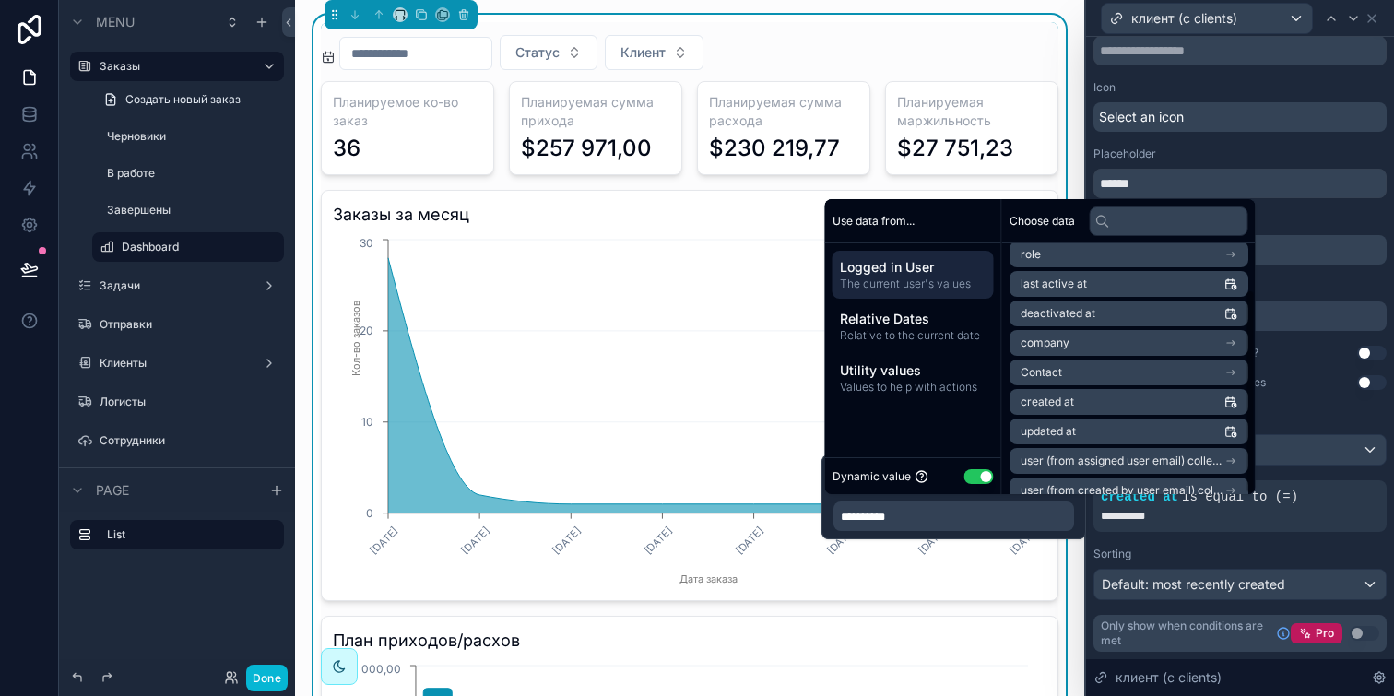
scroll to position [55, 0]
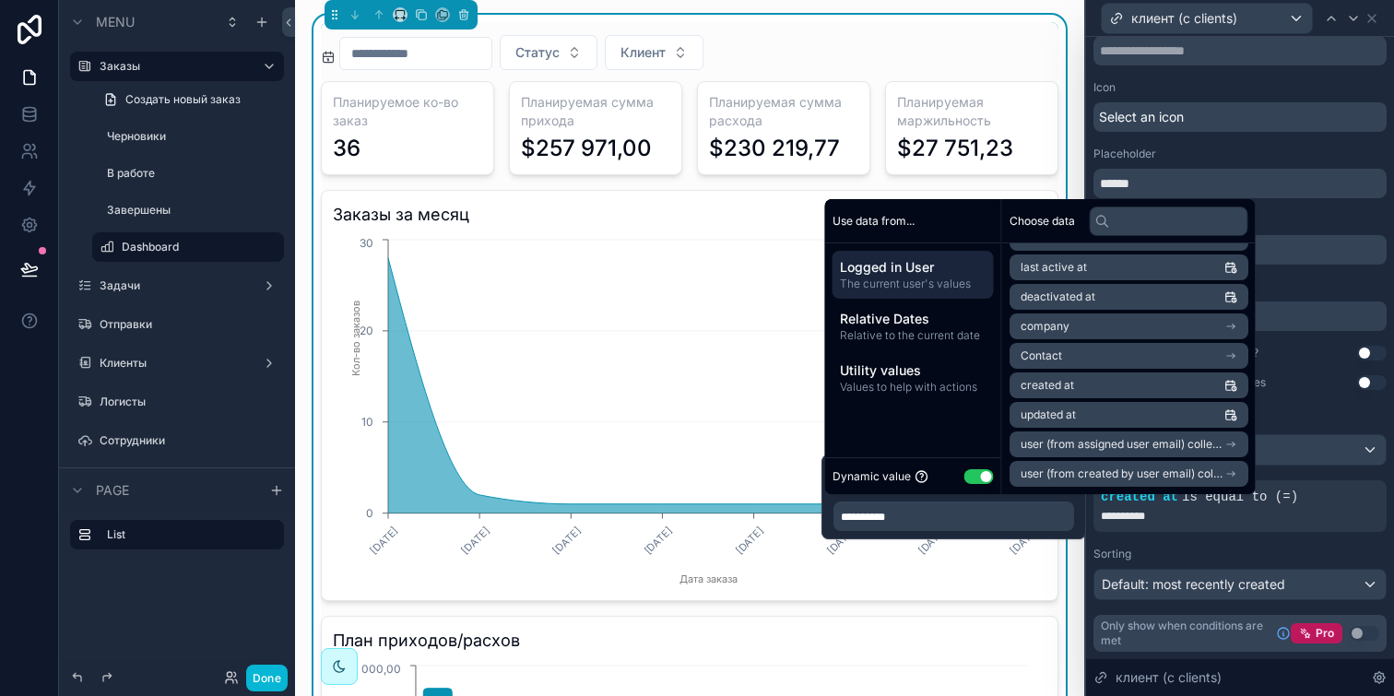
click at [1062, 386] on span "created at" at bounding box center [1047, 385] width 53 height 15
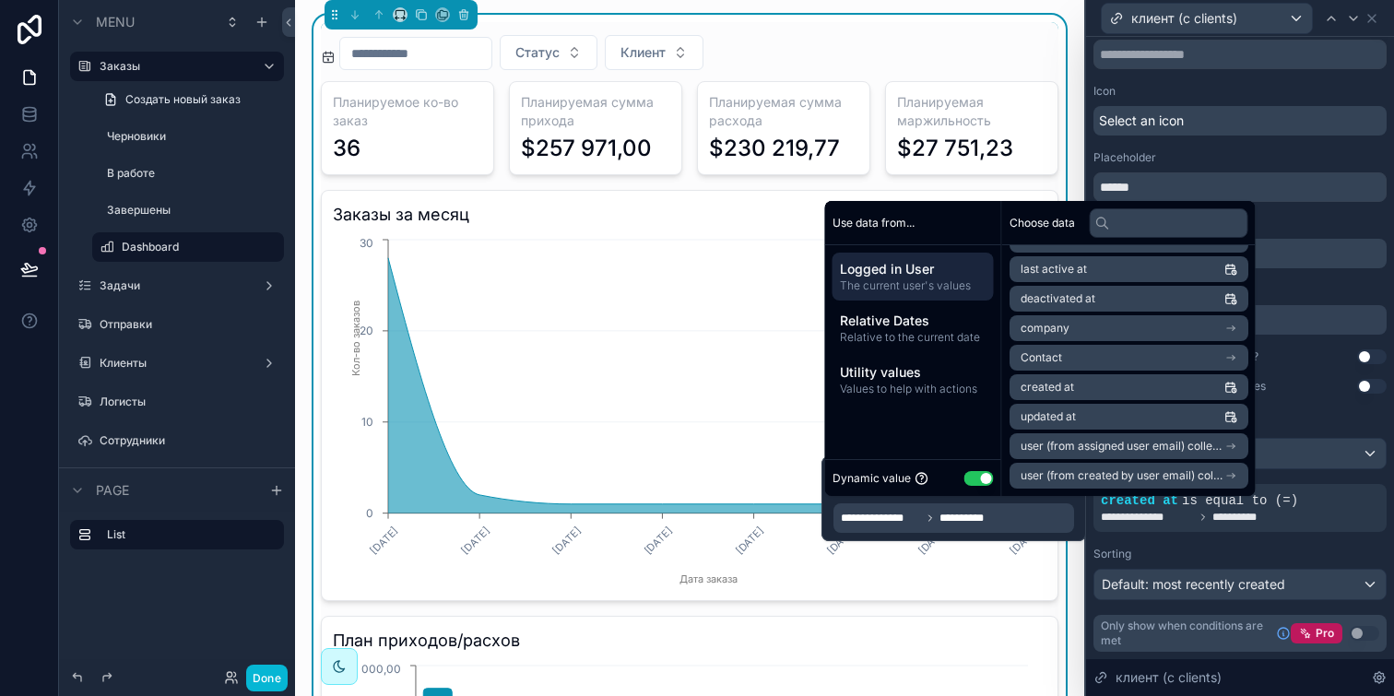
click at [1218, 548] on div "Sorting" at bounding box center [1239, 554] width 293 height 15
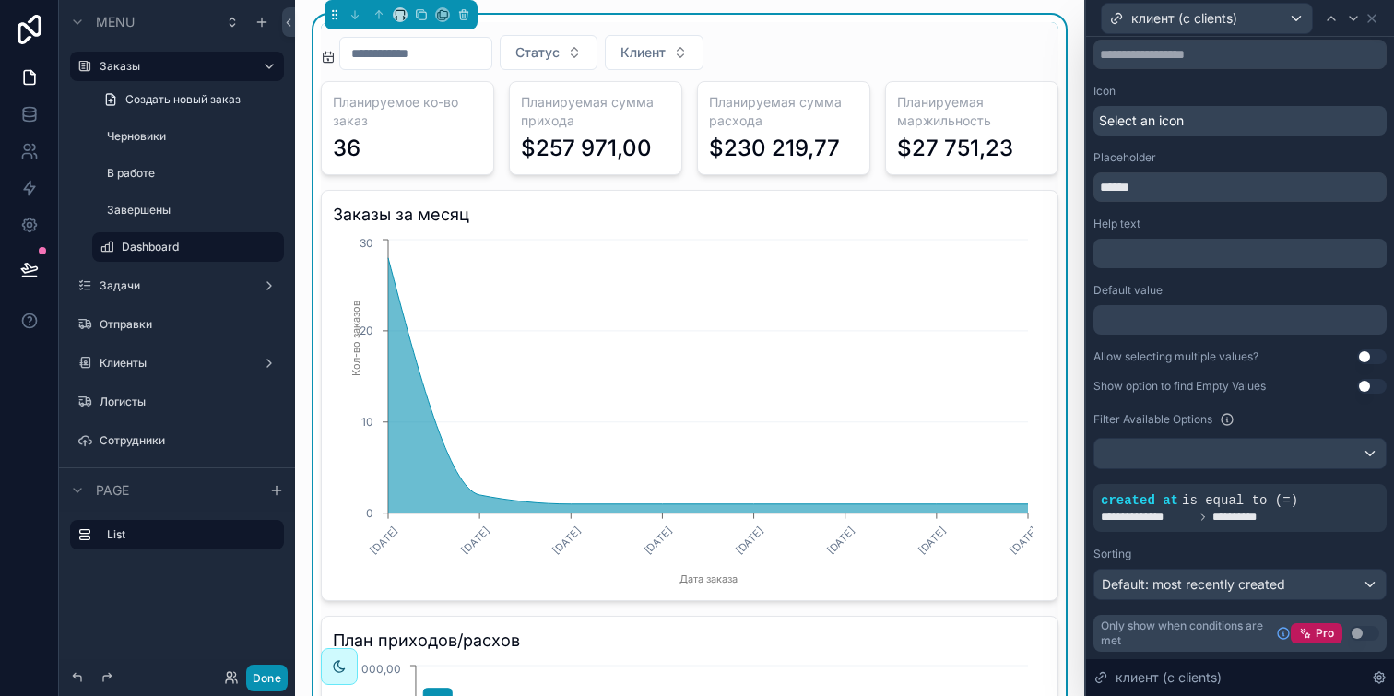
click at [257, 676] on button "Done" at bounding box center [266, 678] width 41 height 27
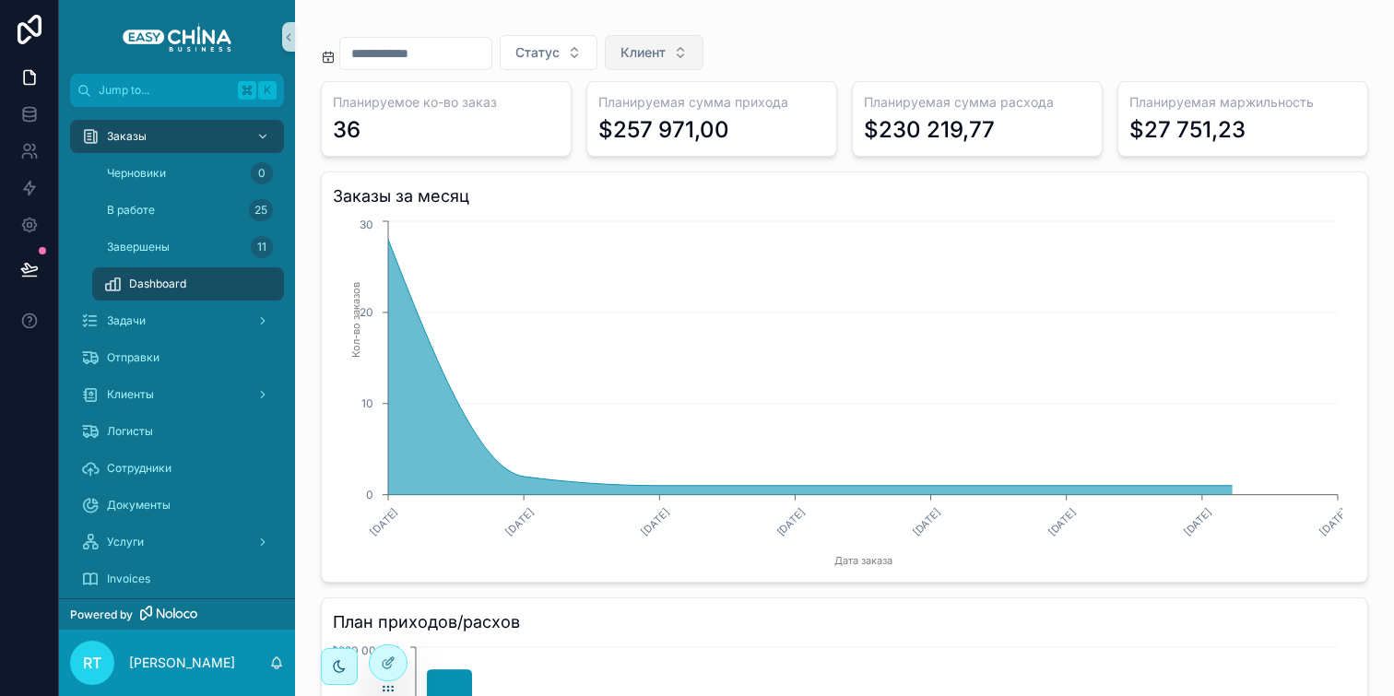
click at [652, 38] on button "Клиент" at bounding box center [654, 52] width 99 height 35
click at [689, 62] on button "Клиент" at bounding box center [654, 52] width 99 height 35
click at [383, 665] on icon at bounding box center [387, 664] width 8 height 8
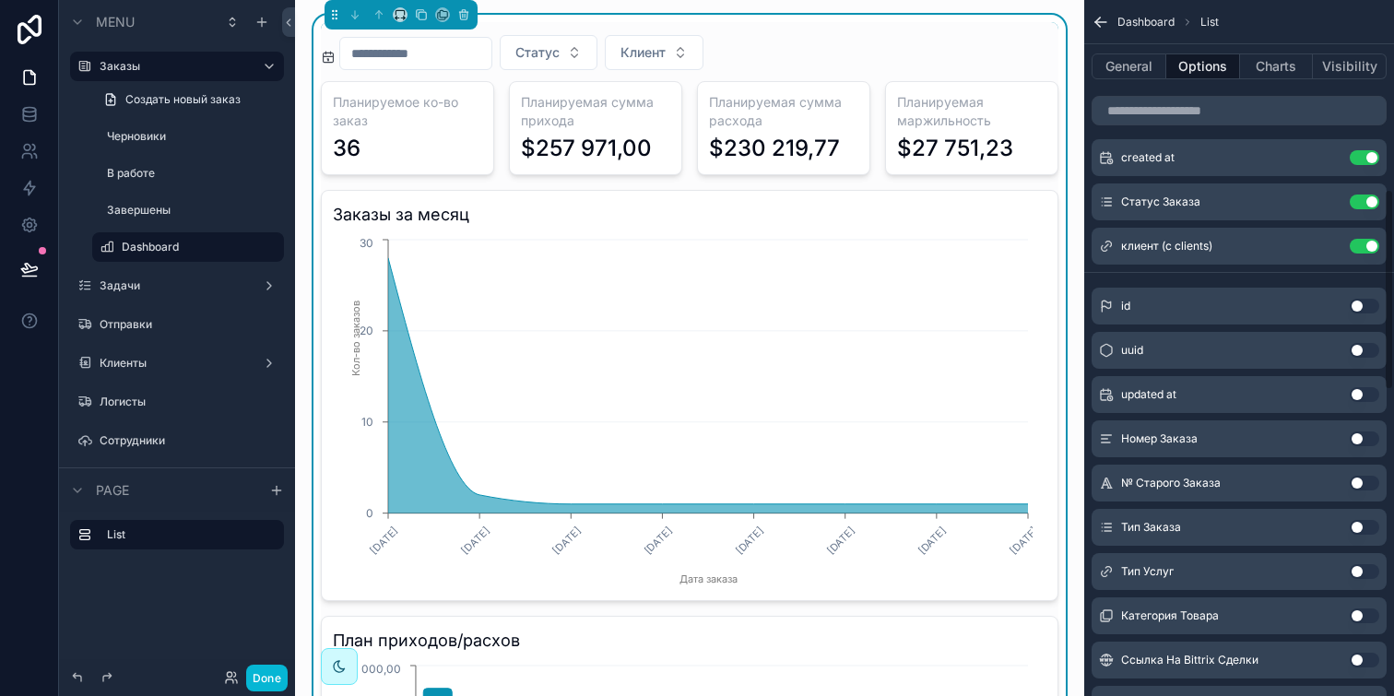
scroll to position [640, 0]
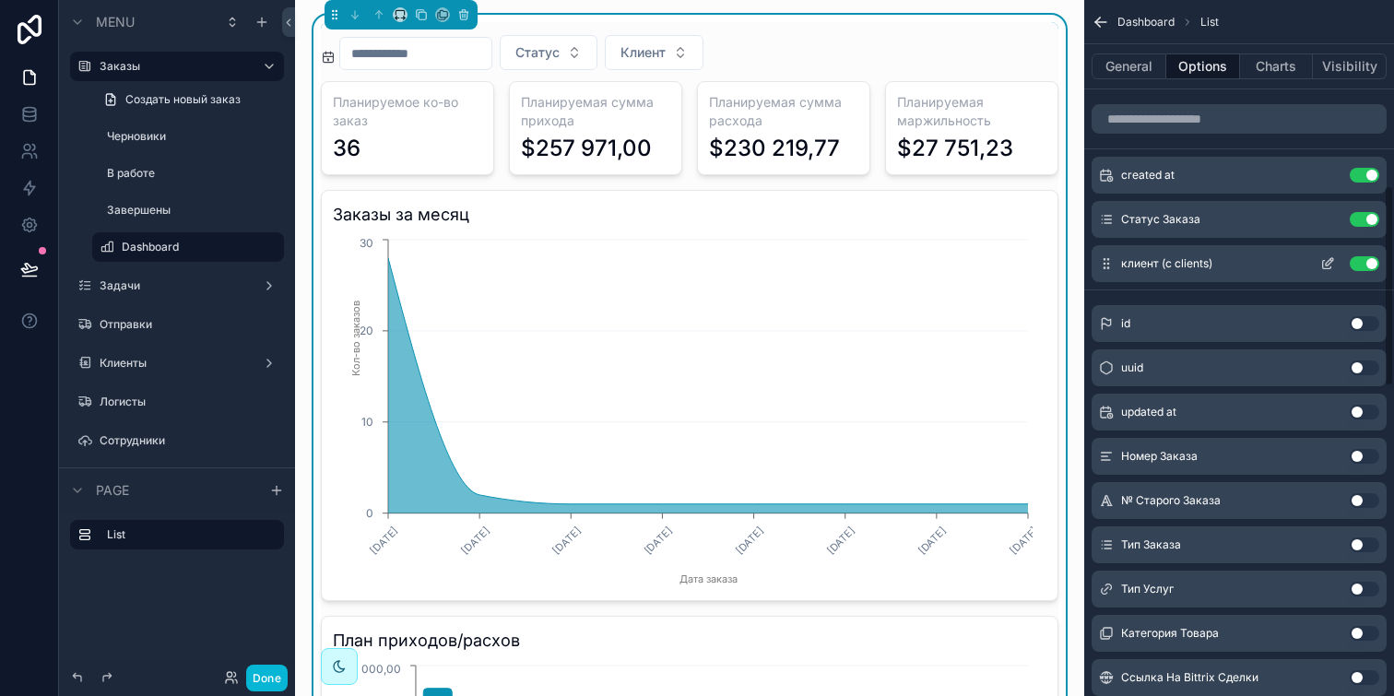
click at [1332, 263] on icon "scrollable content" at bounding box center [1327, 263] width 15 height 15
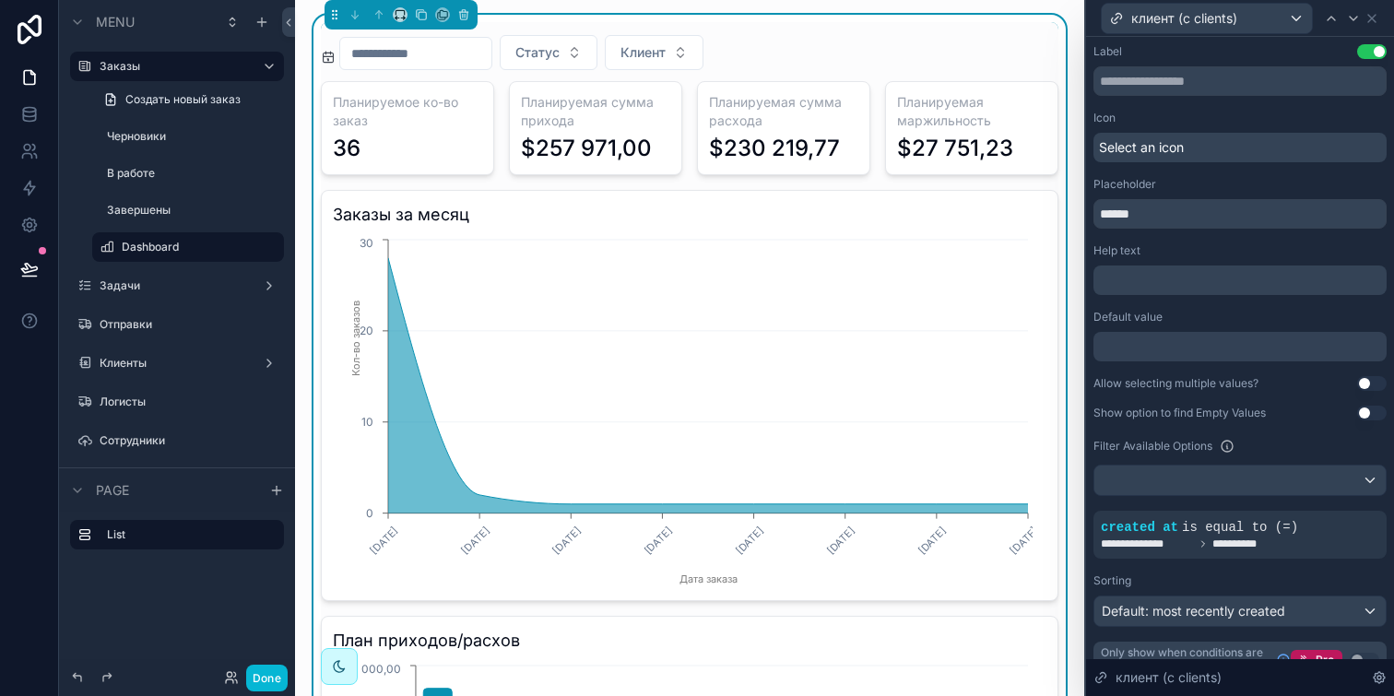
scroll to position [27, 0]
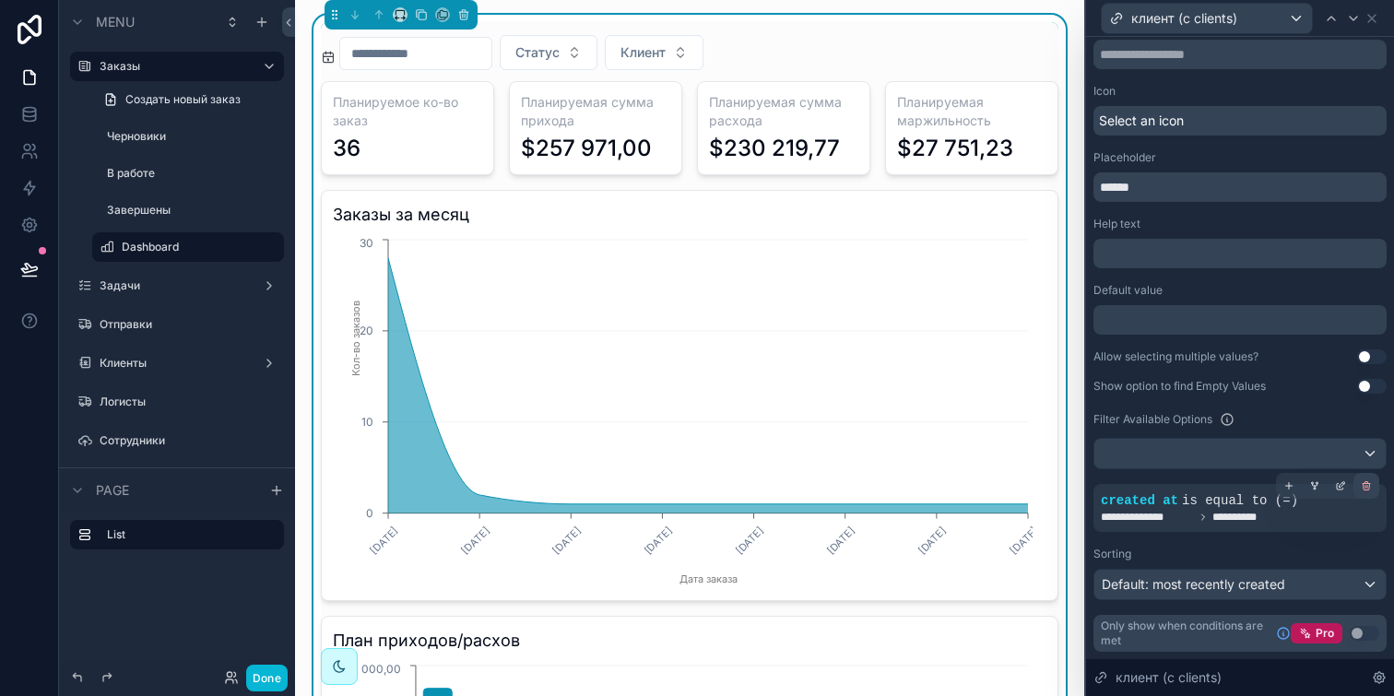
click at [1353, 491] on div at bounding box center [1366, 486] width 26 height 26
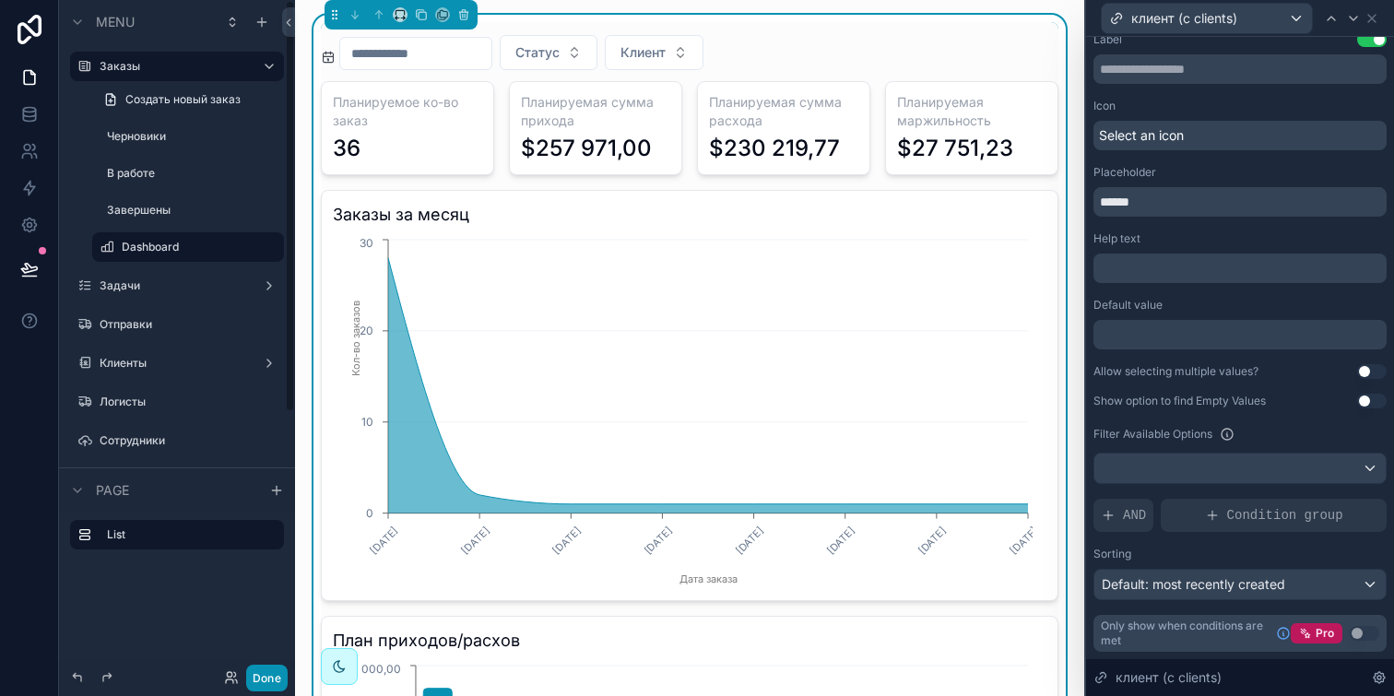
click at [271, 672] on button "Done" at bounding box center [266, 678] width 41 height 27
